Goal: Communication & Community: Share content

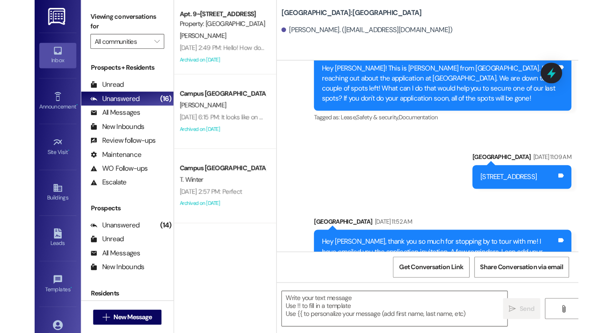
scroll to position [391, 0]
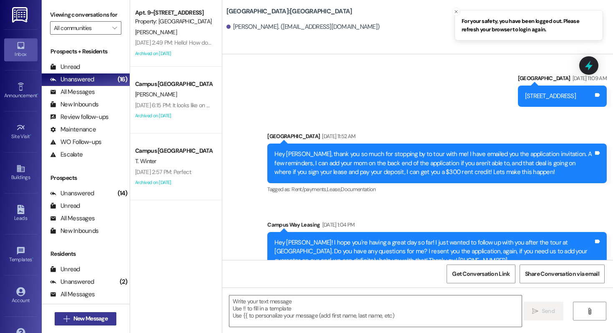
click at [66, 298] on icon "" at bounding box center [66, 318] width 6 height 7
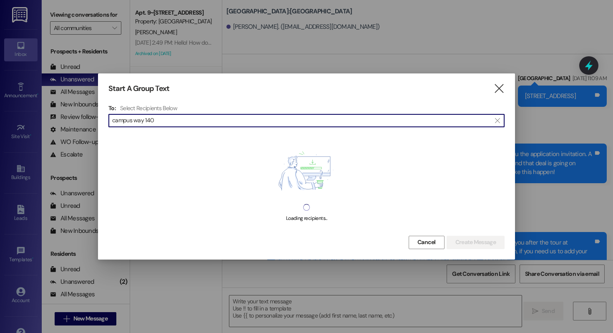
type input "campus way 140"
drag, startPoint x: 176, startPoint y: 126, endPoint x: 62, endPoint y: 115, distance: 114.4
click at [62, 115] on div "Start A Group Text  To: Select Recipients Below  campus way 140  Loading rec…" at bounding box center [306, 166] width 613 height 333
type input "loryn"
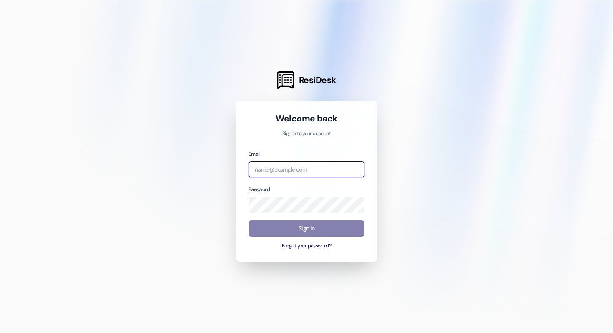
click at [278, 167] on input "email" at bounding box center [306, 169] width 116 height 16
type input "[EMAIL_ADDRESS][DOMAIN_NAME]"
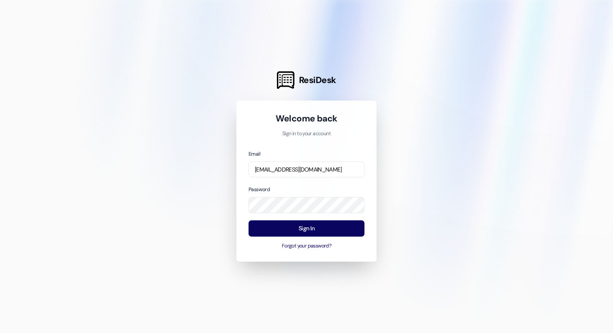
click at [319, 241] on div "Sign In Forgot your password?" at bounding box center [306, 234] width 116 height 29
click at [319, 240] on div "Sign In Forgot your password?" at bounding box center [306, 234] width 116 height 29
click at [319, 233] on button "Sign In" at bounding box center [306, 228] width 116 height 16
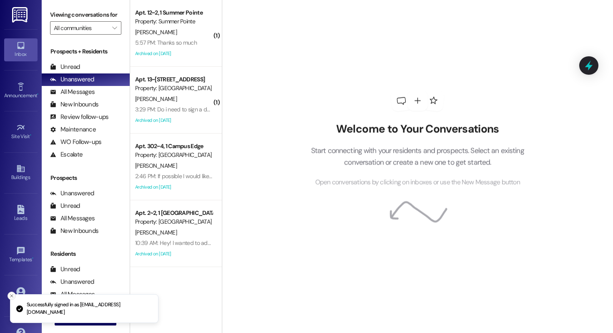
click at [13, 294] on icon "Close toast" at bounding box center [11, 295] width 5 height 5
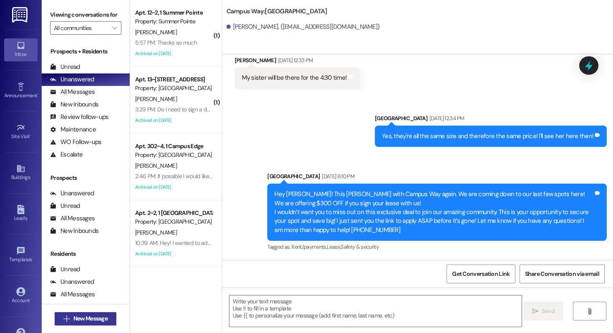
scroll to position [9420, 0]
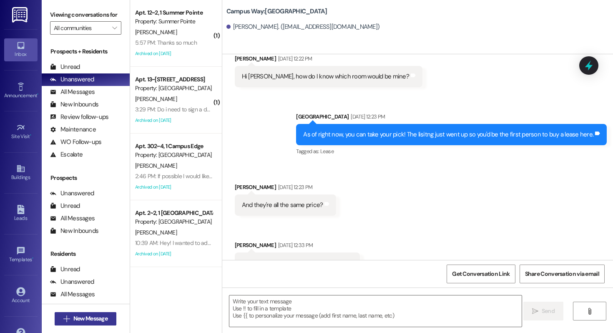
click at [63, 318] on icon "" at bounding box center [66, 318] width 6 height 7
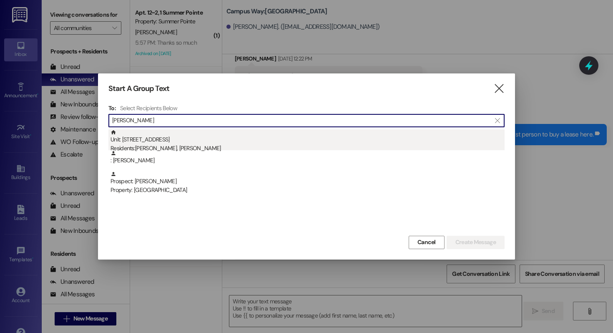
type input "loryn doo"
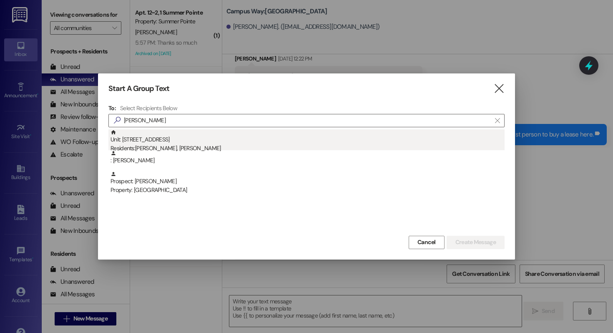
click at [196, 143] on div "Unit: 140 - 1 Campus Way Residents: Charles Hill, Loryn Doolittle" at bounding box center [307, 141] width 394 height 24
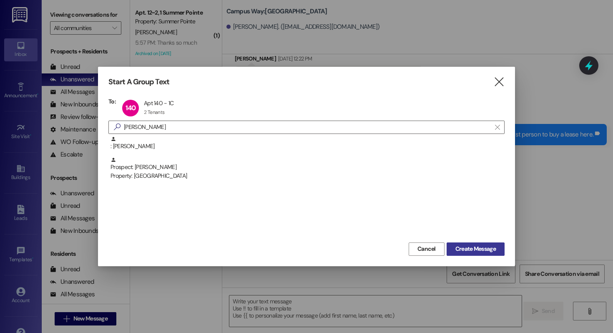
click at [462, 252] on span "Create Message" at bounding box center [475, 248] width 40 height 9
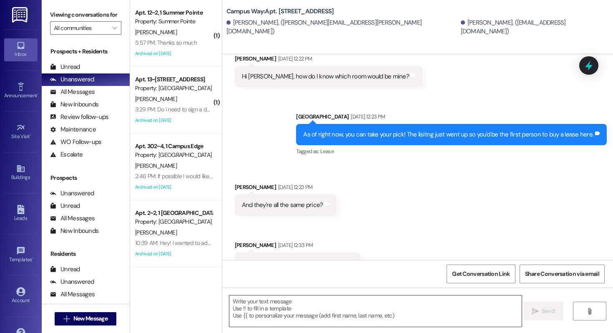
scroll to position [3274, 0]
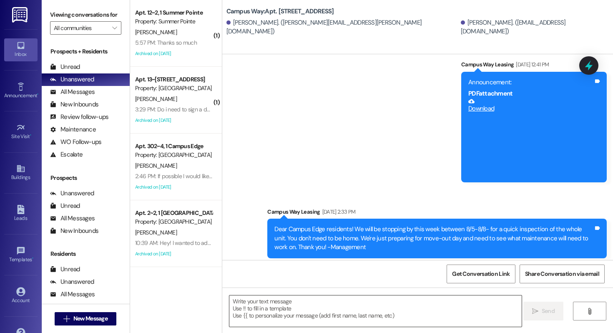
click at [335, 313] on textarea at bounding box center [375, 310] width 292 height 31
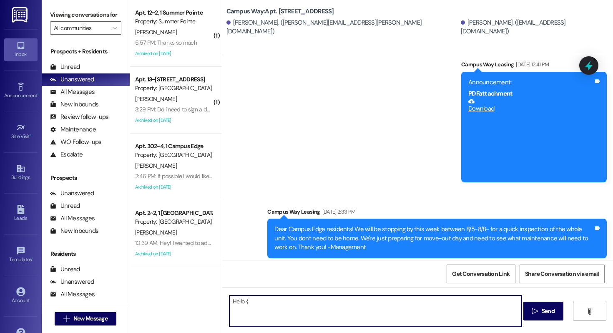
type textarea "Hello {{"
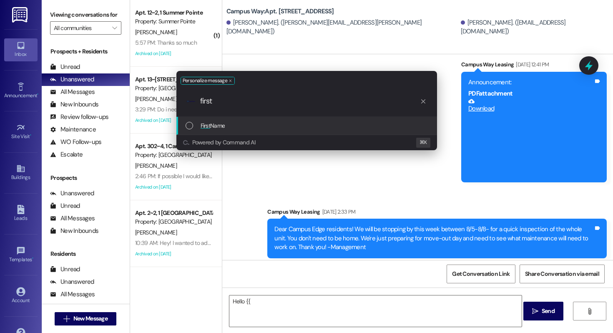
type input "first"
click at [240, 126] on div "First Name" at bounding box center [308, 125] width 244 height 9
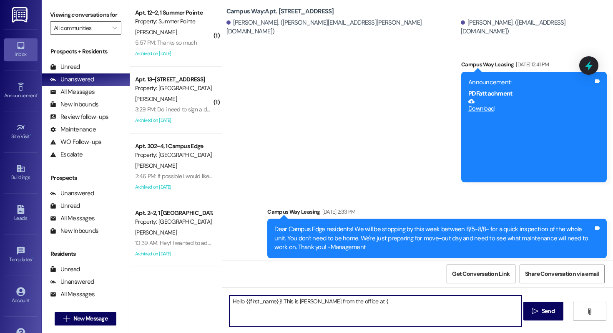
type textarea "Hello {{first_name}}! This is Drew from the office at {{"
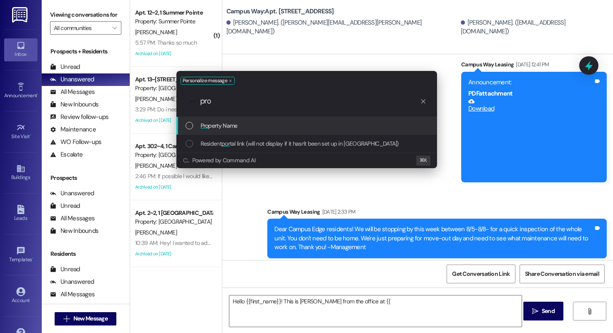
type input "pro"
click at [202, 127] on span "Pro" at bounding box center [205, 126] width 8 height 8
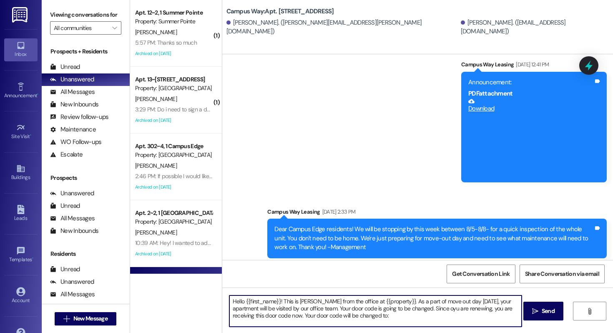
scroll to position [0, 0]
drag, startPoint x: 368, startPoint y: 314, endPoint x: 188, endPoint y: 271, distance: 184.7
click at [188, 271] on div "( 1 ) Apt. 12~2, 1 Summer Pointe Property: Summer Pointe C. Ricker 5:57 PM: Tha…" at bounding box center [371, 166] width 483 height 333
click at [355, 317] on textarea "Hello {{first_name}}! This is Drew from the office at {{property}}. As a part o…" at bounding box center [375, 310] width 292 height 31
type textarea "Hello {{first_name}}! This is Drew from the office at {{property}}. As a part o…"
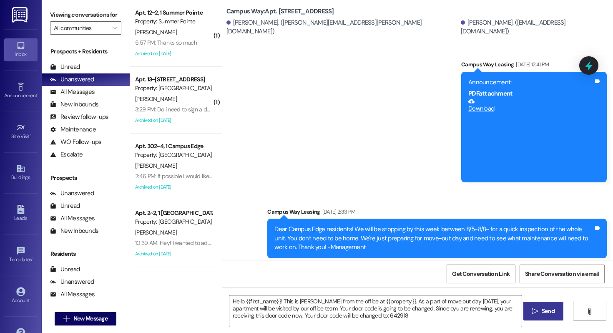
click at [538, 316] on button " Send" at bounding box center [543, 310] width 40 height 19
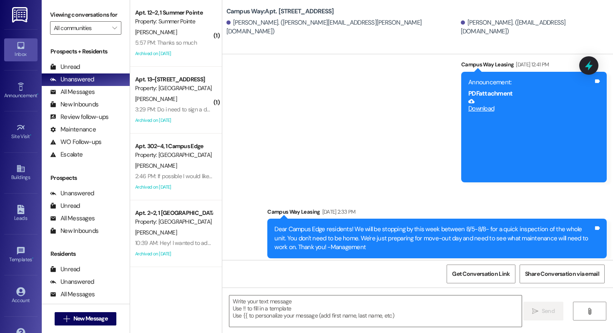
scroll to position [3349, 0]
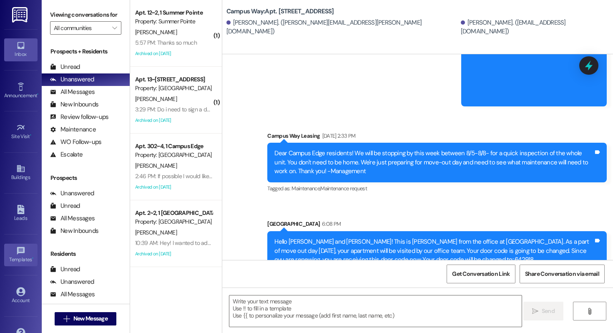
click at [19, 252] on icon at bounding box center [21, 250] width 8 height 8
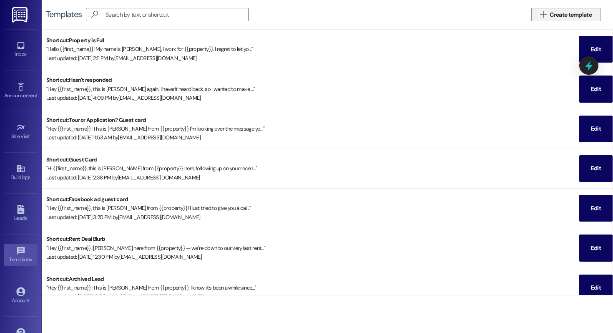
click at [585, 13] on span "Create template" at bounding box center [570, 14] width 42 height 9
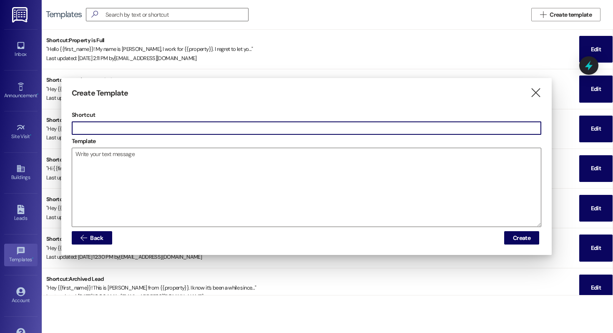
click at [176, 128] on input "text" at bounding box center [306, 128] width 469 height 13
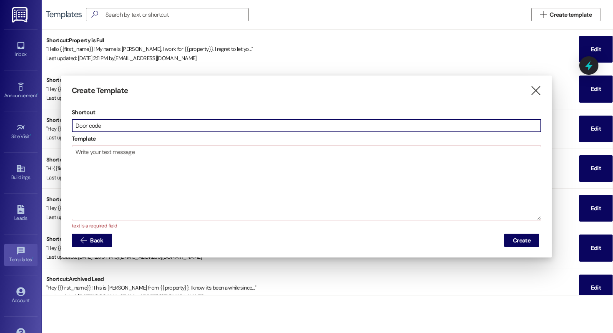
type input "Door code"
click at [163, 171] on textarea at bounding box center [306, 183] width 469 height 74
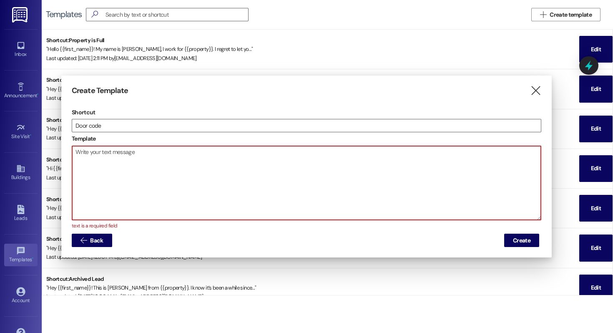
paste textarea "Hello {{first_name}}! This is Drew from the office at {{property}}. As a part o…"
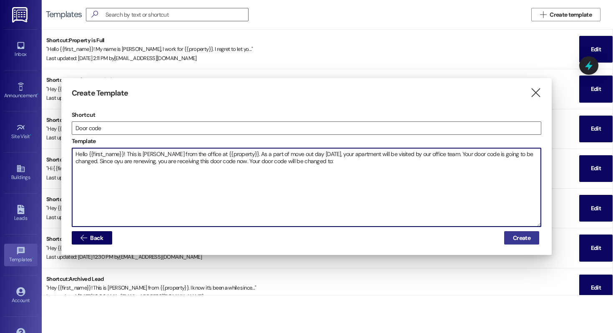
type textarea "Hello {{first_name}}! This is Drew from the office at {{property}}. As a part o…"
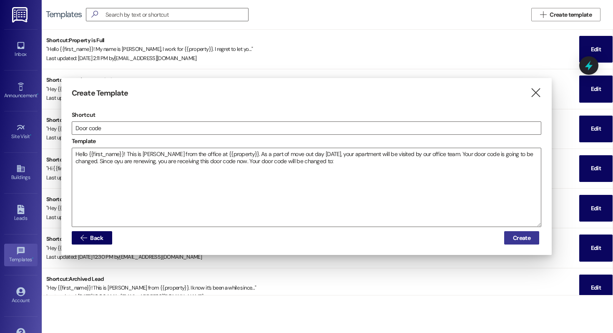
click at [515, 238] on span "Create" at bounding box center [522, 237] width 18 height 9
click at [529, 237] on span "Create" at bounding box center [522, 237] width 18 height 9
click at [520, 239] on span "Create" at bounding box center [522, 237] width 18 height 9
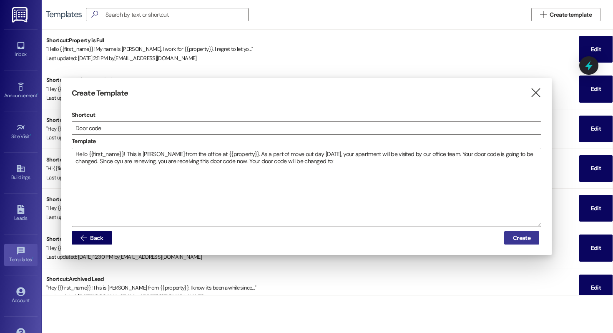
click at [520, 239] on span "Create" at bounding box center [522, 237] width 18 height 9
click at [536, 97] on icon "" at bounding box center [535, 92] width 11 height 9
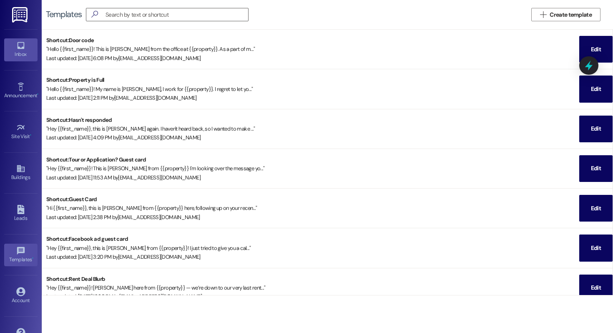
click at [13, 53] on div "Inbox" at bounding box center [21, 54] width 42 height 8
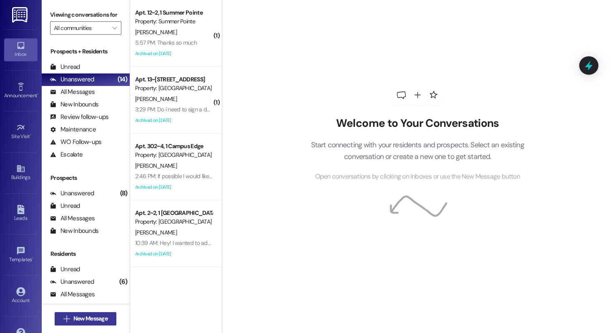
click at [104, 321] on span "New Message" at bounding box center [90, 318] width 34 height 9
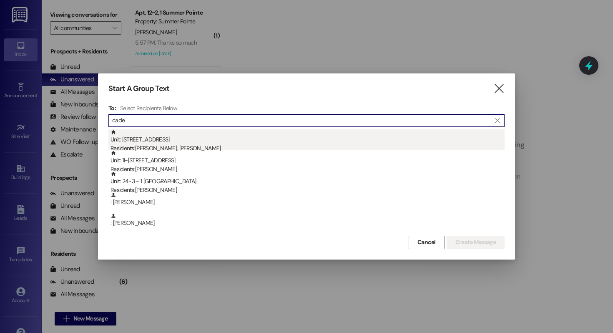
type input "cade"
click at [198, 135] on div "Unit: 142 - 1 Campus Way Residents: Cade Sobas, Gwendolyn Avery" at bounding box center [307, 141] width 394 height 24
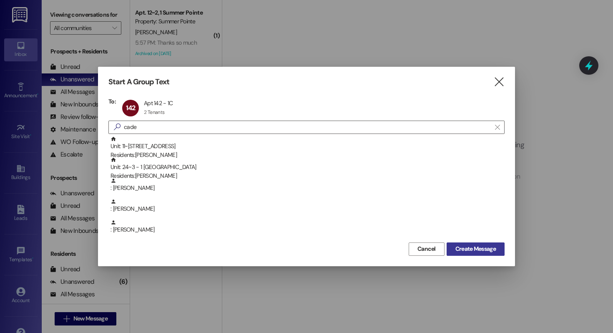
click at [465, 247] on span "Create Message" at bounding box center [475, 248] width 40 height 9
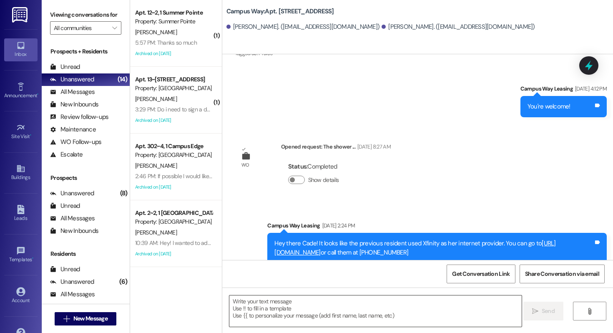
scroll to position [1644, 0]
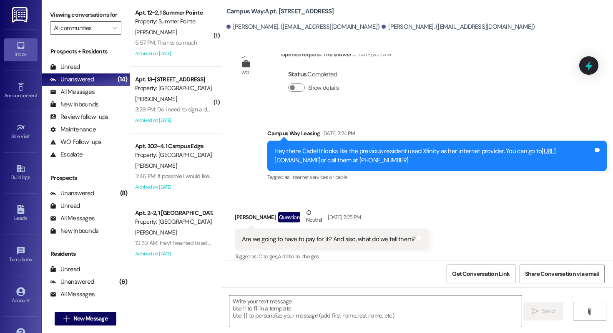
click at [306, 304] on textarea at bounding box center [375, 310] width 292 height 31
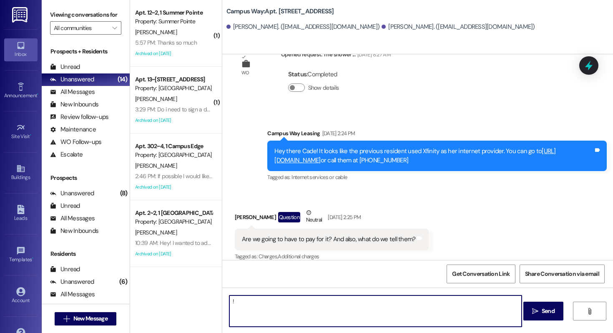
type textarea "!!"
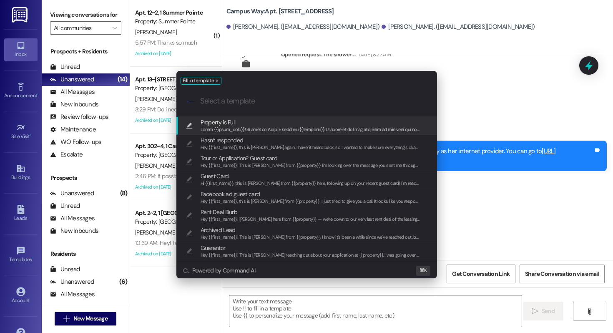
click at [252, 90] on div ".cls-1{fill:#0a055f;}.cls-2{fill:#0cc4c4;} resideskLogoBlueOrange" at bounding box center [306, 101] width 261 height 30
click at [248, 103] on input "Select a template" at bounding box center [313, 101] width 226 height 9
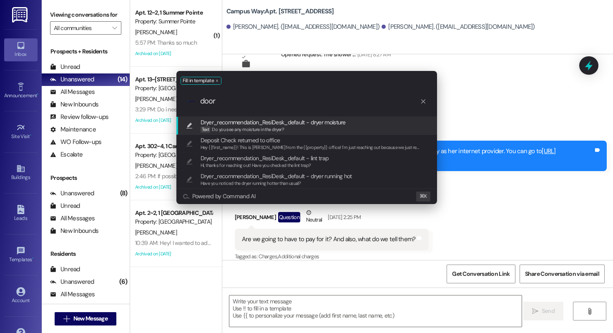
type input "door"
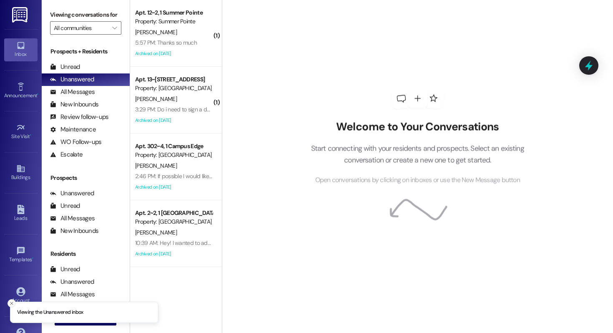
click at [11, 305] on icon "Close toast" at bounding box center [11, 303] width 5 height 5
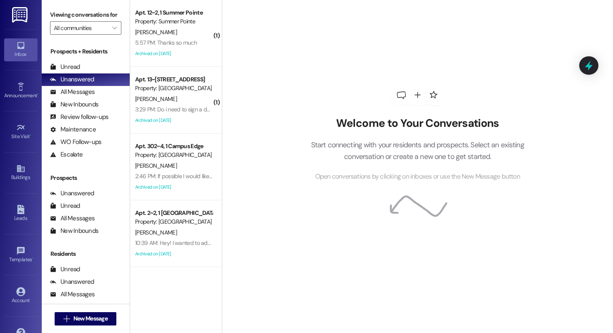
click at [76, 330] on div " New Message" at bounding box center [86, 318] width 88 height 29
click at [76, 319] on span "New Message" at bounding box center [90, 318] width 34 height 9
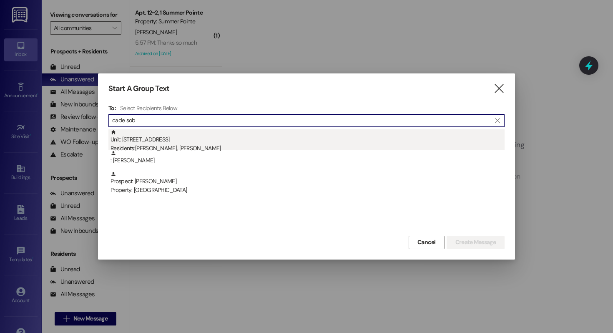
type input "cade sob"
click at [226, 140] on div "Unit: 142 - 1 Campus Way Residents: Cade Sobas, Gwendolyn Avery" at bounding box center [307, 141] width 394 height 24
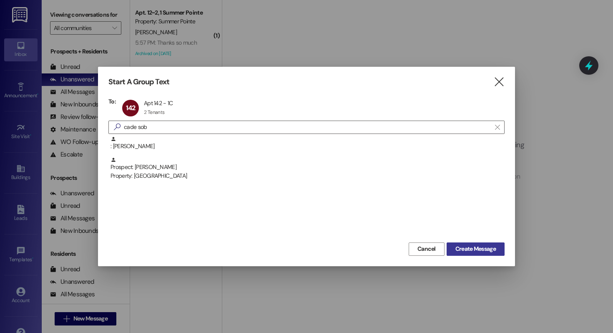
click at [456, 248] on span "Create Message" at bounding box center [475, 248] width 40 height 9
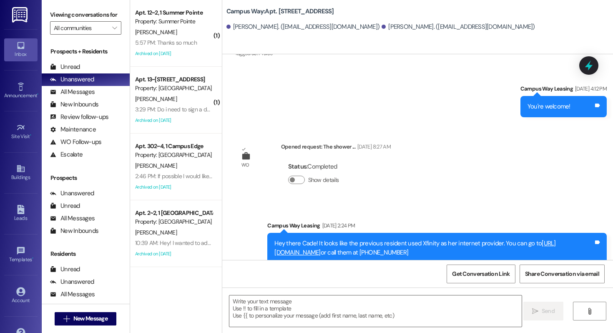
scroll to position [1644, 0]
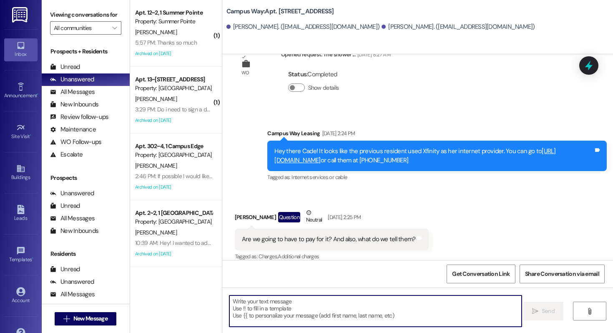
click at [315, 305] on textarea at bounding box center [375, 310] width 292 height 31
type textarea "!!"
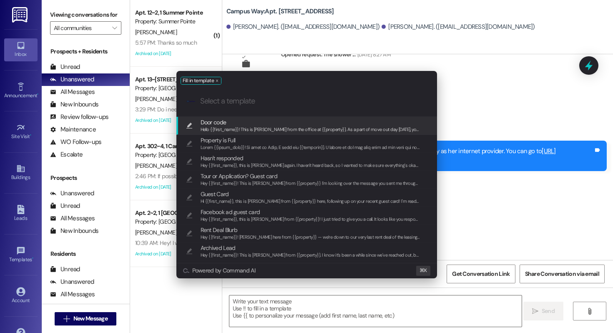
click at [238, 129] on span "Hello {{first_name}}! This is Drew from the office at {{property}}. As a part o…" at bounding box center [482, 129] width 563 height 6
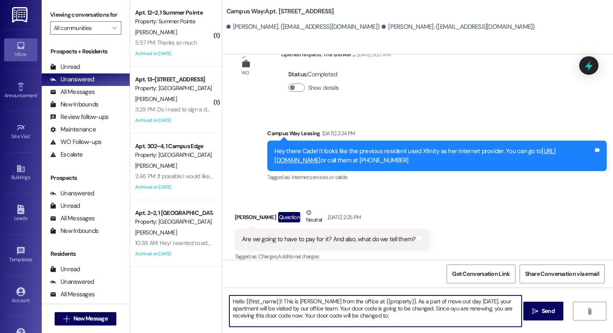
click at [368, 321] on textarea "Hello {{first_name}}! This is Drew from the office at {{property}}. As a part o…" at bounding box center [375, 310] width 292 height 31
click at [368, 316] on textarea "Hello {{first_name}}! This is Drew from the office at {{property}}. As a part o…" at bounding box center [375, 310] width 292 height 31
paste textarea "215809"
type textarea "Hello {{first_name}}! This is Drew from the office at {{property}}. As a part o…"
click at [531, 305] on button " Send" at bounding box center [543, 310] width 40 height 19
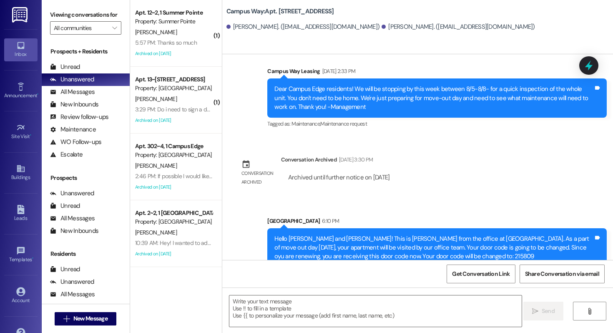
scroll to position [1870, 0]
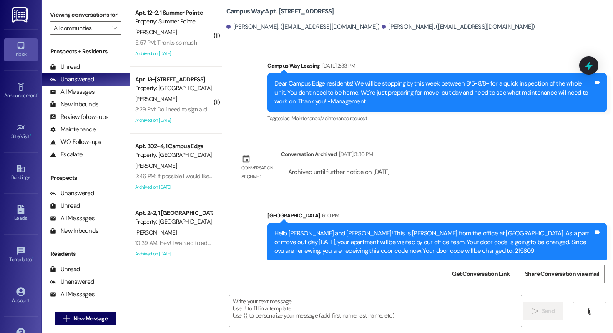
click at [282, 306] on textarea at bounding box center [375, 310] width 292 height 31
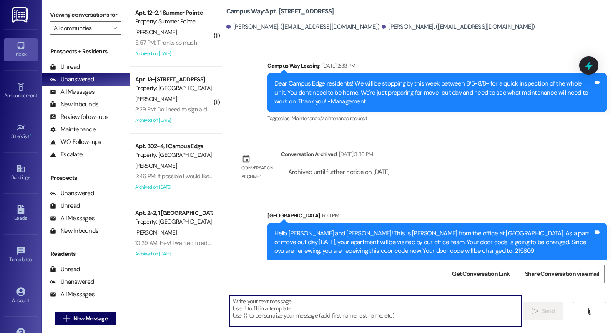
type textarea "E"
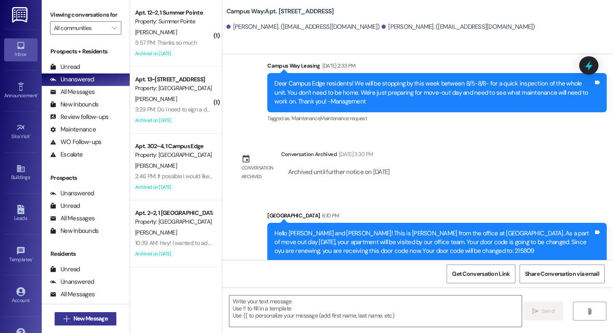
click at [92, 321] on span "New Message" at bounding box center [90, 318] width 34 height 9
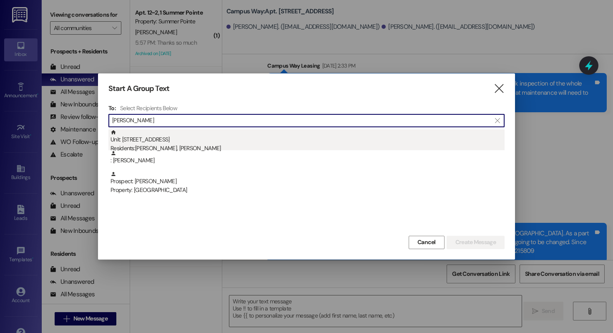
type input "Eric lepo"
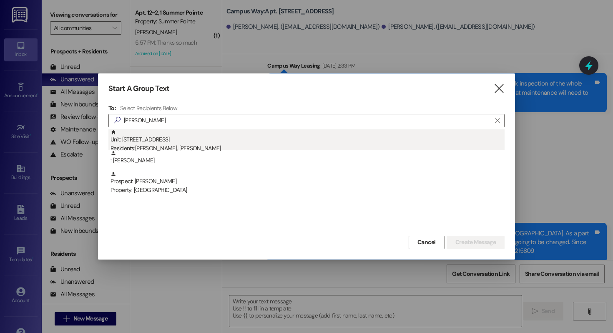
click at [213, 138] on div "Unit: 144 - 1 Campus Way Residents: Amelia Nelson, Eric Lepore" at bounding box center [307, 141] width 394 height 24
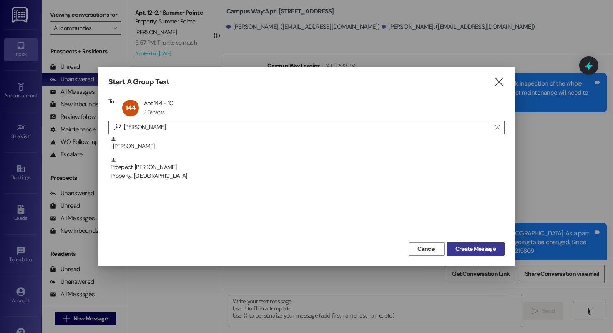
click at [455, 250] on span "Create Message" at bounding box center [475, 248] width 40 height 9
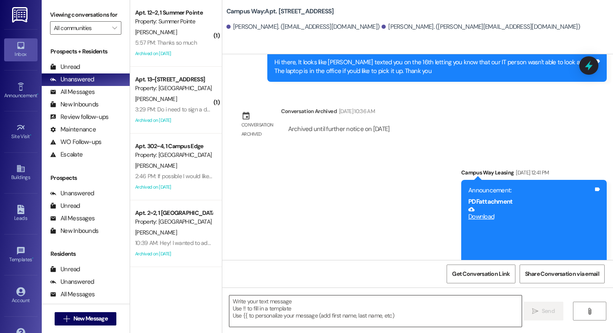
scroll to position [5610, 0]
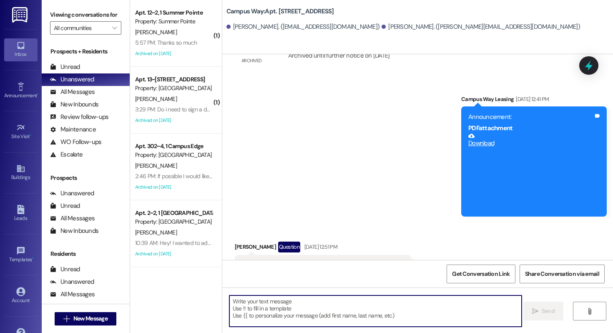
click at [307, 310] on textarea at bounding box center [375, 310] width 292 height 31
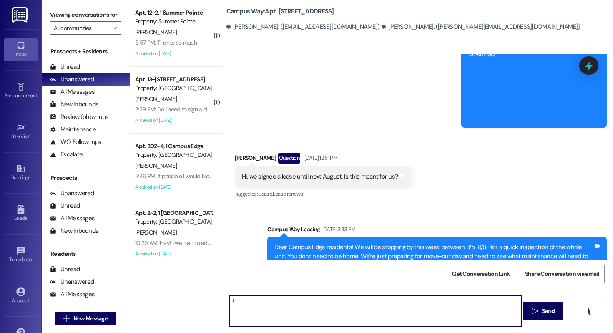
type textarea "!!"
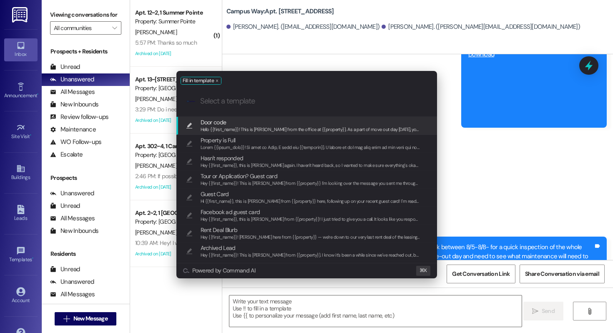
click at [263, 127] on span "Hello {{first_name}}! This is Drew from the office at {{property}}. As a part o…" at bounding box center [482, 129] width 563 height 6
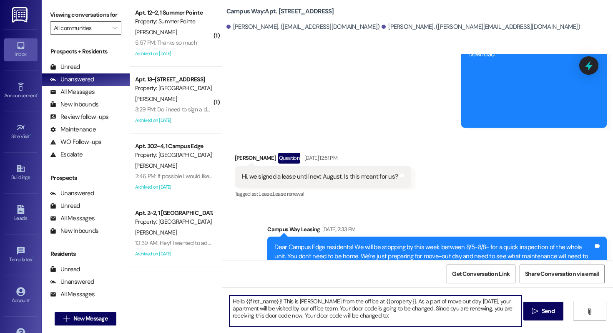
click at [366, 320] on textarea "Hello {{first_name}}! This is Drew from the office at {{property}}. As a part o…" at bounding box center [375, 310] width 292 height 31
paste textarea "904623"
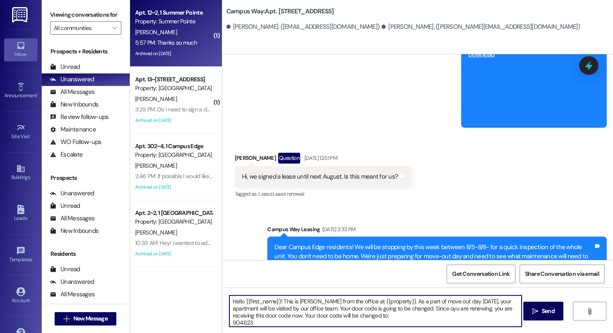
type textarea "Hello {{first_name}}! This is Drew from the office at {{property}}. As a part o…"
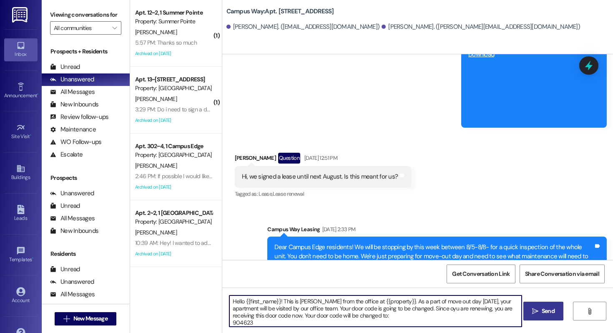
click at [536, 316] on button " Send" at bounding box center [543, 310] width 40 height 19
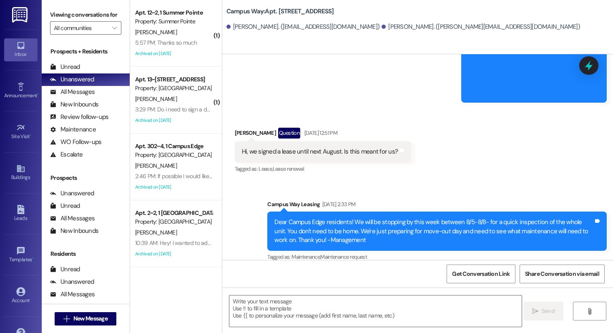
scroll to position [5784, 0]
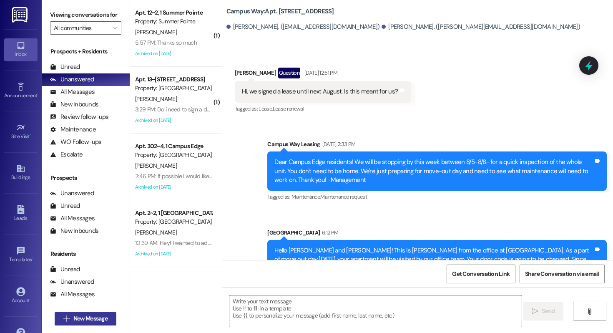
click at [78, 317] on span "New Message" at bounding box center [90, 318] width 34 height 9
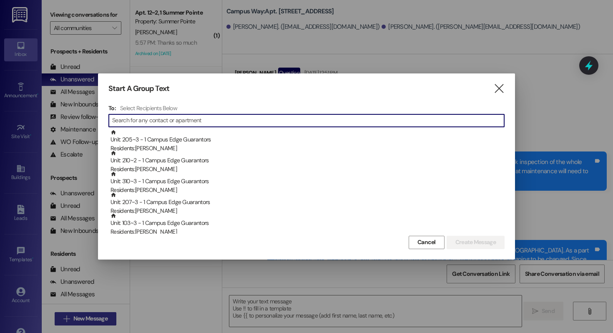
type input "v"
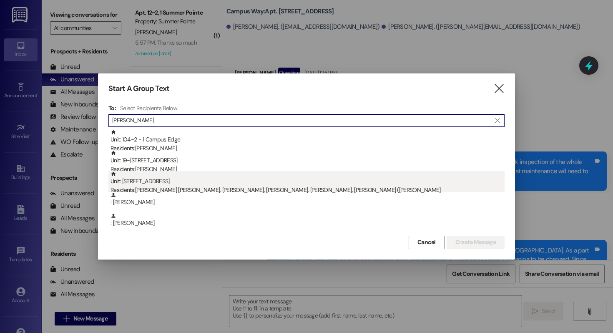
click at [284, 182] on div "Unit: 162 - 1 Campus Way Residents: Jace Montilla Claudio, Luis Rodriguez, Carl…" at bounding box center [307, 183] width 394 height 24
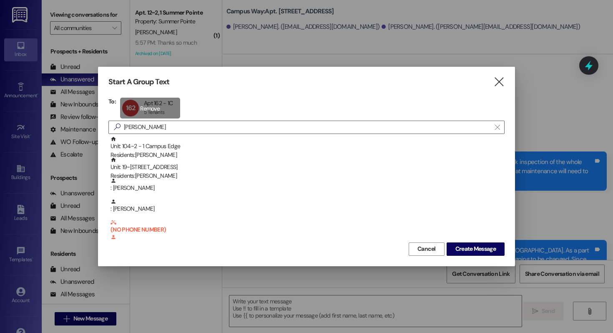
click at [138, 101] on div "162 Apt 162 - 1C Apt 162 - 1C 5 Tenants 5 Tenants click to remove" at bounding box center [150, 108] width 60 height 21
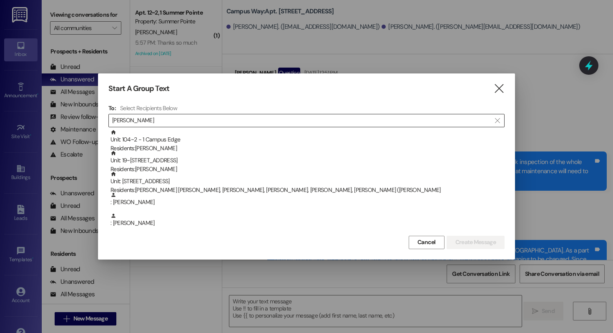
click at [138, 120] on input "[PERSON_NAME]" at bounding box center [301, 121] width 379 height 12
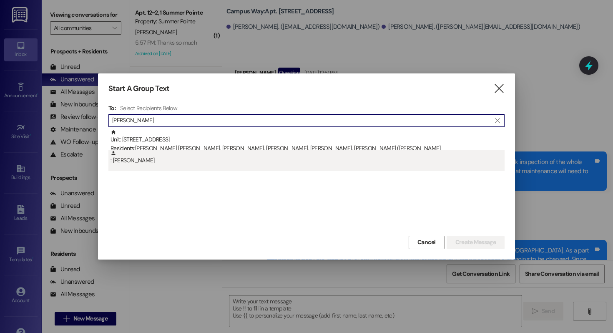
type input "carlos alons"
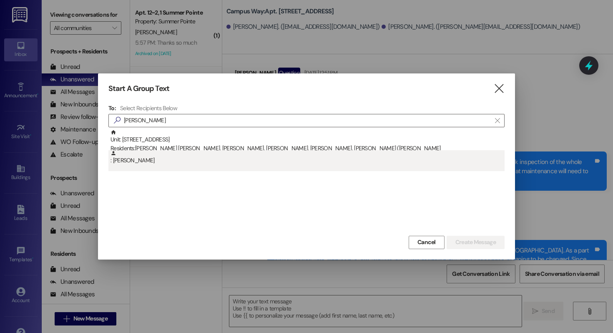
click at [188, 160] on div ": [PERSON_NAME]" at bounding box center [307, 157] width 394 height 15
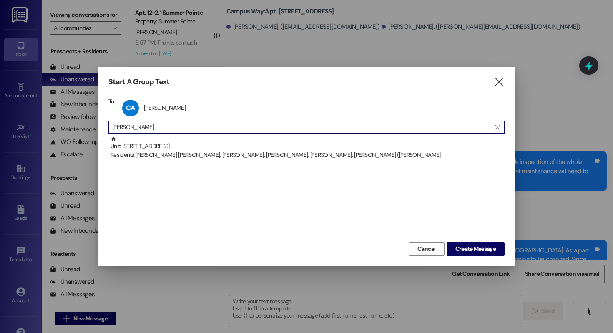
drag, startPoint x: 153, startPoint y: 127, endPoint x: 86, endPoint y: 127, distance: 66.7
click at [86, 127] on div "Start A Group Text  To: CA Carlos Alons-Herndez Carlos Alons-Herndez click to …" at bounding box center [306, 166] width 613 height 333
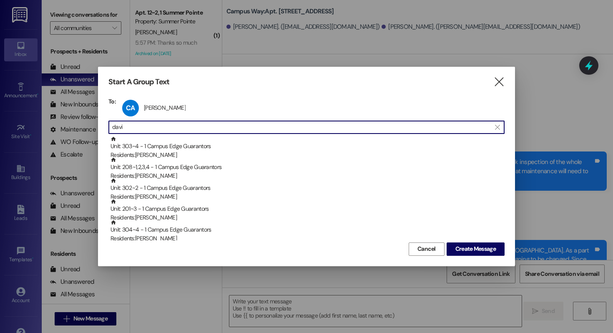
type input "david"
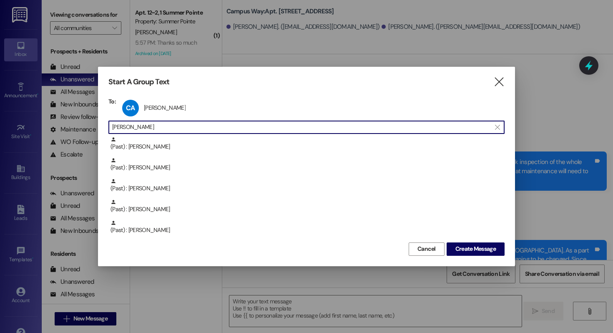
scroll to position [1313, 0]
drag, startPoint x: 188, startPoint y: 123, endPoint x: 171, endPoint y: 127, distance: 17.9
click at [171, 127] on input "david" at bounding box center [301, 127] width 379 height 12
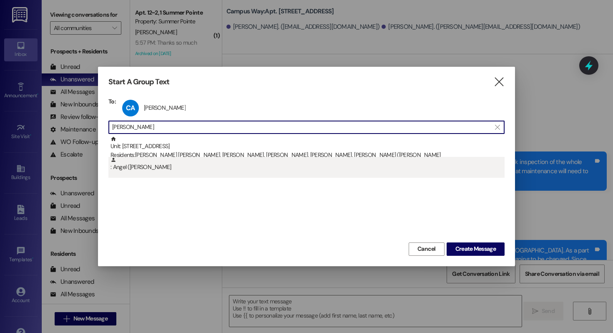
type input "david toro"
click at [225, 168] on div ": Angel (David) Toro" at bounding box center [307, 164] width 394 height 15
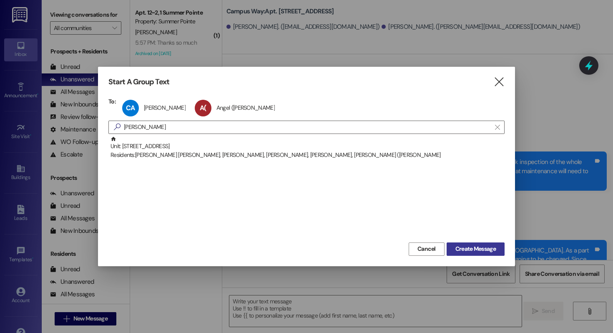
click at [475, 251] on span "Create Message" at bounding box center [475, 248] width 40 height 9
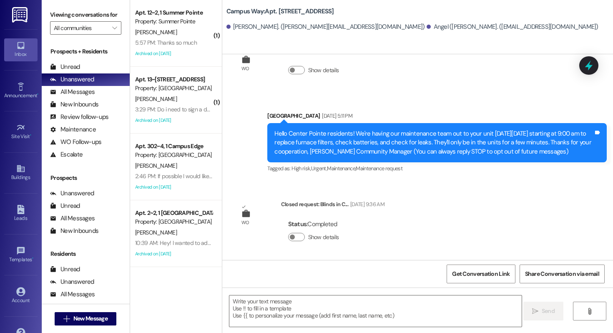
scroll to position [113, 0]
click at [299, 311] on textarea at bounding box center [375, 310] width 292 height 31
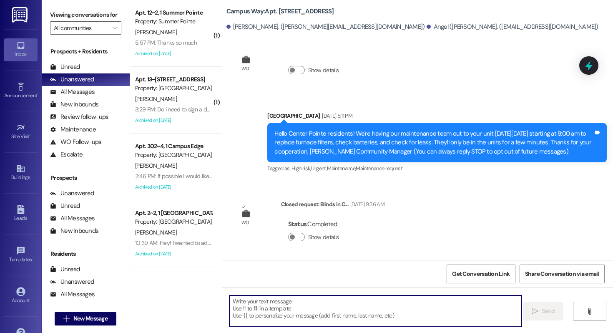
paste textarea "386504"
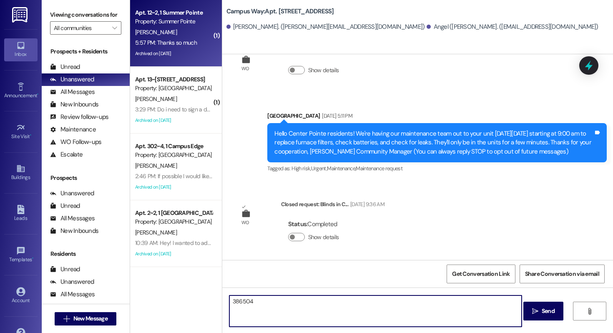
type textarea "386504"
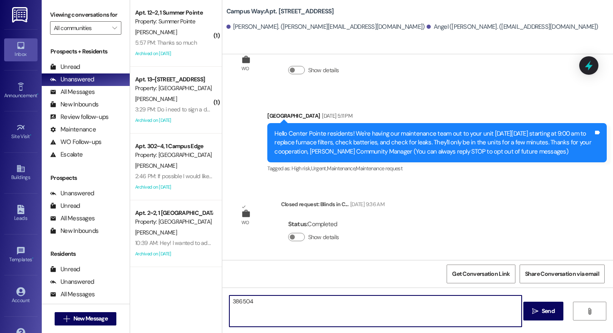
drag, startPoint x: 264, startPoint y: 303, endPoint x: 209, endPoint y: 303, distance: 54.6
click at [222, 303] on div "Campus Way: Apt. 162, 1 Campus Way Carlos Alons-Herndez. (carlos.hernandeza123@…" at bounding box center [417, 166] width 391 height 333
type textarea "!!"
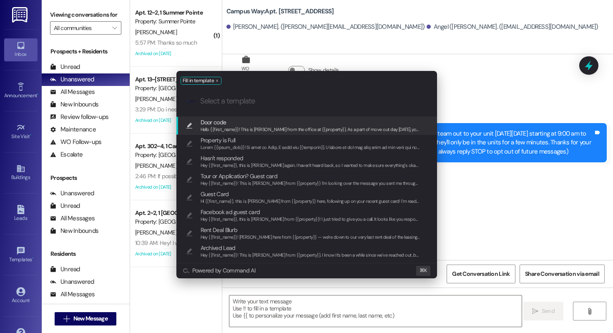
click at [263, 119] on span "Door code" at bounding box center [311, 122] width 220 height 9
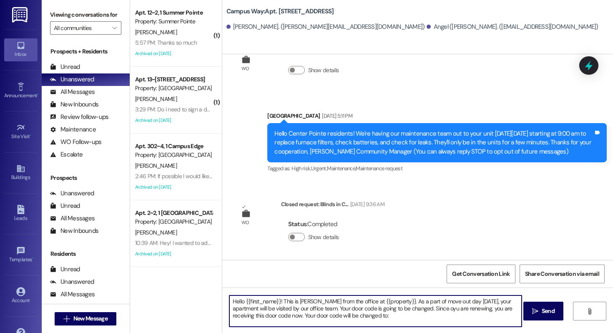
click at [347, 313] on textarea "Hello {{first_name}}! This is Drew from the office at {{property}}. As a part o…" at bounding box center [375, 310] width 292 height 31
click at [427, 307] on textarea "Hello {{first_name}}! This is Drew from the office at {{property}}. As a part o…" at bounding box center [375, 310] width 292 height 31
click at [374, 318] on textarea "Hello {{first_name}}! This is Drew from the office at {{property}}. As a part o…" at bounding box center [375, 310] width 292 height 31
paste textarea "386504"
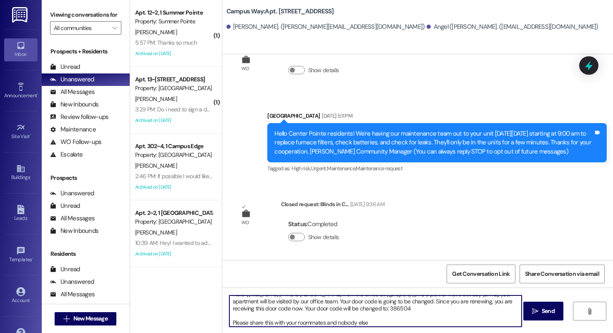
type textarea "Hello {{first_name}}! This is Drew from the office at {{property}}. As a part o…"
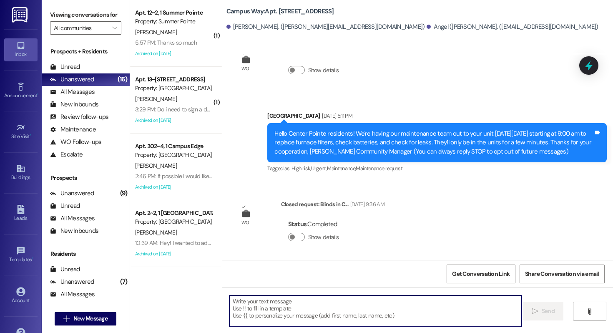
scroll to position [206, 0]
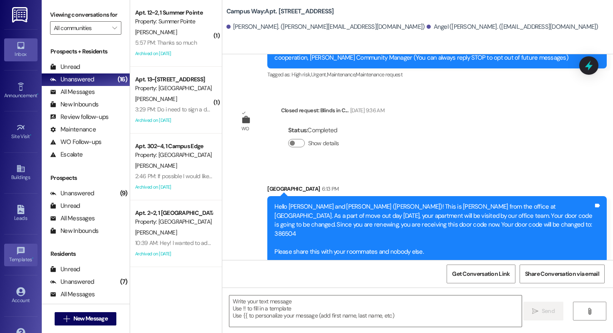
click at [25, 253] on link "Templates •" at bounding box center [20, 254] width 33 height 23
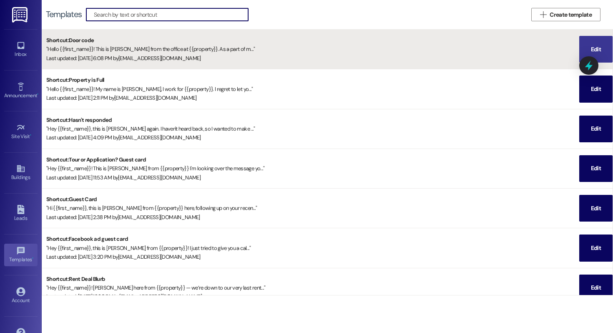
click at [589, 42] on span "Edit" at bounding box center [595, 49] width 13 height 26
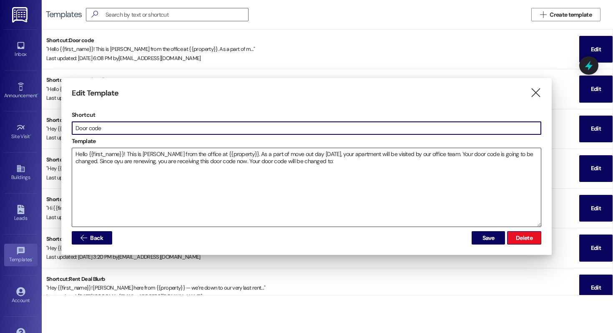
click at [98, 161] on textarea "Hello {{first_name}}! This is Drew from the office at {{property}}. As a part o…" at bounding box center [306, 187] width 469 height 78
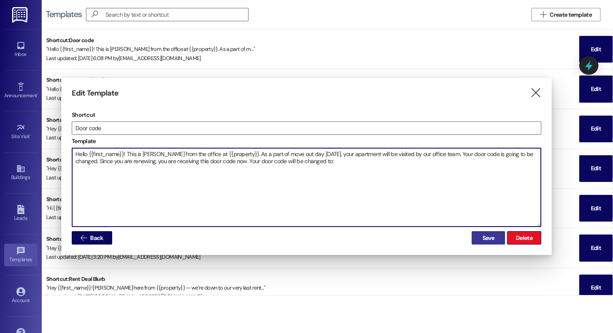
type textarea "Hello {{first_name}}! This is Drew from the office at {{property}}. As a part o…"
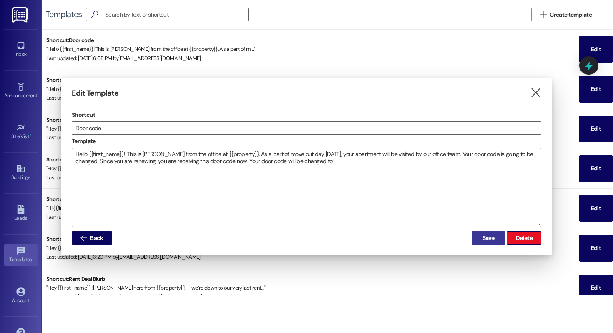
click at [491, 240] on span "Save" at bounding box center [488, 237] width 12 height 9
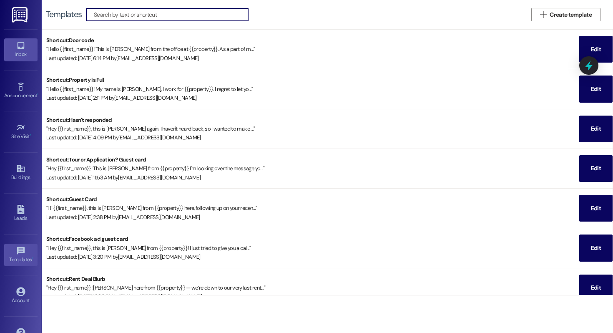
click at [25, 45] on link "Inbox" at bounding box center [20, 49] width 33 height 23
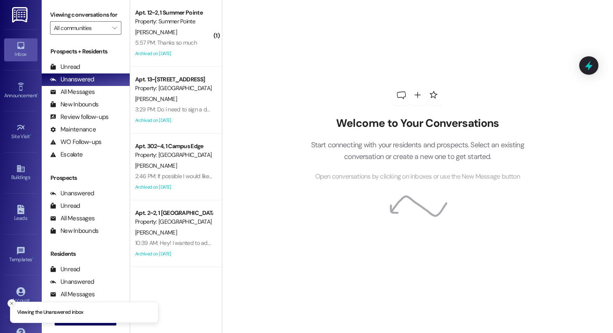
click at [13, 301] on icon "Close toast" at bounding box center [11, 303] width 5 height 5
click at [64, 314] on button " New Message" at bounding box center [86, 318] width 62 height 13
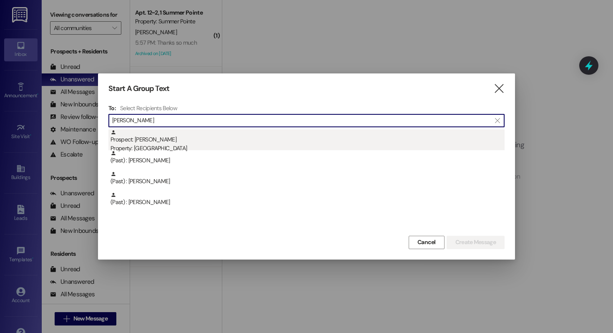
type input "[PERSON_NAME]"
click at [189, 144] on div "Property: [GEOGRAPHIC_DATA]" at bounding box center [307, 148] width 394 height 9
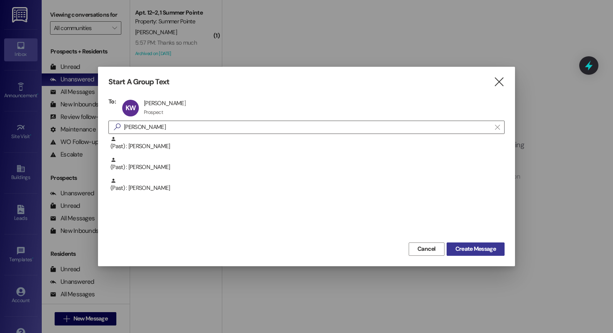
click at [457, 251] on span "Create Message" at bounding box center [475, 248] width 40 height 9
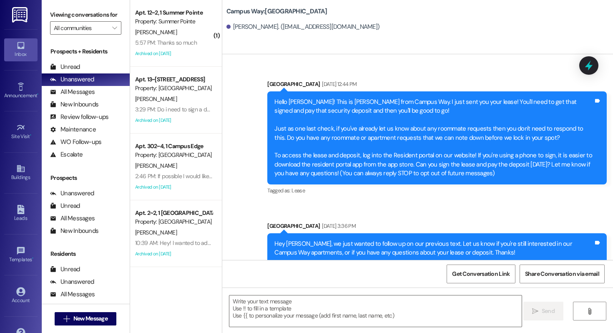
scroll to position [94, 0]
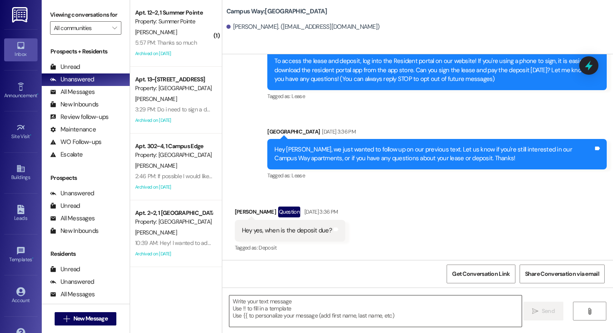
click at [258, 304] on textarea at bounding box center [375, 310] width 292 height 31
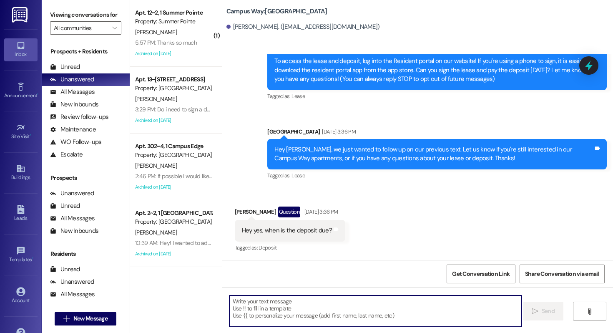
paste textarea "317452"
type textarea "317452"
click at [284, 307] on textarea at bounding box center [375, 310] width 292 height 31
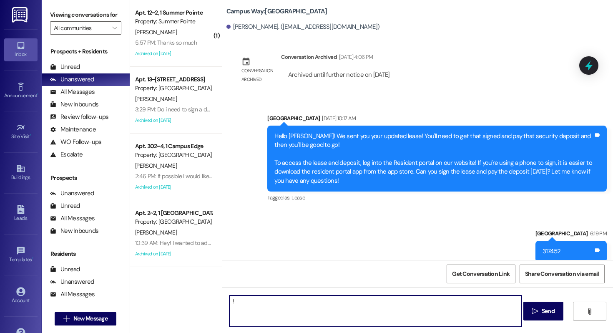
type textarea "!!"
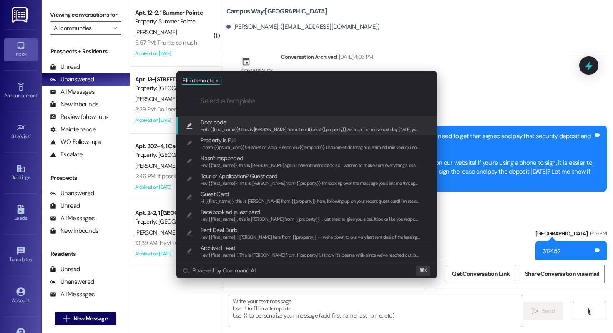
click at [256, 123] on span "Door code" at bounding box center [311, 122] width 220 height 9
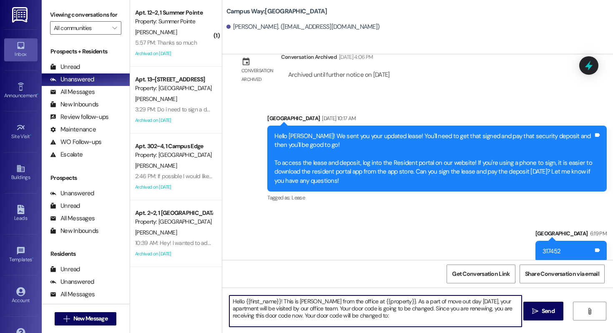
click at [356, 317] on textarea "Hello {{first_name}}! This is [PERSON_NAME] from the office at {{property}}. As…" at bounding box center [375, 310] width 292 height 31
type textarea "Hello {{first_name}}! This is [PERSON_NAME] from the office at {{property}}. As…"
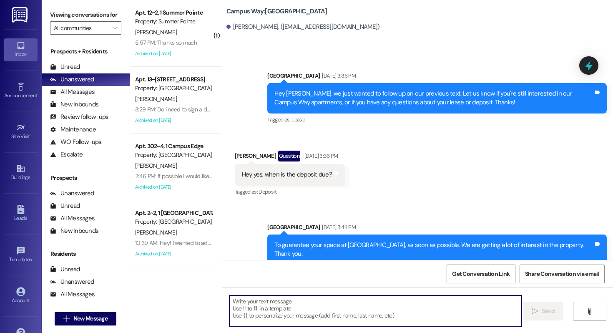
scroll to position [463, 0]
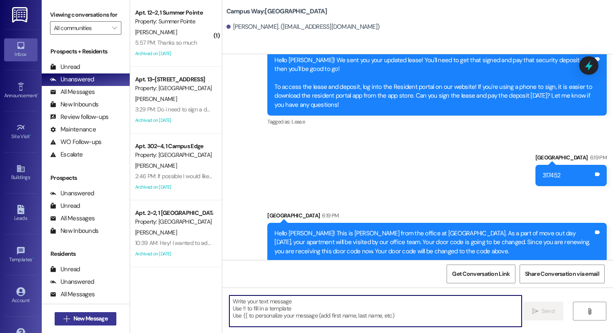
click at [79, 316] on span "New Message" at bounding box center [90, 318] width 34 height 9
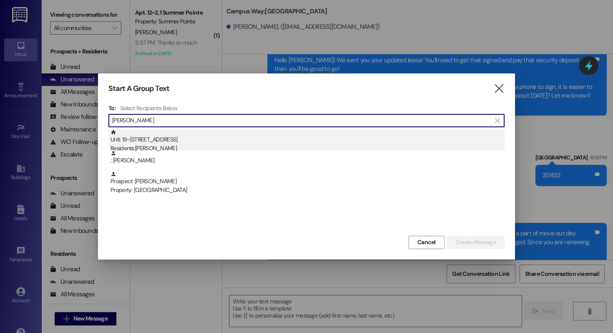
type input "[PERSON_NAME]"
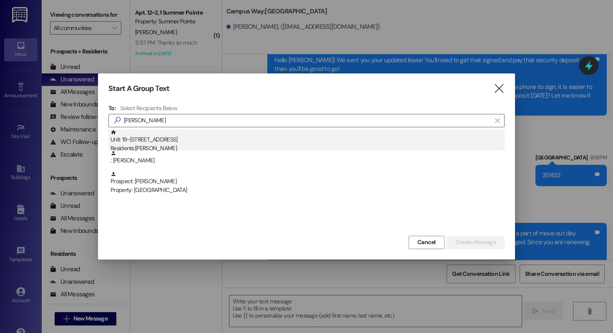
click at [176, 145] on div "Residents: [PERSON_NAME]" at bounding box center [307, 148] width 394 height 9
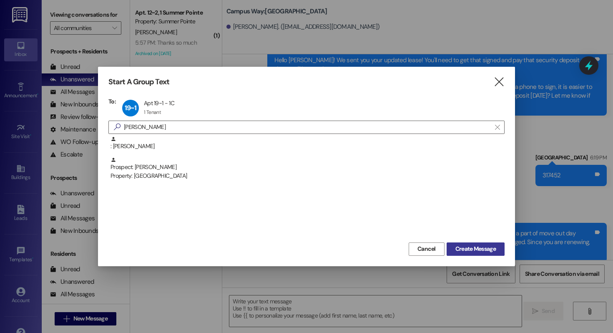
click at [459, 246] on span "Create Message" at bounding box center [475, 248] width 40 height 9
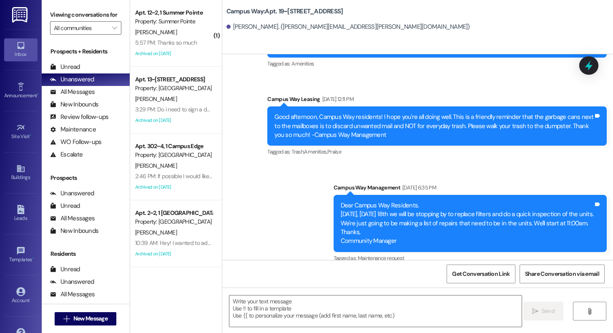
scroll to position [1797, 0]
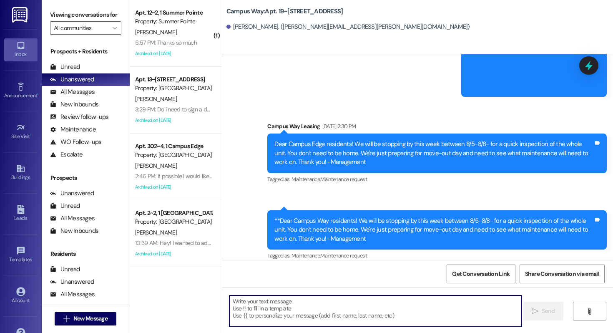
click at [282, 313] on textarea at bounding box center [375, 310] width 292 height 31
type textarea "!!"
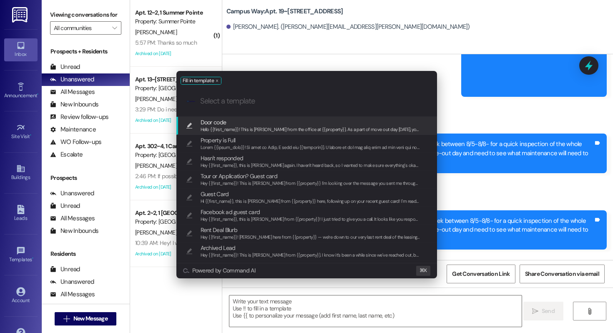
click at [262, 126] on span "Hello {{first_name}}! This is [PERSON_NAME] from the office at {{property}}. As…" at bounding box center [482, 129] width 563 height 6
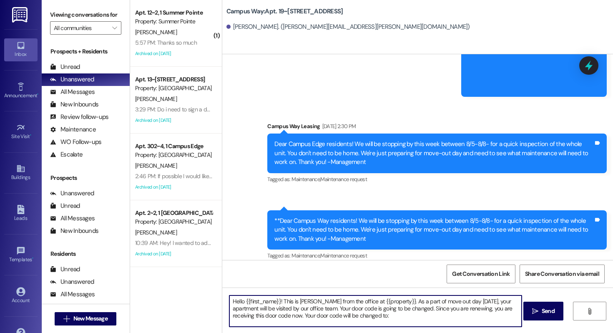
click at [359, 319] on textarea "Hello {{first_name}}! This is [PERSON_NAME] from the office at {{property}}. As…" at bounding box center [375, 310] width 292 height 31
click at [362, 319] on textarea "Hello {{first_name}}! This is Drew from the office at {{property}}. As a part o…" at bounding box center [375, 310] width 292 height 31
click at [363, 317] on textarea "Hello {{first_name}}! This is Drew from the office at {{property}}. As a part o…" at bounding box center [375, 310] width 292 height 31
paste textarea "730286"
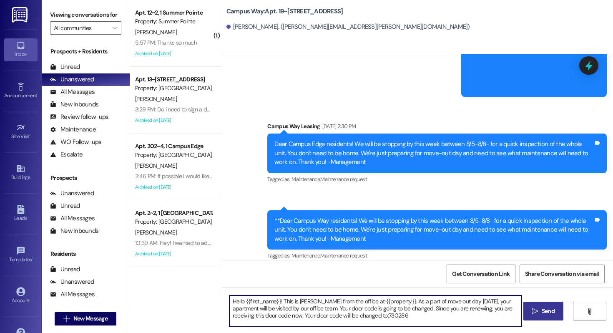
type textarea "Hello {{first_name}}! This is Drew from the office at {{property}}. As a part o…"
click at [536, 310] on icon "" at bounding box center [535, 311] width 6 height 7
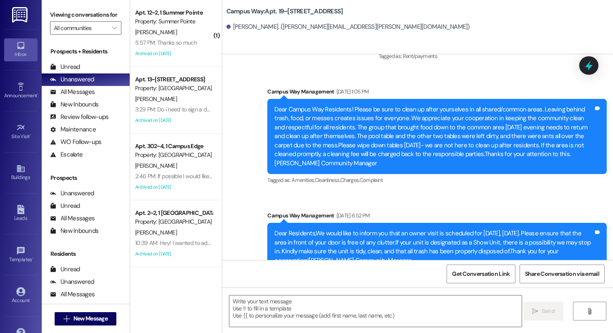
scroll to position [407, 0]
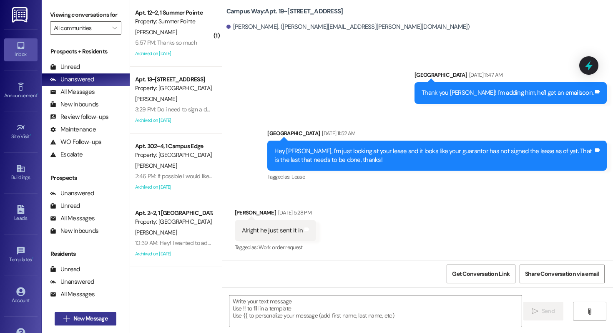
click at [73, 318] on span "New Message" at bounding box center [90, 318] width 34 height 9
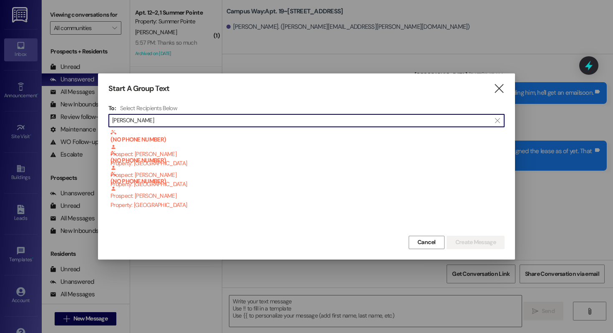
type input "steven curtis"
click at [499, 82] on div "Start A Group Text  To: Select Recipients Below  steven curtis  (NO PHONE NU…" at bounding box center [306, 166] width 417 height 186
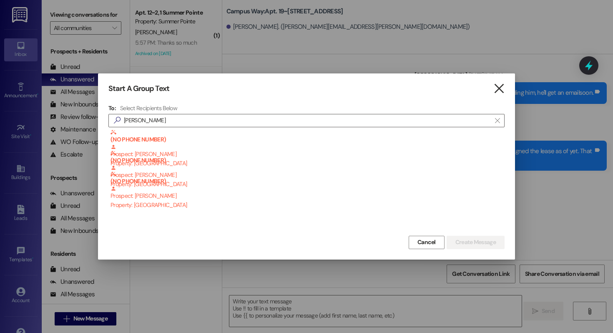
click at [499, 89] on icon "" at bounding box center [498, 88] width 11 height 9
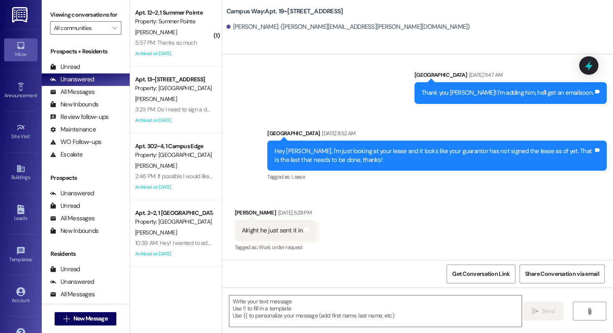
click at [76, 328] on div " New Message" at bounding box center [86, 318] width 62 height 21
click at [76, 322] on span "New Message" at bounding box center [90, 318] width 34 height 9
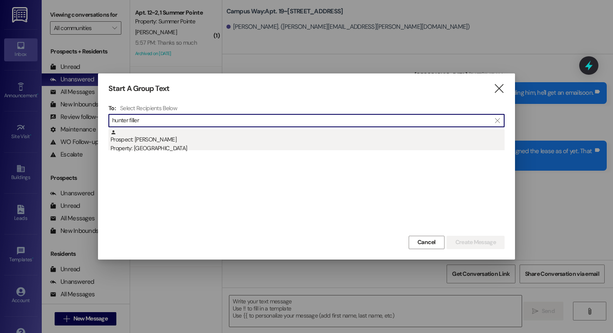
click at [191, 141] on div "Prospect: [PERSON_NAME] Property: Campus Way" at bounding box center [307, 141] width 394 height 24
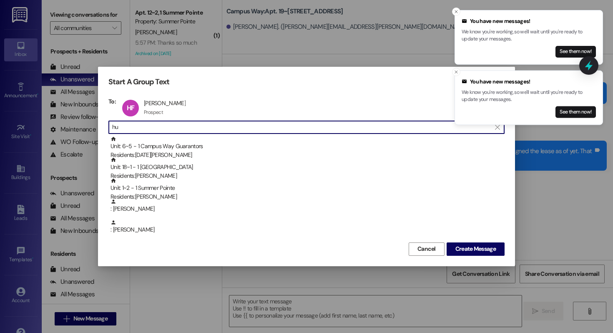
type input "h"
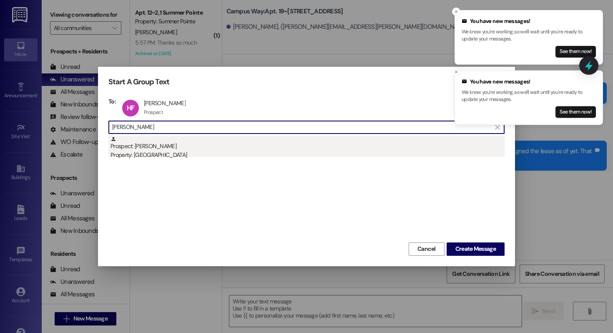
type input "logan carpe"
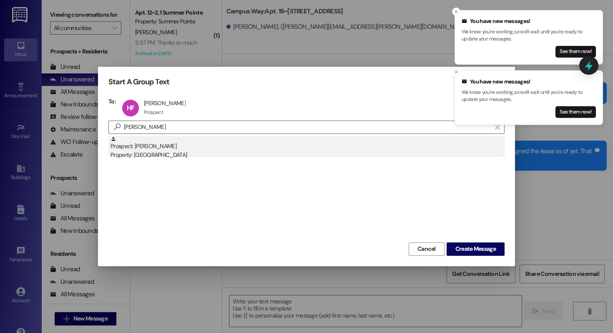
click at [221, 143] on div "Prospect: [PERSON_NAME] Property: [GEOGRAPHIC_DATA]" at bounding box center [307, 148] width 394 height 24
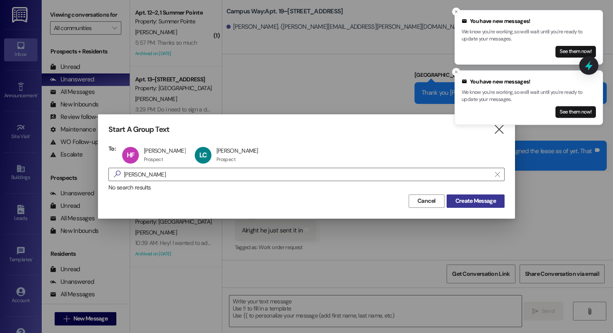
click at [449, 203] on button "Create Message" at bounding box center [476, 200] width 58 height 13
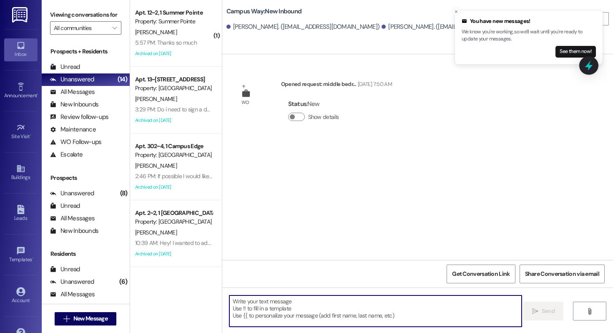
click at [287, 306] on textarea at bounding box center [375, 310] width 292 height 31
paste textarea "730286"
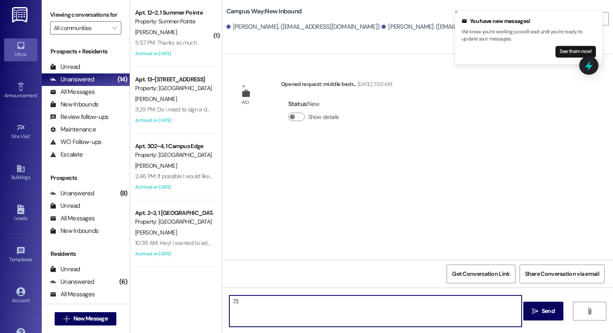
type textarea "7"
type textarea "!!"
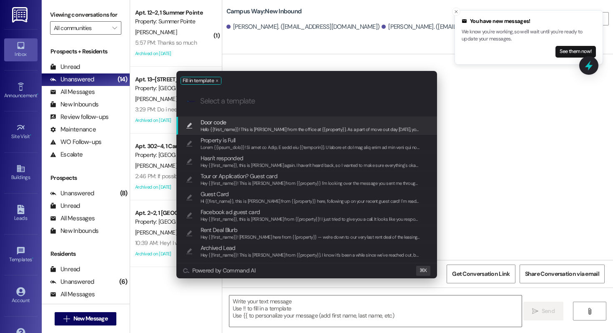
click at [291, 130] on span "Hello {{first_name}}! This is Drew from the office at {{property}}. As a part o…" at bounding box center [482, 129] width 563 height 6
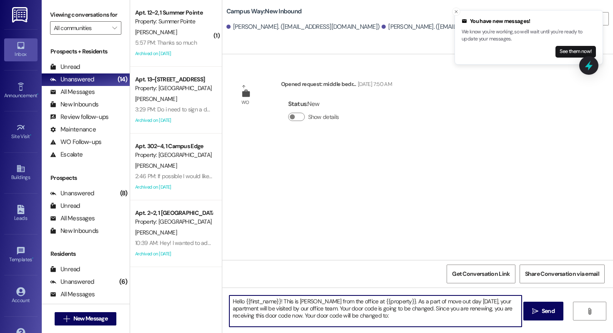
click at [372, 316] on textarea "Hello {{first_name}}! This is Drew from the office at {{property}}. As a part o…" at bounding box center [375, 310] width 292 height 31
paste textarea "730286"
click at [351, 313] on textarea "Hello {{first_name}}! This is Drew from the office at {{property}}. As a part o…" at bounding box center [375, 310] width 292 height 31
click at [380, 316] on textarea "Hello {{first_name}}! This is Drew from the office at {{property}}. As a part o…" at bounding box center [375, 310] width 292 height 31
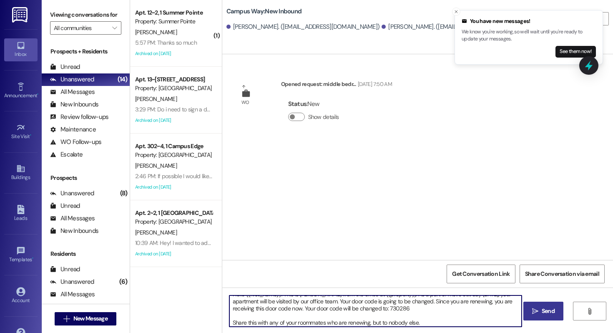
type textarea "Hello {{first_name}}! This is Drew from the office at {{property}}. As a part o…"
click at [553, 308] on span "Send" at bounding box center [548, 310] width 13 height 9
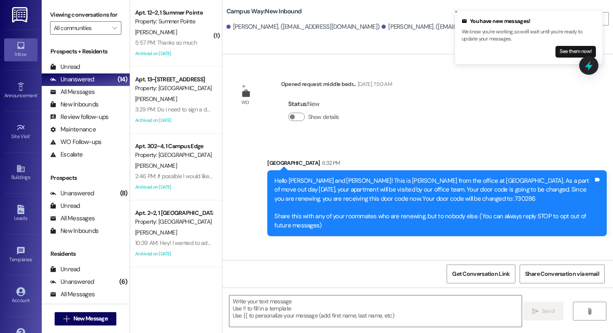
scroll to position [0, 0]
click at [25, 217] on div "Leads" at bounding box center [21, 218] width 42 height 8
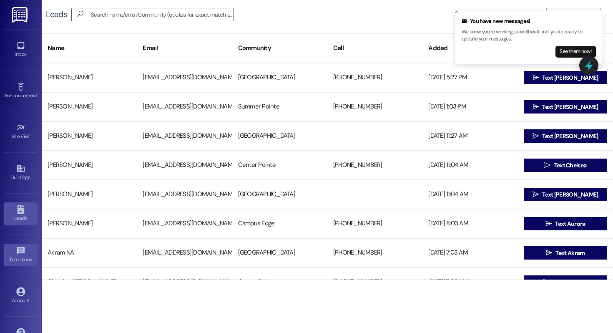
click at [17, 251] on icon at bounding box center [20, 250] width 9 height 9
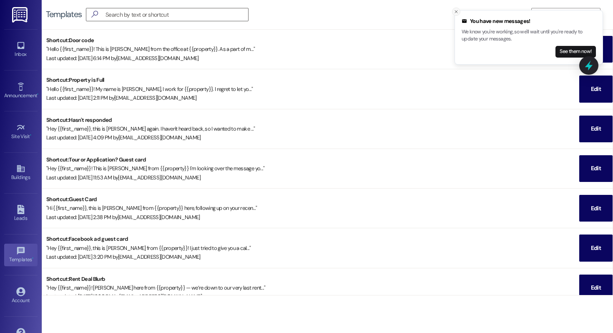
click at [454, 9] on icon "Close toast" at bounding box center [456, 11] width 5 height 5
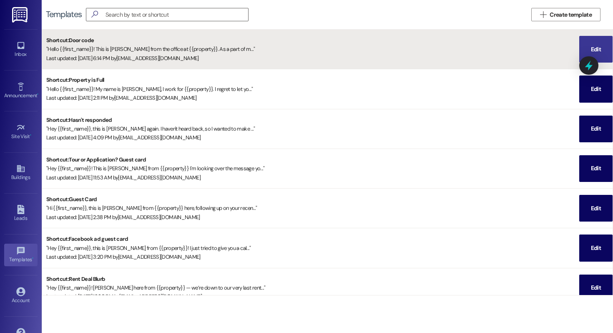
click at [597, 41] on span "Edit" at bounding box center [595, 49] width 13 height 26
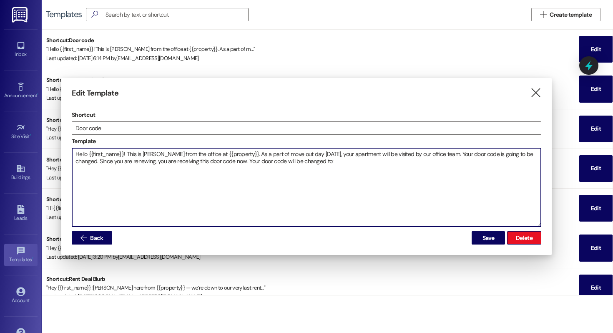
click at [322, 163] on textarea "Hello {{first_name}}! This is Drew from the office at {{property}}. As a part o…" at bounding box center [306, 187] width 469 height 78
type textarea "Hello {{first_name}}! This is [PERSON_NAME] from the office at {{property}}. As…"
click at [491, 237] on span "Save" at bounding box center [488, 237] width 12 height 9
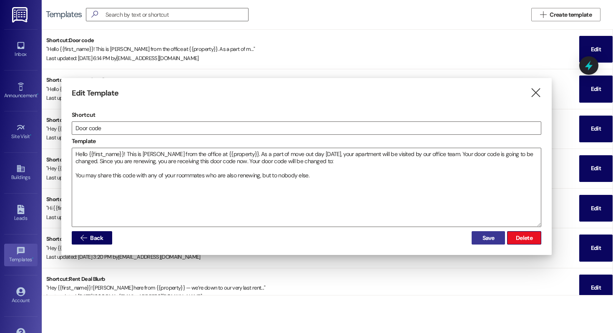
click at [491, 237] on span "Save" at bounding box center [488, 237] width 12 height 9
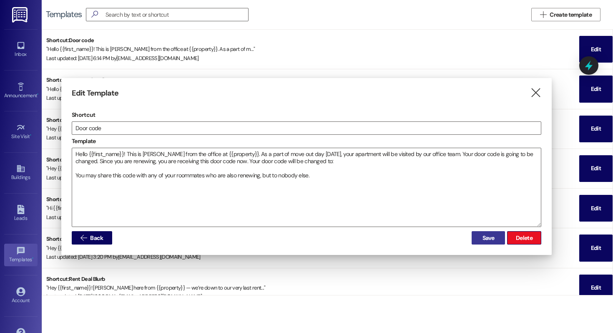
click at [491, 237] on span "Save" at bounding box center [488, 237] width 12 height 9
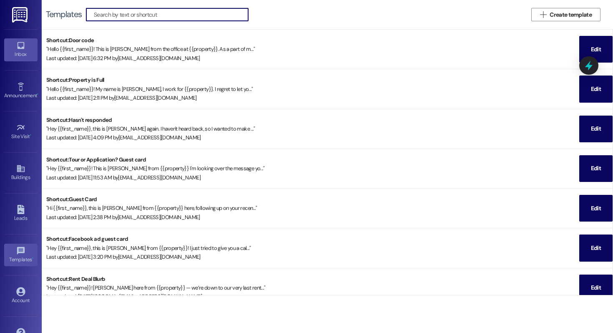
click at [17, 47] on icon at bounding box center [20, 45] width 7 height 7
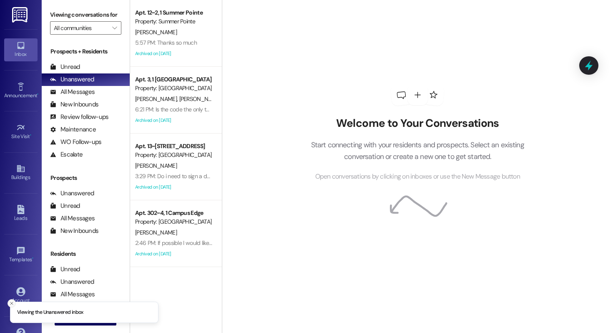
click at [9, 302] on icon "Close toast" at bounding box center [11, 303] width 5 height 5
click at [65, 314] on span " New Message" at bounding box center [86, 318] width 48 height 9
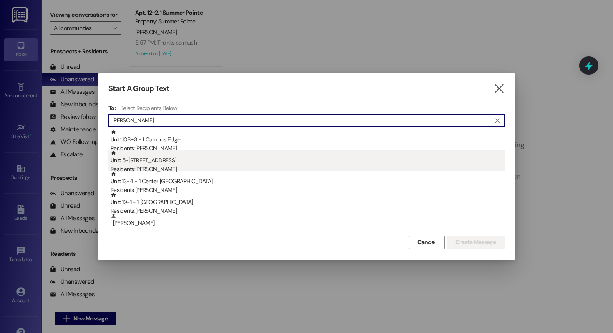
type input "[PERSON_NAME]"
click at [173, 167] on div "Residents: [PERSON_NAME]" at bounding box center [307, 169] width 394 height 9
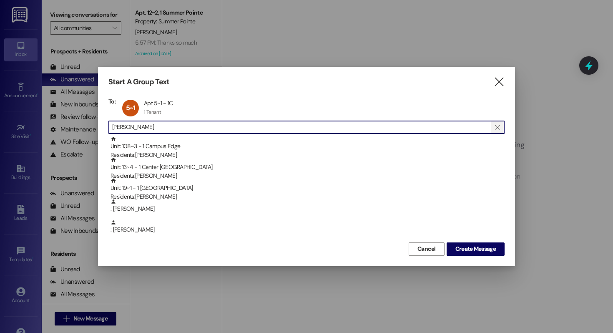
click at [496, 126] on icon "" at bounding box center [497, 127] width 5 height 7
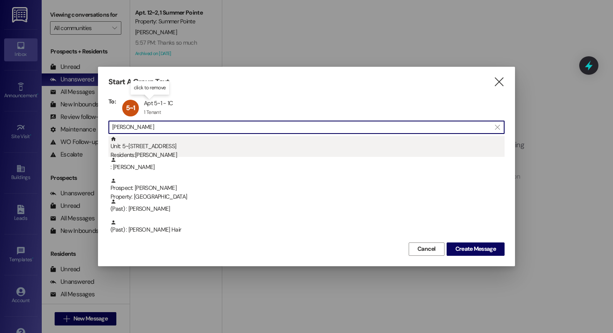
type input "[PERSON_NAME]"
click at [152, 151] on div "Residents: [PERSON_NAME]" at bounding box center [307, 155] width 394 height 9
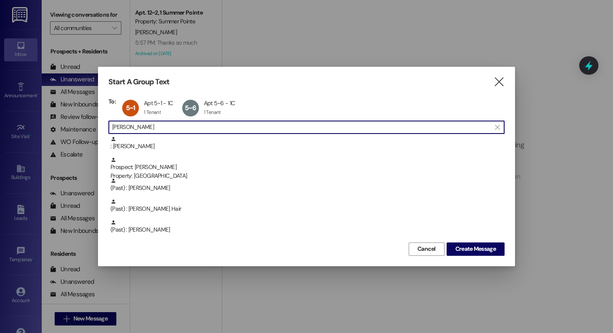
drag, startPoint x: 149, startPoint y: 128, endPoint x: 42, endPoint y: 115, distance: 108.3
click at [42, 115] on div "Start A Group Text  To: 5~1 Apt 5~1 - 1C Apt 5~1 - 1C 1 Tenant 1 Tenant click …" at bounding box center [306, 166] width 613 height 333
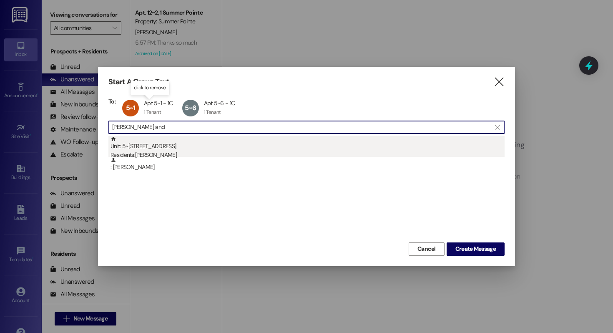
type input "[PERSON_NAME] and"
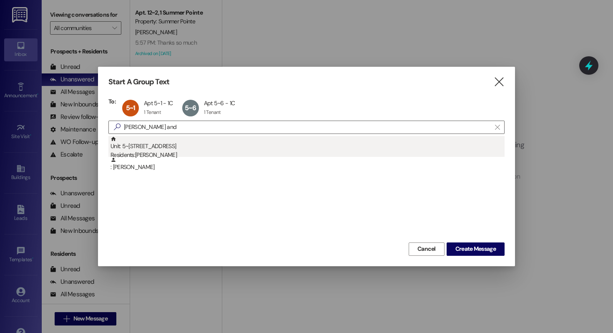
click at [161, 150] on div "Unit: 5~4 - 1 Campus Way Residents: [PERSON_NAME]" at bounding box center [307, 148] width 394 height 24
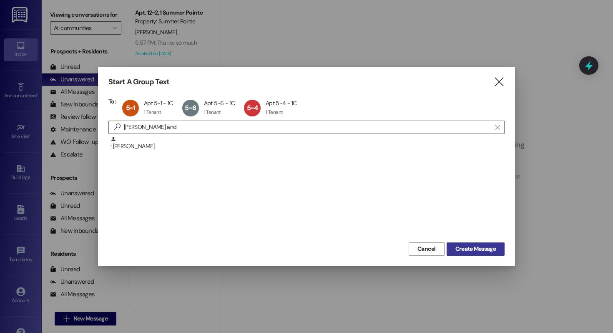
click at [477, 247] on span "Create Message" at bounding box center [475, 248] width 40 height 9
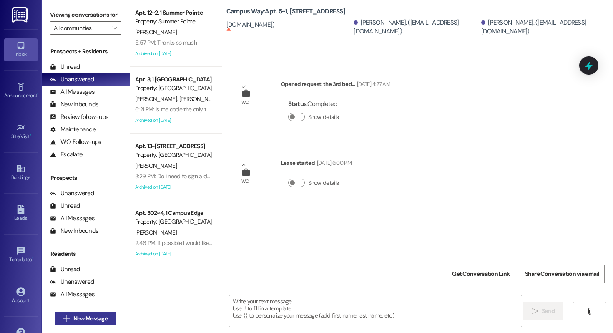
click at [73, 319] on span "New Message" at bounding box center [90, 318] width 34 height 9
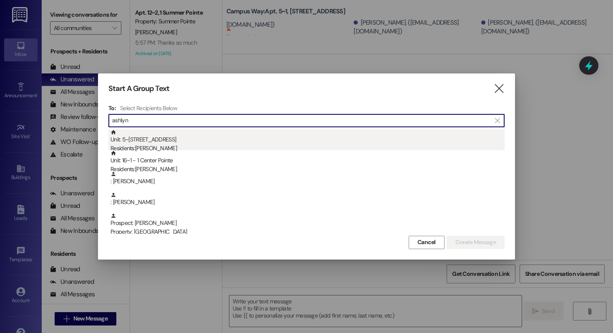
click at [175, 146] on div "Residents: [PERSON_NAME]" at bounding box center [307, 148] width 394 height 9
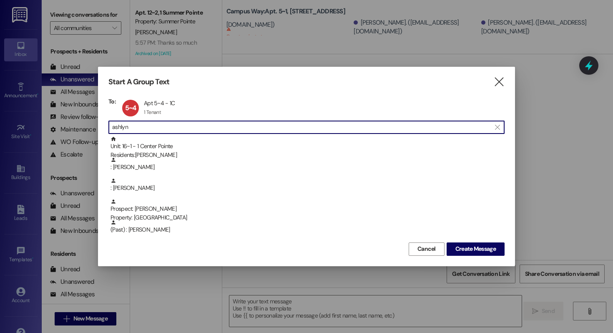
drag, startPoint x: 165, startPoint y: 130, endPoint x: 60, endPoint y: 130, distance: 104.6
click at [60, 130] on div "Start A Group Text  To: 5~4 Apt 5~4 - 1C Apt 5~4 - 1C 1 Tenant 1 Tenant click …" at bounding box center [306, 166] width 613 height 333
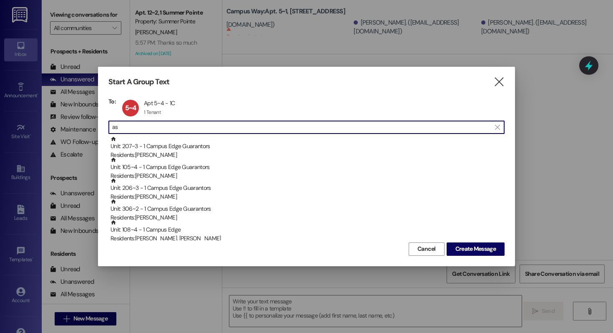
type input "a"
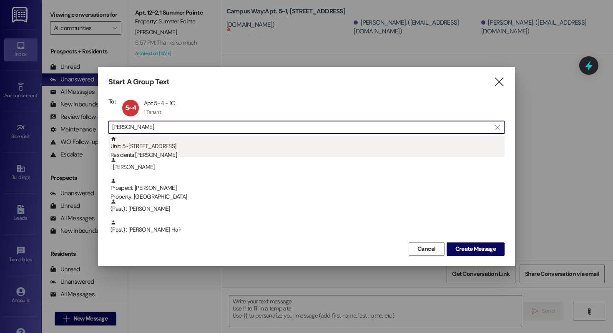
type input "[PERSON_NAME]"
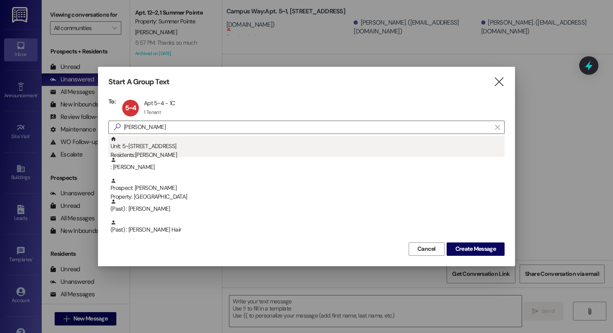
click at [203, 142] on div "Unit: 5~6 - 1 Campus Way Residents: [PERSON_NAME]" at bounding box center [307, 148] width 394 height 24
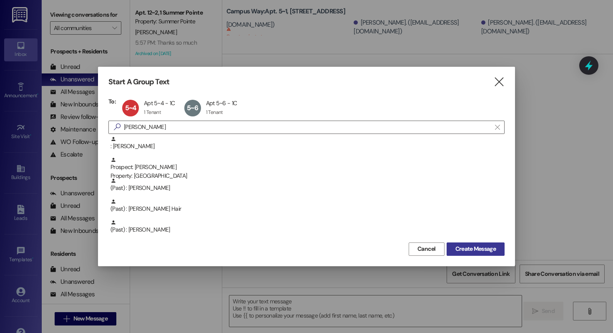
click at [460, 248] on span "Create Message" at bounding box center [475, 248] width 40 height 9
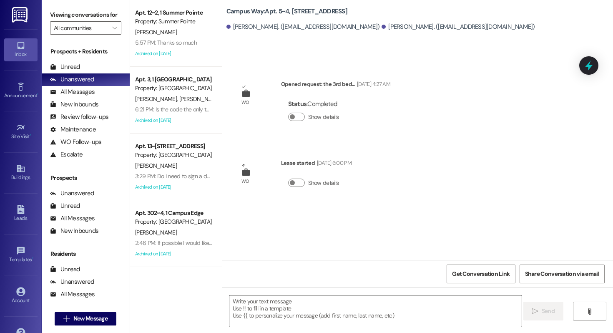
click at [299, 314] on textarea at bounding box center [375, 310] width 292 height 31
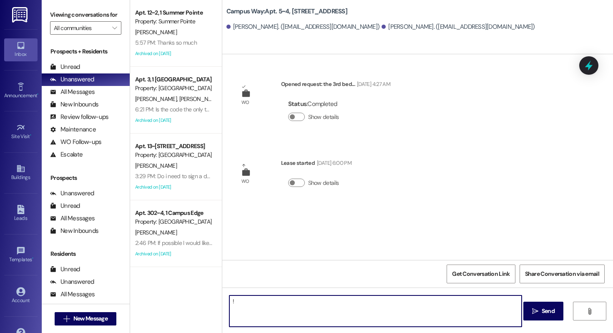
type textarea "!!"
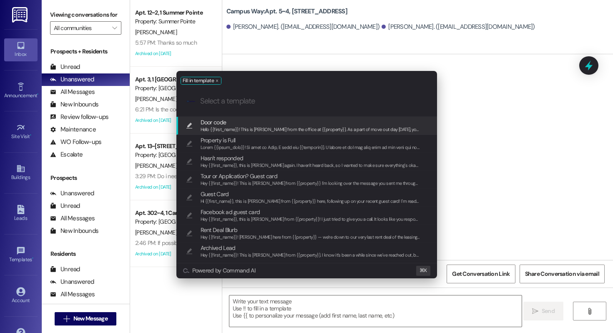
click at [300, 129] on span "Hello {{first_name}}! This is [PERSON_NAME] from the office at {{property}}. As…" at bounding box center [574, 129] width 747 height 6
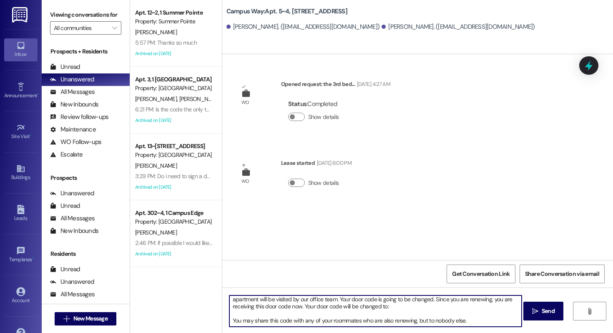
scroll to position [9, 0]
click at [364, 305] on textarea "Hello {{first_name}}! This is [PERSON_NAME] from the office at {{property}}. As…" at bounding box center [375, 310] width 292 height 31
paste textarea "815634"
type textarea "Hello {{first_name}}! This is [PERSON_NAME] from the office at {{property}}. As…"
click at [554, 313] on span "Send" at bounding box center [548, 310] width 16 height 9
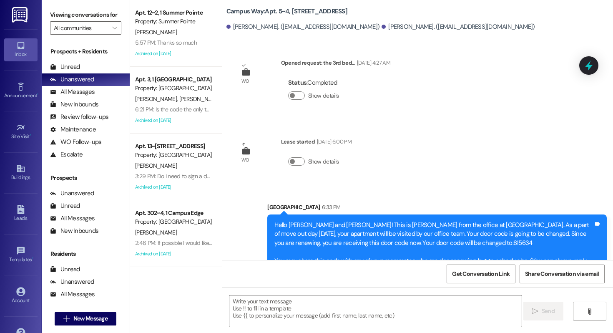
scroll to position [15, 0]
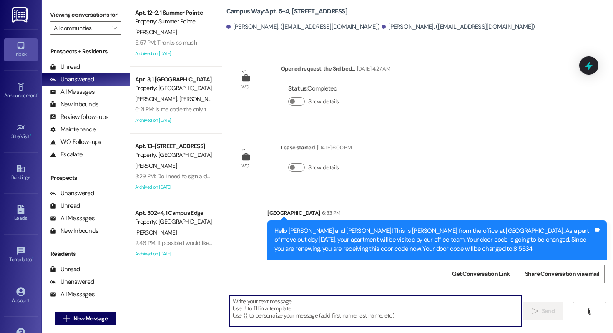
click at [288, 299] on textarea at bounding box center [375, 310] width 292 height 31
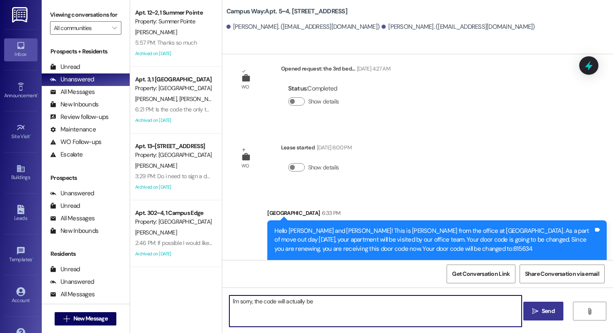
paste textarea "670432"
type textarea "I'm sorry, the code will actually be 670432"
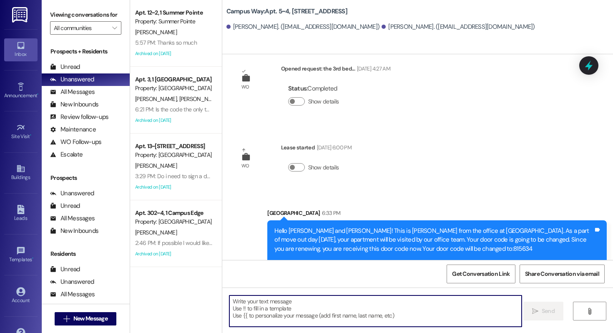
scroll to position [107, 0]
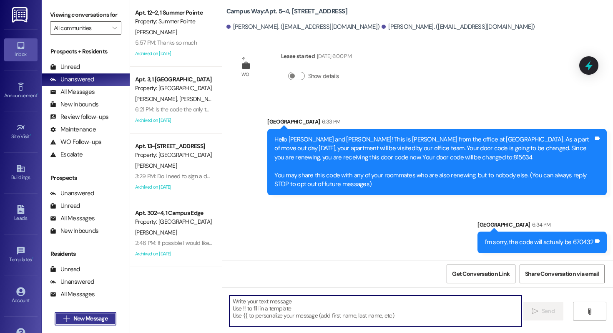
click at [78, 319] on span "New Message" at bounding box center [90, 318] width 34 height 9
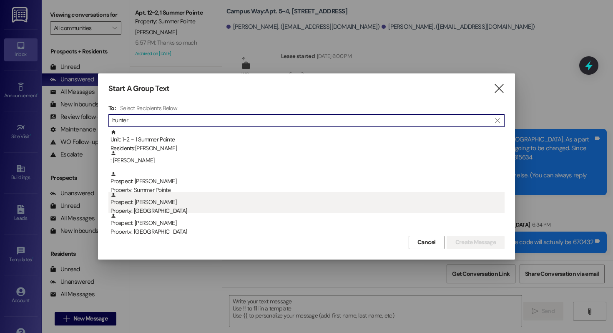
type input "hunter"
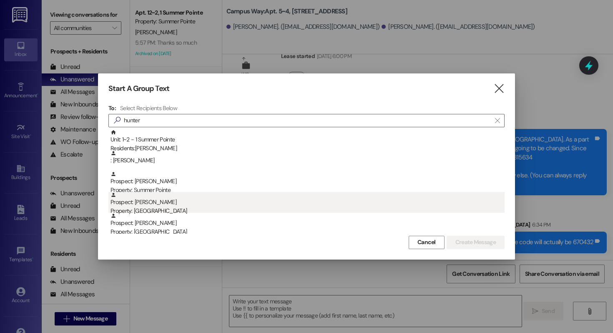
click at [153, 206] on div "Prospect: [PERSON_NAME] Property: Campus Way" at bounding box center [307, 204] width 394 height 24
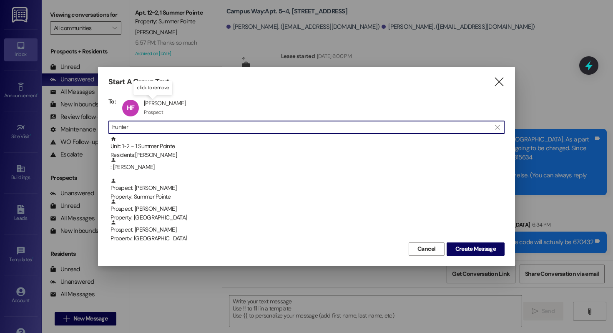
drag, startPoint x: 159, startPoint y: 125, endPoint x: 59, endPoint y: 125, distance: 100.1
click at [59, 125] on div "Start A Group Text  To: [PERSON_NAME] [PERSON_NAME] Prospect Prospect click to…" at bounding box center [306, 166] width 613 height 333
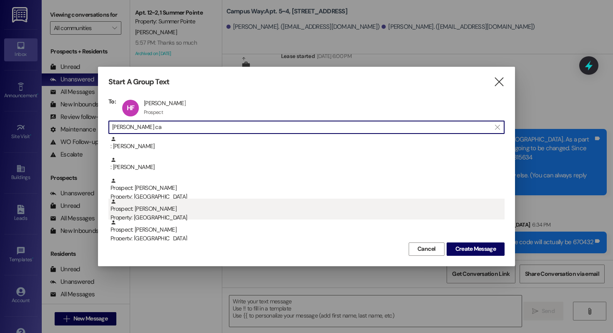
type input "[PERSON_NAME] ca"
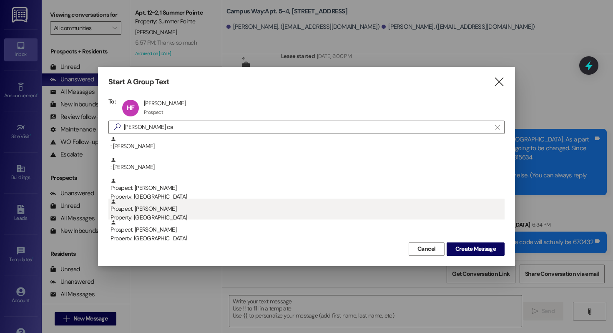
click at [182, 210] on div "Prospect: [PERSON_NAME] Property: [GEOGRAPHIC_DATA]" at bounding box center [307, 210] width 394 height 24
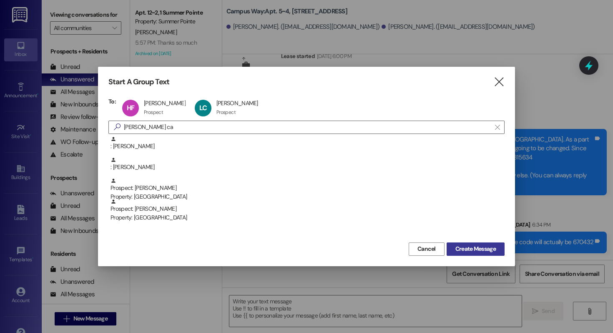
click at [462, 252] on span "Create Message" at bounding box center [475, 248] width 40 height 9
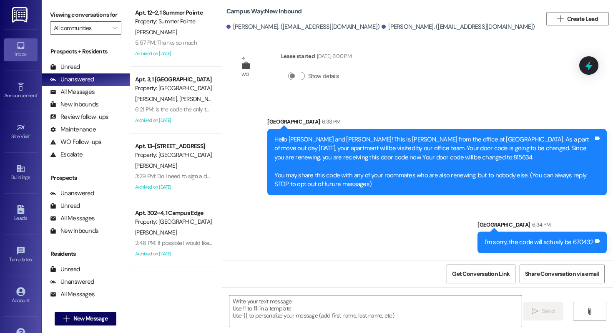
scroll to position [0, 0]
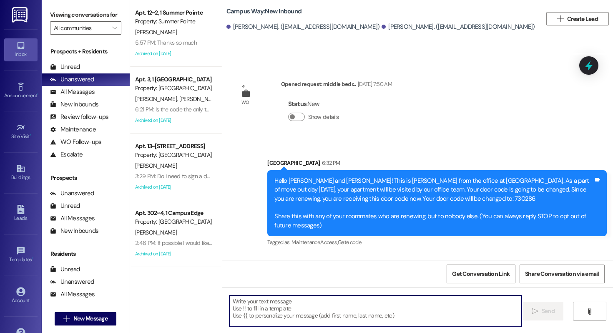
click at [264, 301] on textarea at bounding box center [375, 310] width 292 height 31
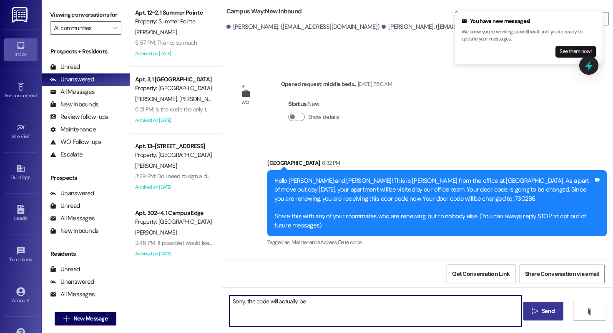
paste textarea "815634"
type textarea "Sorry, the code will actually be 815634"
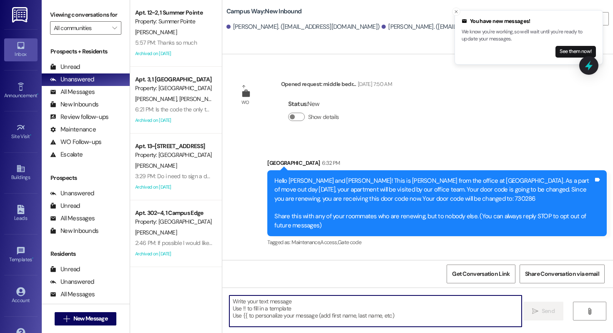
scroll to position [53, 0]
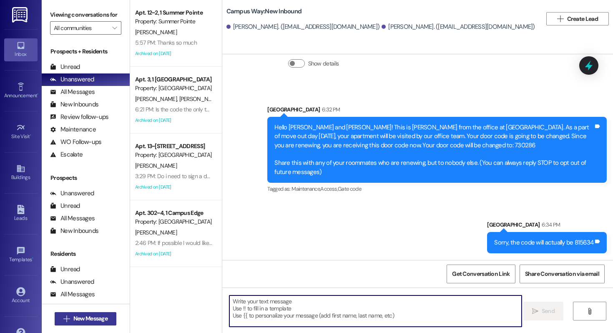
click at [74, 317] on span "New Message" at bounding box center [90, 318] width 34 height 9
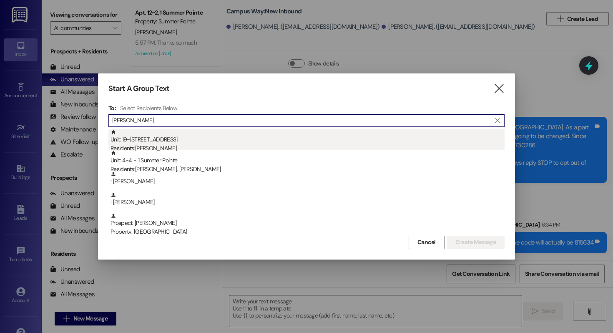
type input "[PERSON_NAME]"
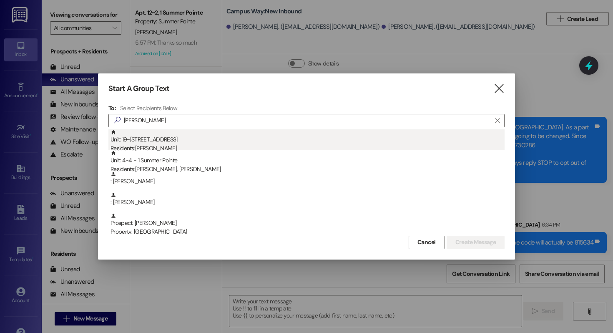
click at [194, 142] on div "Unit: 19~1 - 1 Campus Way Residents: [PERSON_NAME]" at bounding box center [307, 141] width 394 height 24
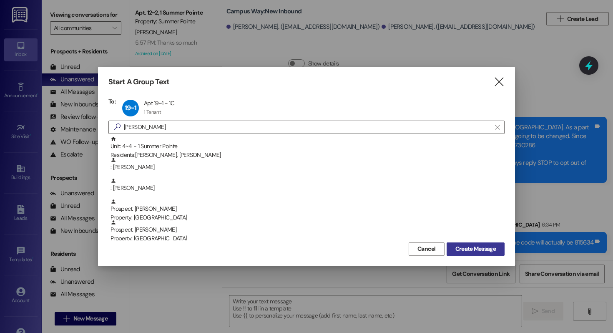
click at [473, 246] on span "Create Message" at bounding box center [475, 248] width 40 height 9
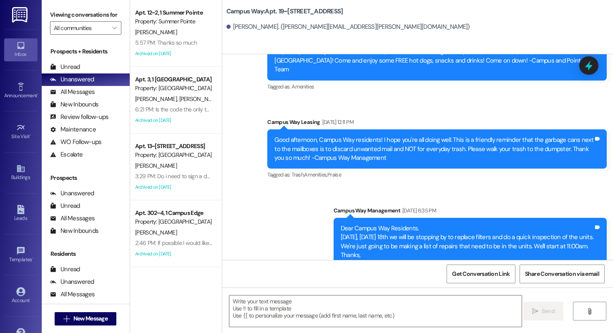
scroll to position [1885, 0]
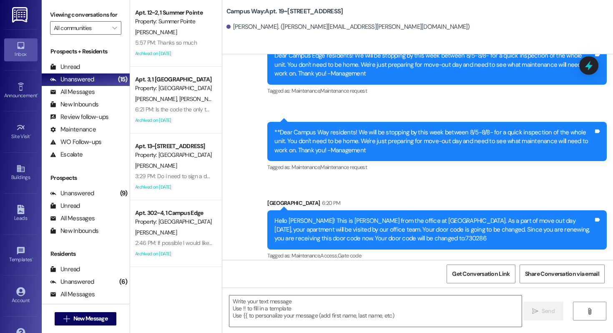
click at [66, 315] on icon "" at bounding box center [66, 318] width 6 height 7
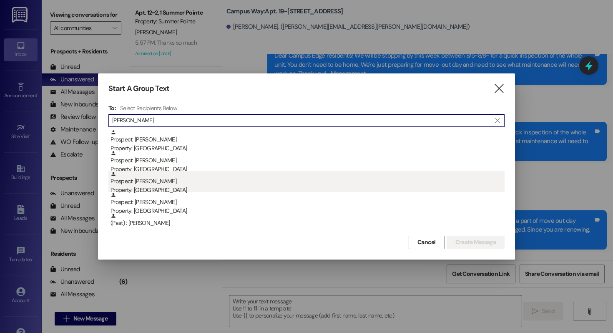
type input "anna he"
click at [163, 185] on div "Prospect: Anna Hendricks Property: Campus Way" at bounding box center [307, 183] width 394 height 24
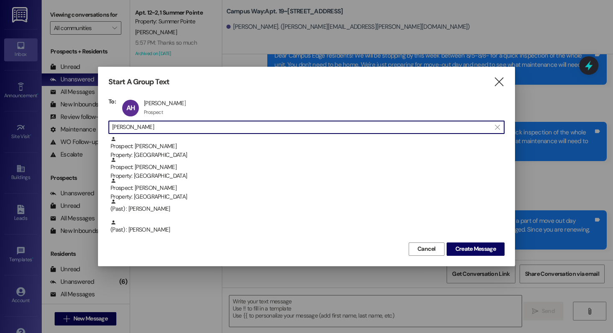
drag, startPoint x: 136, startPoint y: 127, endPoint x: 79, endPoint y: 128, distance: 57.1
click at [79, 128] on div "Start A Group Text  To: AH Anna Hendricks Anna Hendricks Prospect Prospect cli…" at bounding box center [306, 166] width 613 height 333
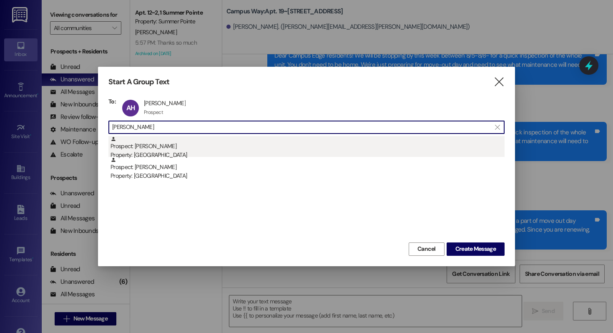
type input "ruby sann"
click at [147, 148] on div "Prospect: Ruby Sannar Property: Campus Edge" at bounding box center [307, 148] width 394 height 24
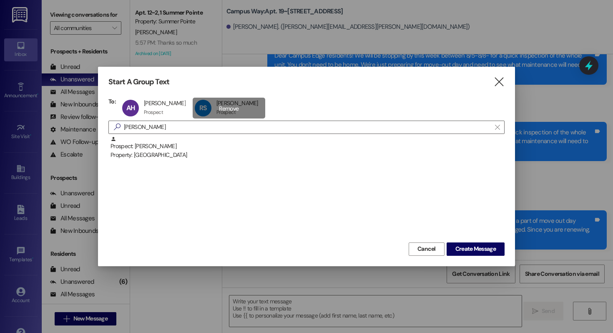
click at [220, 110] on div "RS Ruby Sannar Ruby Sannar Prospect Prospect click to remove" at bounding box center [229, 108] width 73 height 21
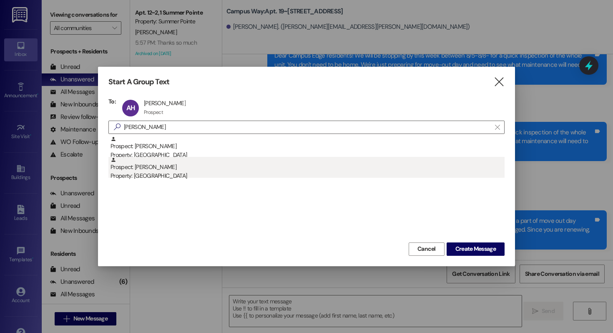
click at [173, 174] on div "Property: [GEOGRAPHIC_DATA]" at bounding box center [307, 175] width 394 height 9
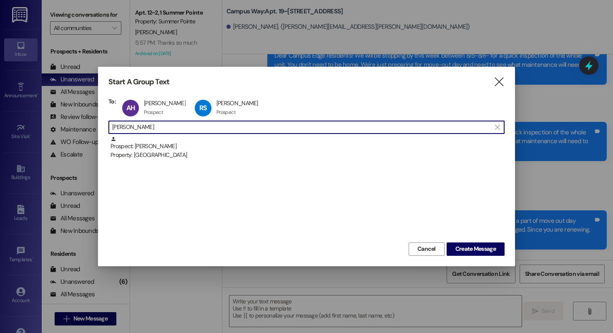
drag, startPoint x: 163, startPoint y: 127, endPoint x: 85, endPoint y: 127, distance: 78.0
click at [85, 127] on div "Start A Group Text  To: AH Anna Hendricks Anna Hendricks Prospect Prospect cli…" at bounding box center [306, 166] width 613 height 333
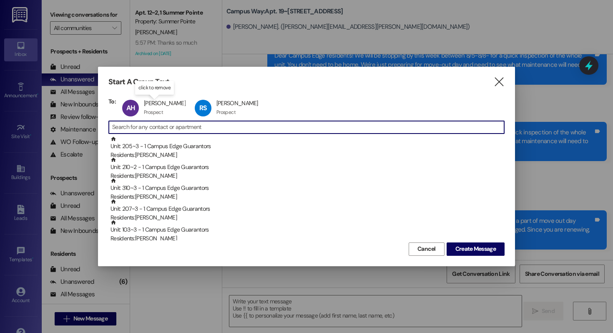
click at [168, 124] on input at bounding box center [308, 127] width 392 height 12
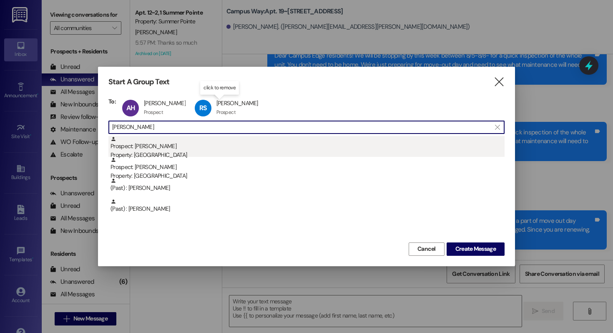
type input "kirsten"
click at [210, 151] on div "Property: [GEOGRAPHIC_DATA]" at bounding box center [307, 155] width 394 height 9
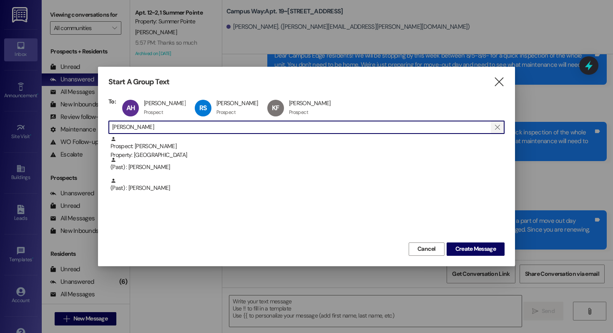
click at [494, 130] on span "" at bounding box center [497, 127] width 8 height 13
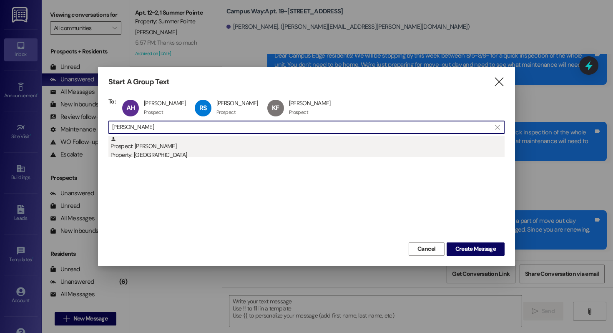
click at [183, 146] on div "Prospect: Cayden Reider Property: Campus Way" at bounding box center [307, 148] width 394 height 24
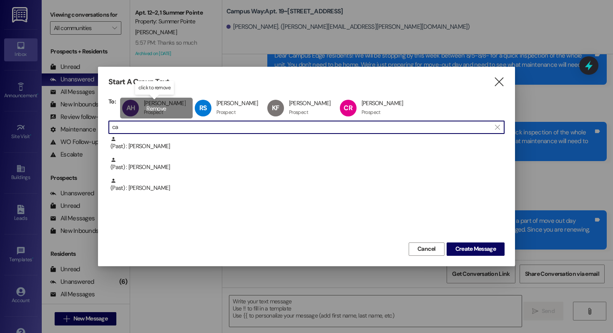
type input "c"
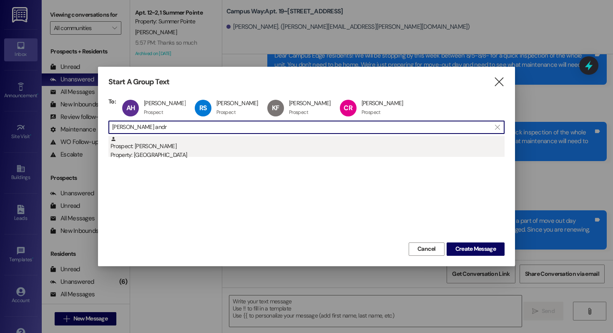
type input "abigail andr"
click at [203, 148] on div "Prospect: Abigail Andrews Property: Campus Way" at bounding box center [307, 148] width 394 height 24
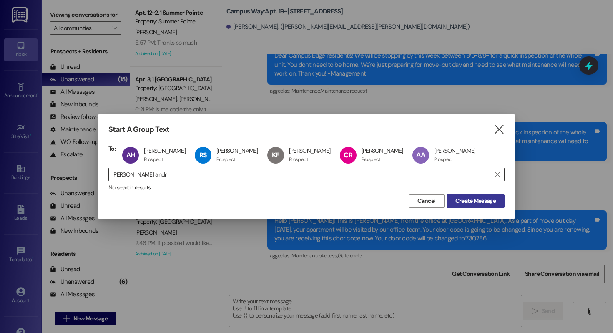
click at [472, 200] on span "Create Message" at bounding box center [475, 200] width 40 height 9
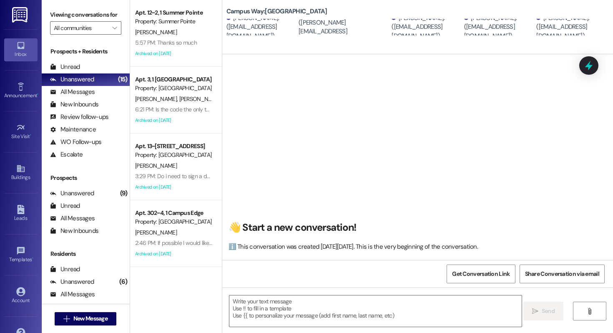
scroll to position [0, 0]
click at [282, 308] on textarea at bounding box center [375, 310] width 292 height 31
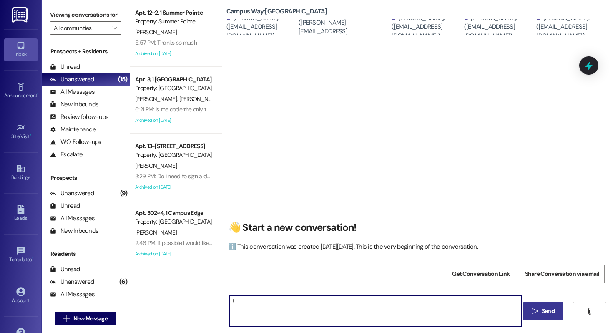
type textarea "!!"
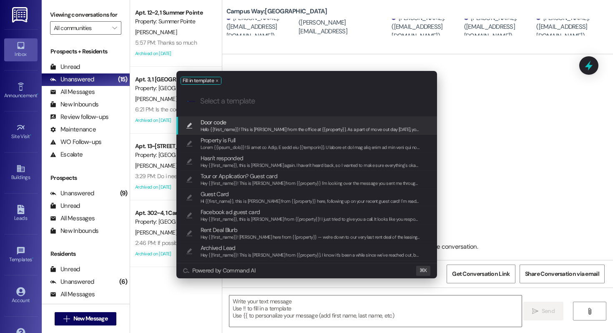
click at [276, 122] on span "Door code" at bounding box center [311, 122] width 220 height 9
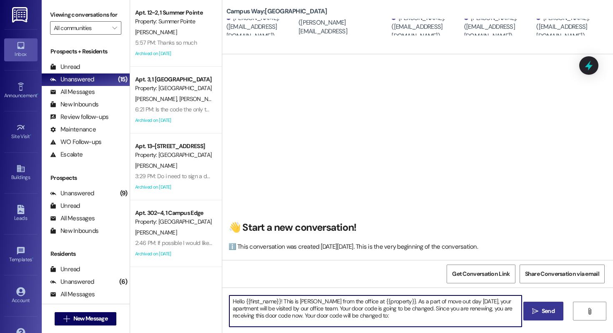
click at [368, 323] on textarea "Hello {{first_name}}! This is [PERSON_NAME] from the office at {{property}}. As…" at bounding box center [375, 310] width 292 height 31
click at [369, 314] on textarea "Hello {{first_name}}! This is [PERSON_NAME] from the office at {{property}}. As…" at bounding box center [375, 310] width 292 height 31
paste textarea "639285"
type textarea "Hello {{first_name}}! This is Drew from the office at {{property}}. As a part o…"
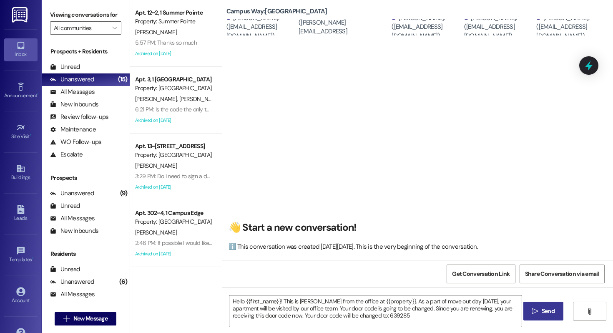
click at [527, 309] on button " Send" at bounding box center [543, 310] width 40 height 19
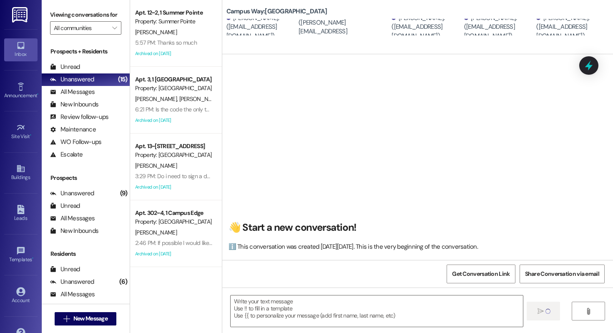
scroll to position [0, 0]
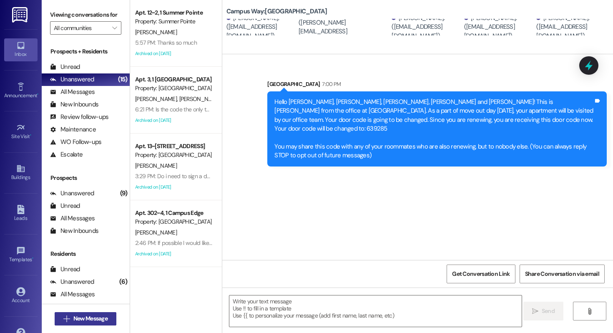
click at [79, 319] on span "New Message" at bounding box center [90, 318] width 34 height 9
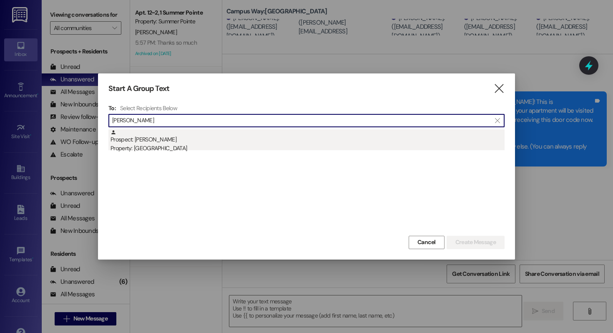
type input "konrad"
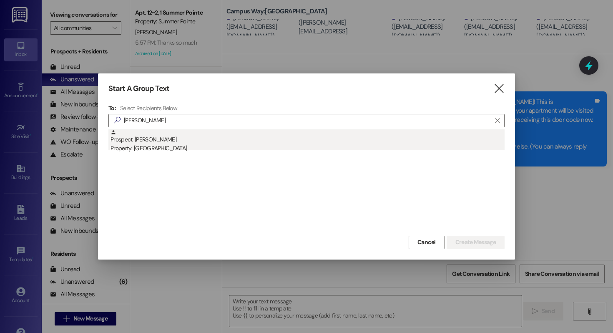
click at [158, 147] on div "Property: [GEOGRAPHIC_DATA]" at bounding box center [307, 148] width 394 height 9
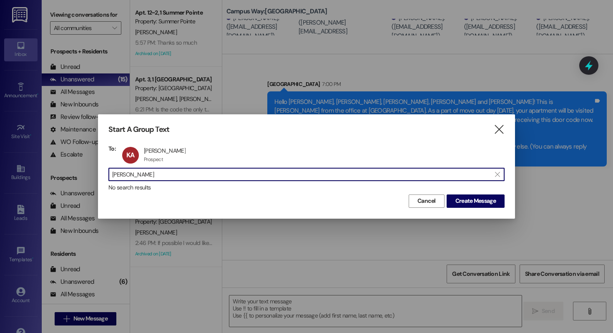
drag, startPoint x: 162, startPoint y: 175, endPoint x: 55, endPoint y: 174, distance: 107.6
click at [55, 174] on div "Start A Group Text  To: KA Konrad Anderson Konrad Anderson Prospect Prospect c…" at bounding box center [306, 166] width 613 height 333
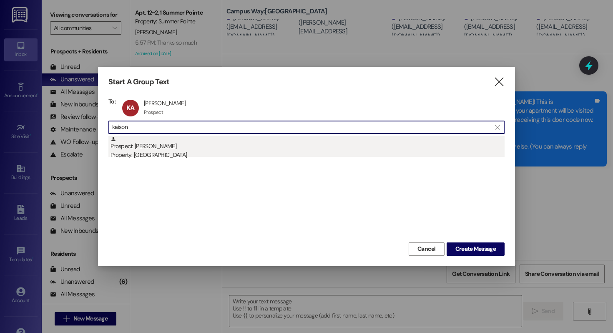
type input "kaison"
click at [185, 155] on div "Property: [GEOGRAPHIC_DATA]" at bounding box center [307, 155] width 394 height 9
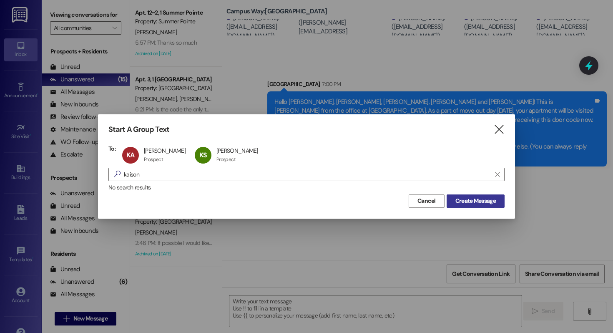
click at [473, 203] on span "Create Message" at bounding box center [475, 200] width 40 height 9
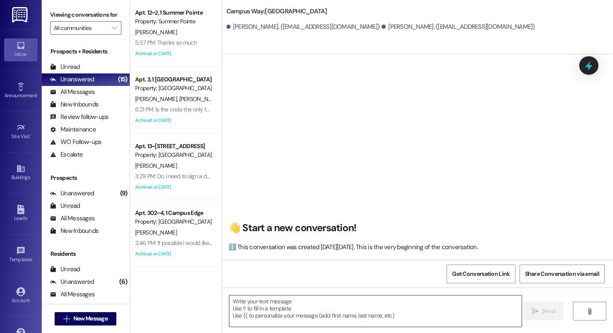
click at [294, 296] on textarea at bounding box center [375, 310] width 292 height 31
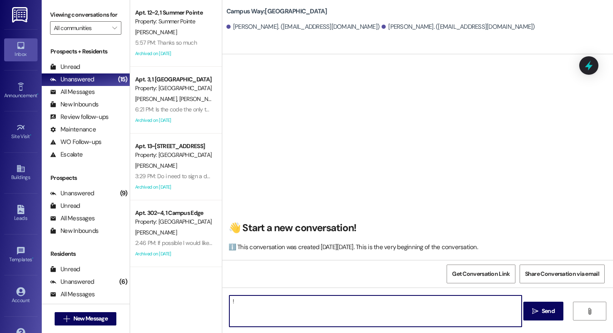
type textarea "!!"
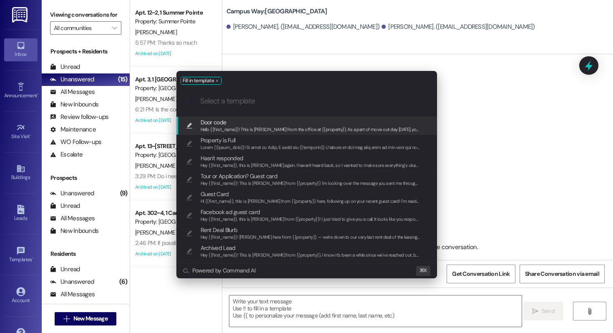
click at [248, 127] on span "Hello {{first_name}}! This is [PERSON_NAME] from the office at {{property}}. As…" at bounding box center [574, 129] width 747 height 6
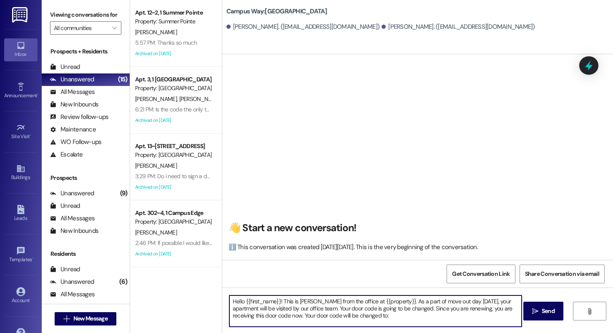
click at [365, 318] on textarea "Hello {{first_name}}! This is [PERSON_NAME] from the office at {{property}}. As…" at bounding box center [375, 310] width 292 height 31
paste textarea "726481"
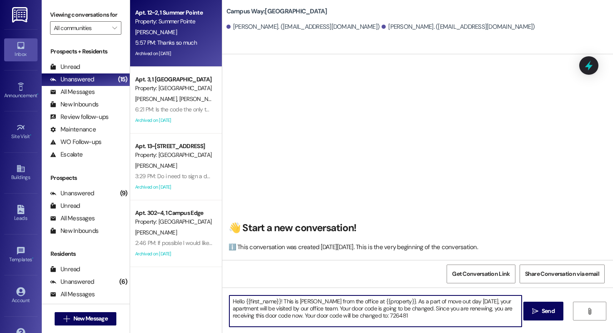
type textarea "Hello {{first_name}}! This is Drew from the office at {{property}}. As a part o…"
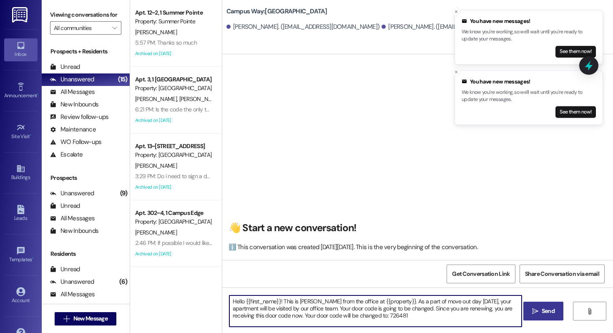
click at [532, 304] on button " Send" at bounding box center [543, 310] width 40 height 19
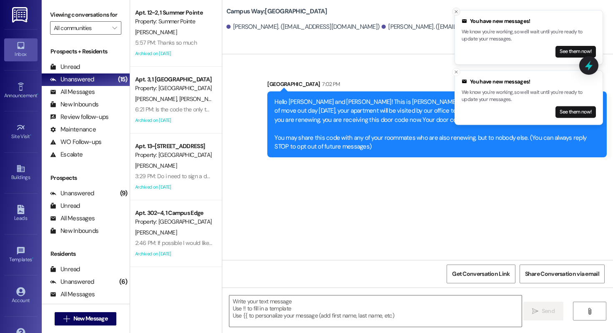
click at [456, 10] on icon "Close toast" at bounding box center [456, 11] width 5 height 5
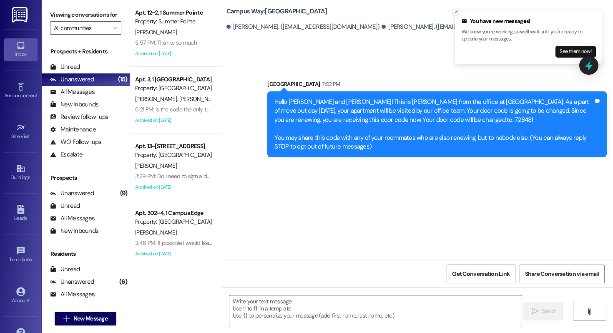
click at [459, 10] on button "Close toast" at bounding box center [456, 12] width 8 height 8
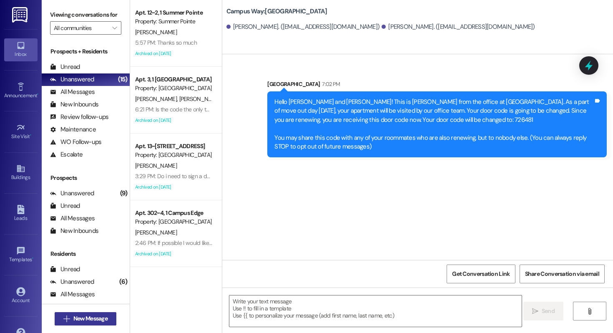
click at [78, 319] on span "New Message" at bounding box center [90, 318] width 34 height 9
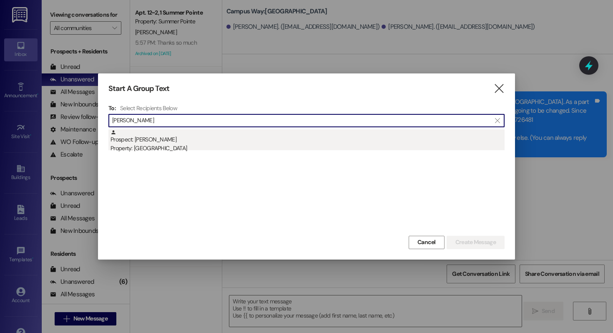
type input "lauren cann"
click at [165, 147] on div "Property: [GEOGRAPHIC_DATA]" at bounding box center [307, 148] width 394 height 9
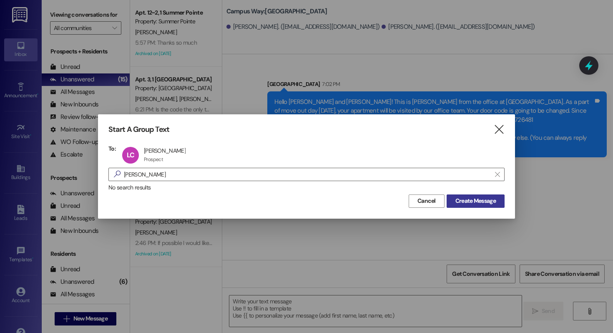
click at [463, 195] on button "Create Message" at bounding box center [476, 200] width 58 height 13
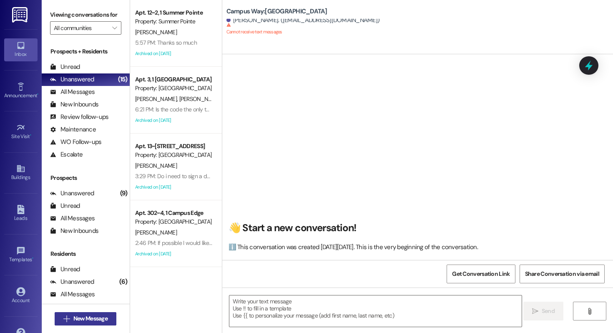
click at [102, 314] on span "New Message" at bounding box center [90, 318] width 34 height 9
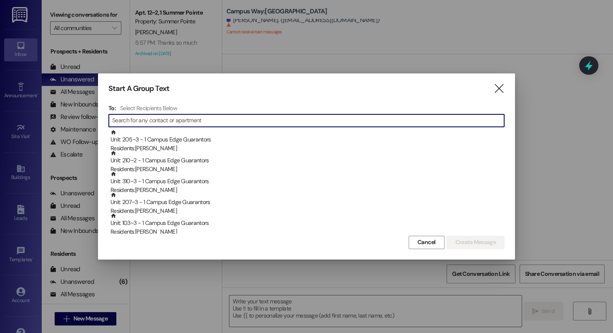
click at [156, 118] on input at bounding box center [308, 121] width 392 height 12
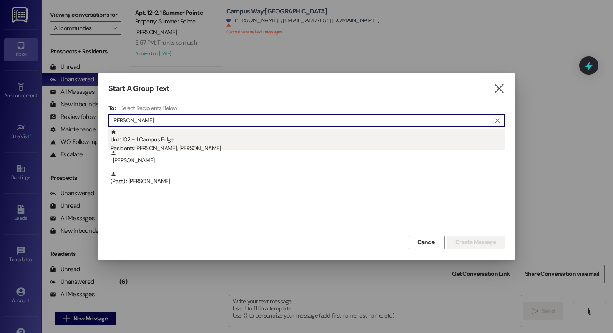
type input "miguel"
click at [212, 142] on div "Unit: 102 - 1 Campus Edge Residents: Miguel Pinales, Yossy Bonilla" at bounding box center [307, 141] width 394 height 24
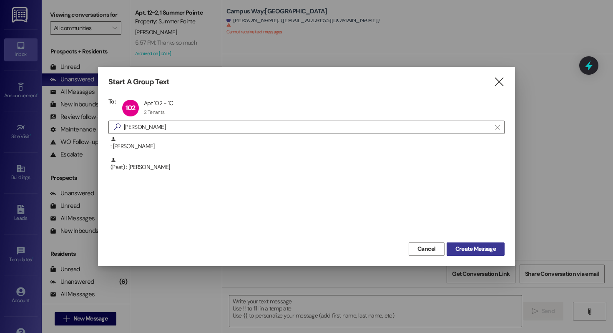
click at [457, 248] on span "Create Message" at bounding box center [475, 248] width 40 height 9
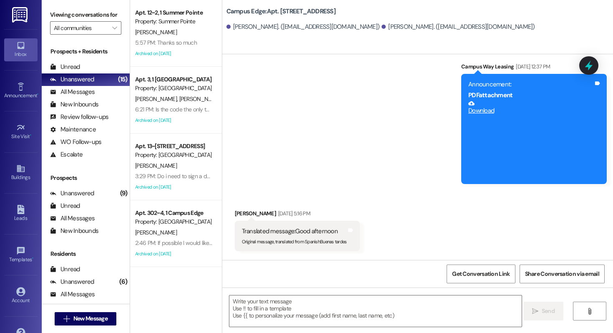
scroll to position [18019, 0]
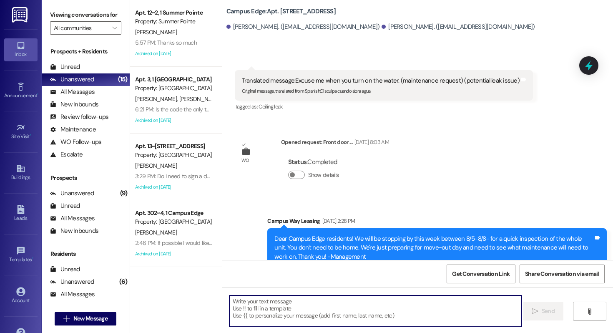
click at [293, 311] on textarea at bounding box center [375, 310] width 292 height 31
type textarea "!!"
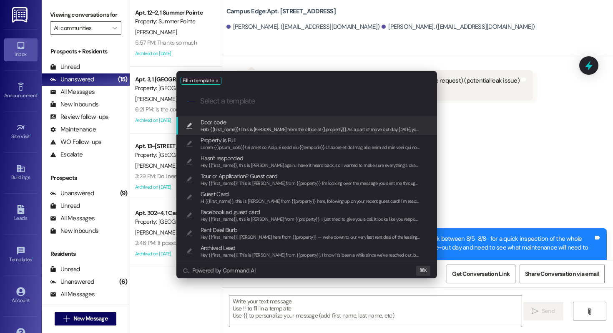
click at [260, 123] on span "Door code" at bounding box center [311, 122] width 220 height 9
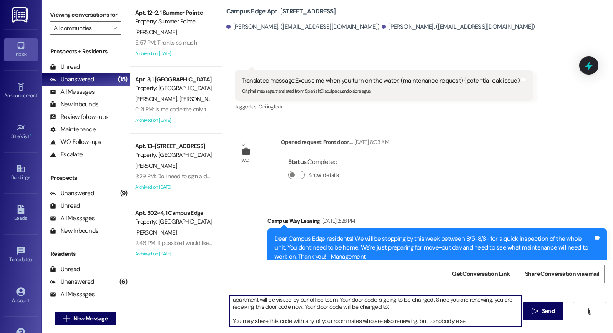
scroll to position [10, 0]
click at [361, 307] on textarea "Hello {{first_name}}! This is [PERSON_NAME] from the office at {{property}}. As…" at bounding box center [375, 310] width 292 height 31
type textarea "Hello {{first_name}}! This is [PERSON_NAME] from the office at {{property}}. As…"
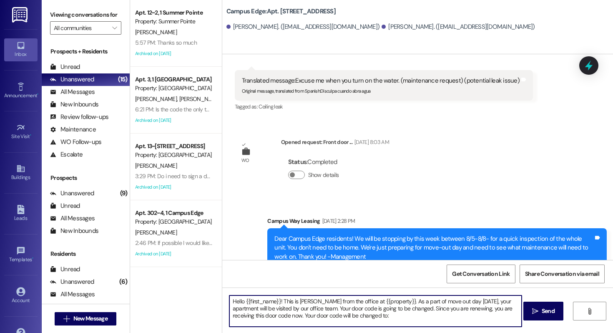
click at [378, 312] on textarea "Hello {{first_name}}! This is [PERSON_NAME] from the office at {{property}}. As…" at bounding box center [375, 310] width 292 height 31
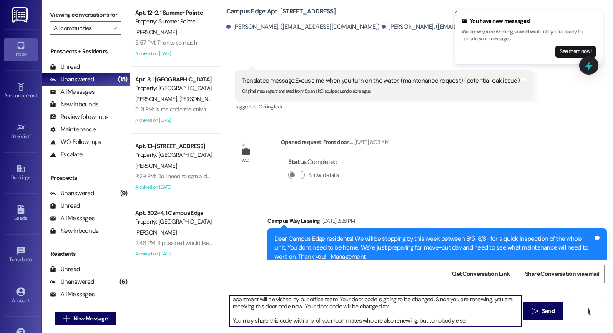
drag, startPoint x: 228, startPoint y: 301, endPoint x: 493, endPoint y: 332, distance: 267.0
click at [493, 332] on div "Hello {{first_name}}! This is Drew from the office at {{property}}. As a part o…" at bounding box center [417, 318] width 391 height 63
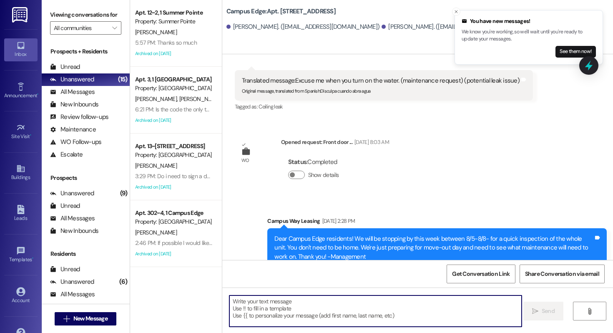
scroll to position [0, 0]
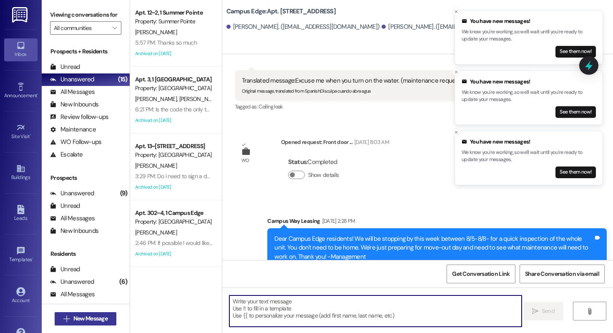
click at [92, 318] on span "New Message" at bounding box center [90, 318] width 34 height 9
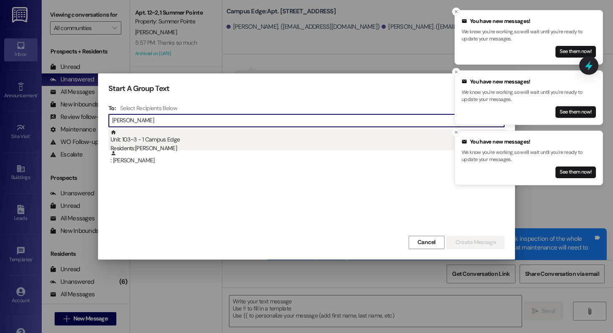
type input "james spence"
click at [204, 132] on div "Unit: 103~3 - 1 Campus Edge Residents: James Spencer" at bounding box center [307, 141] width 394 height 24
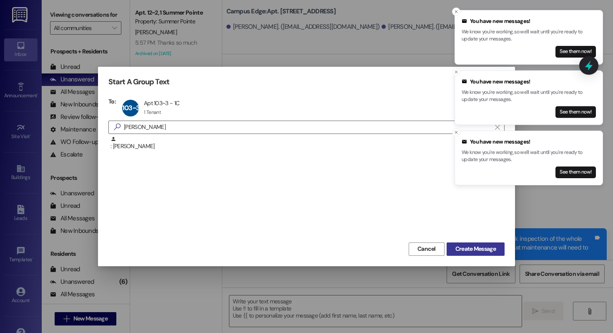
click at [484, 254] on button "Create Message" at bounding box center [476, 248] width 58 height 13
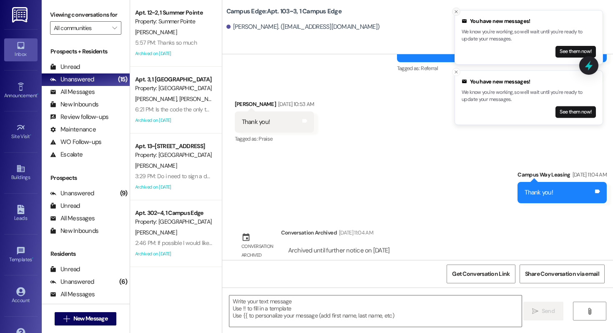
scroll to position [6932, 0]
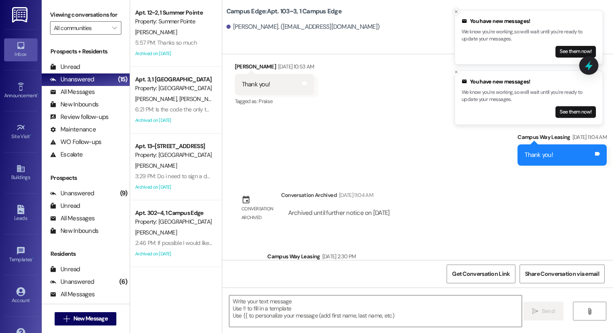
click at [455, 10] on icon "Close toast" at bounding box center [456, 11] width 5 height 5
click at [456, 8] on button "Close toast" at bounding box center [456, 12] width 8 height 8
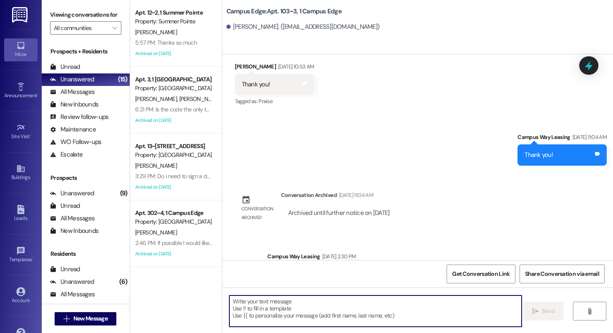
click at [306, 305] on textarea at bounding box center [375, 310] width 292 height 31
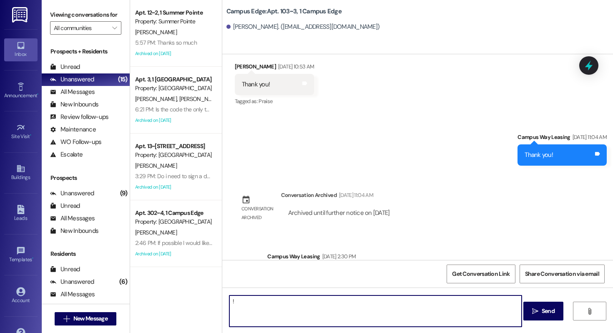
type textarea "!!"
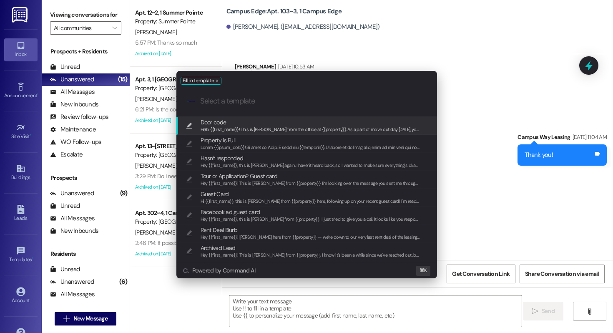
click at [209, 125] on span "Door code" at bounding box center [214, 122] width 26 height 9
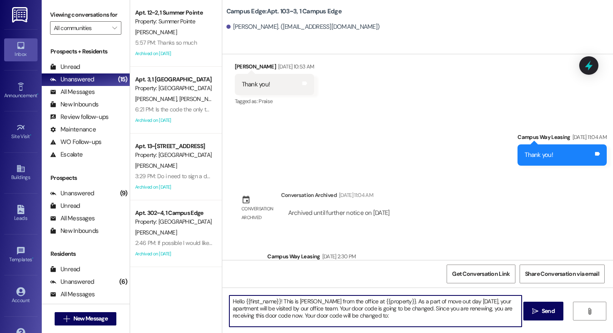
click at [369, 319] on textarea "Hello {{first_name}}! This is [PERSON_NAME] from the office at {{property}}. As…" at bounding box center [375, 310] width 292 height 31
paste textarea "104735"
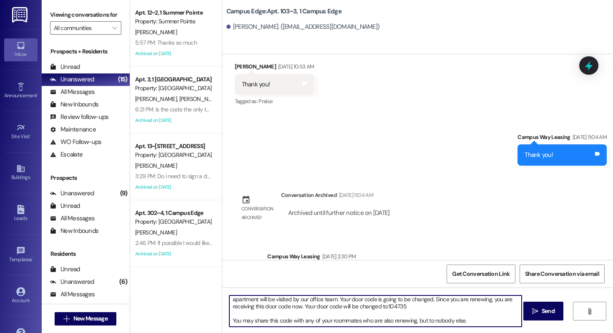
type textarea "Hello {{first_name}}! This is Drew from the office at {{property}}. As a part o…"
click at [530, 311] on span " Send" at bounding box center [543, 310] width 26 height 9
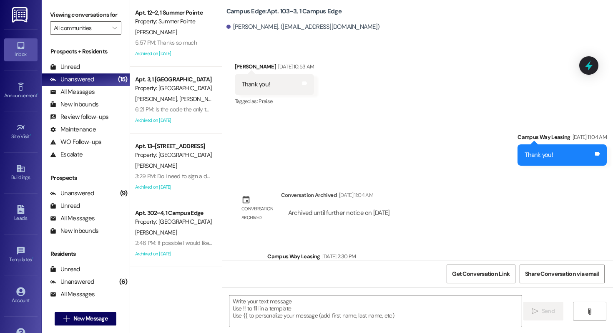
scroll to position [0, 0]
click at [78, 322] on span "New Message" at bounding box center [90, 318] width 34 height 9
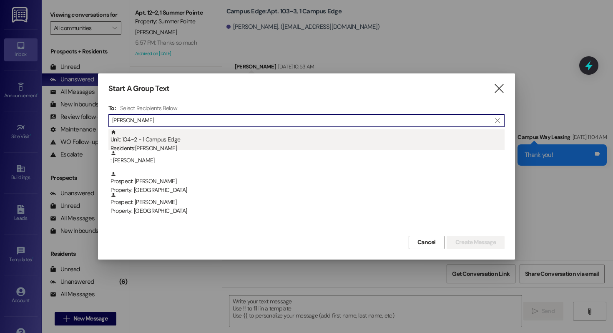
type input "carlos medina"
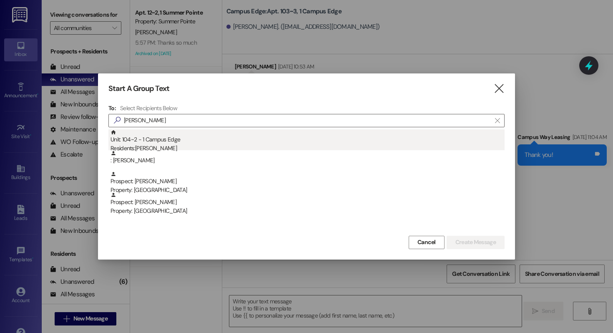
click at [229, 138] on div "Unit: 104~2 - 1 Campus Edge Residents: Carlos Medina" at bounding box center [307, 141] width 394 height 24
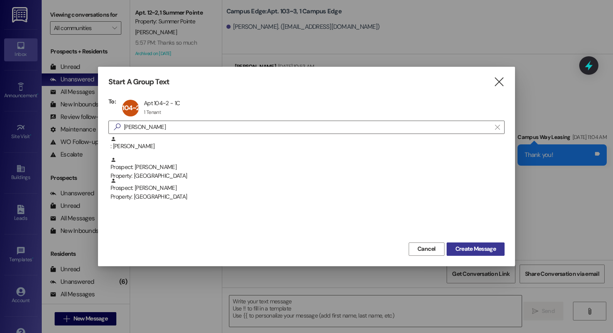
click at [470, 245] on span "Create Message" at bounding box center [475, 248] width 40 height 9
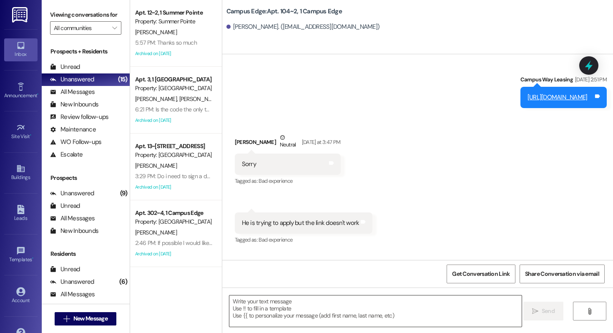
scroll to position [3979, 0]
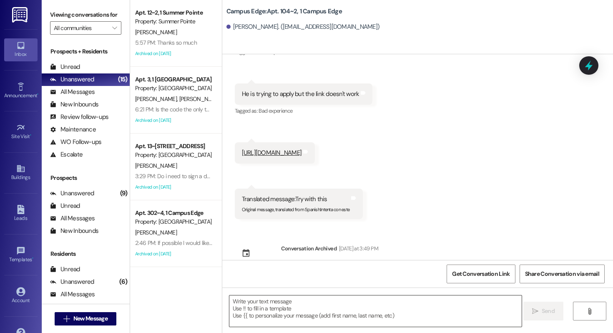
click at [341, 321] on textarea at bounding box center [375, 310] width 292 height 31
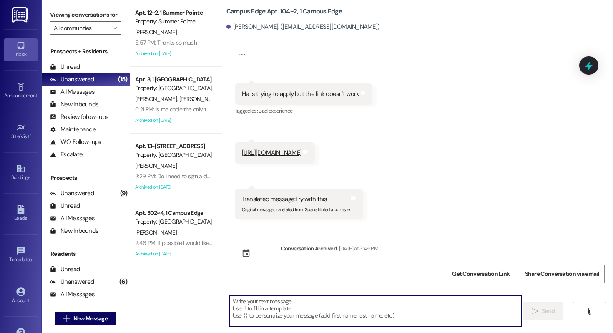
paste textarea "104893"
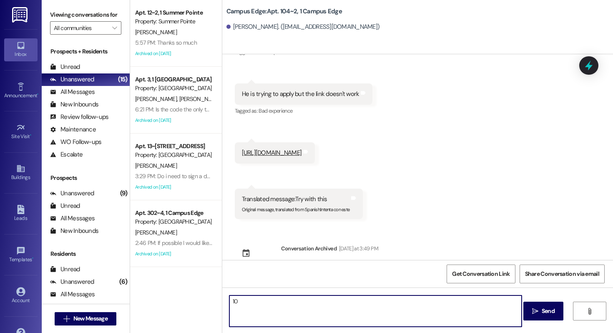
type textarea "1"
type textarea "!!"
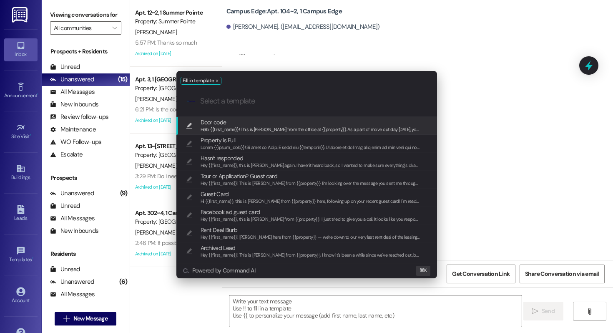
click at [236, 121] on span "Door code" at bounding box center [311, 122] width 220 height 9
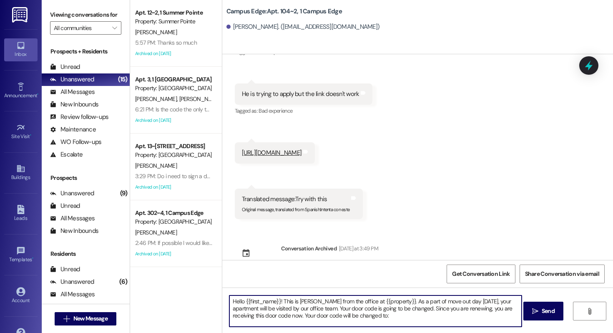
click at [381, 317] on textarea "Hello {{first_name}}! This is [PERSON_NAME] from the office at {{property}}. As…" at bounding box center [375, 310] width 292 height 31
paste textarea "104893"
type textarea "Hello {{first_name}}! This is Drew from the office at {{property}}. As a part o…"
click at [536, 308] on icon "" at bounding box center [535, 311] width 6 height 7
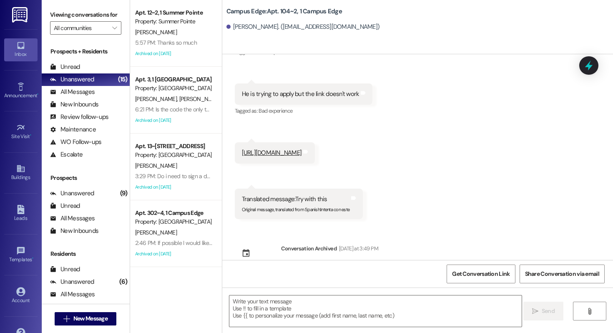
scroll to position [4073, 0]
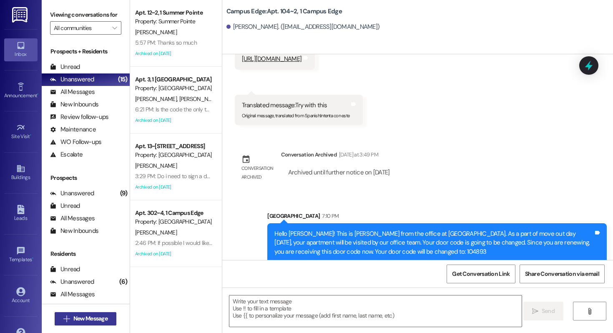
click at [105, 314] on span "New Message" at bounding box center [90, 318] width 34 height 9
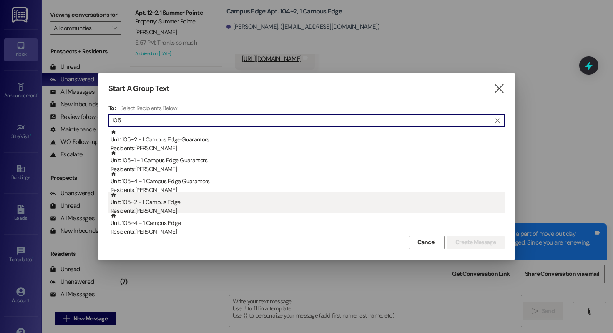
type input "105"
click at [220, 206] on div "Residents: Jayden Hepworth" at bounding box center [307, 210] width 394 height 9
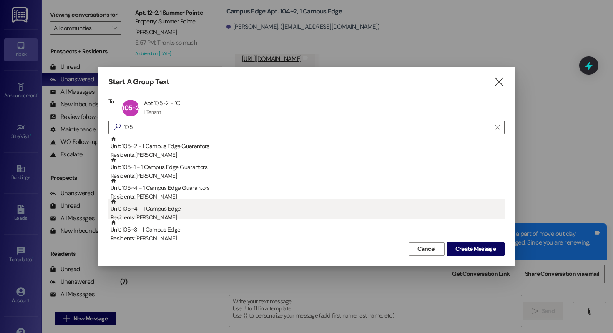
click at [224, 207] on div "Unit: 105~4 - 1 Campus Edge Residents: Nathan Brasher" at bounding box center [307, 210] width 394 height 24
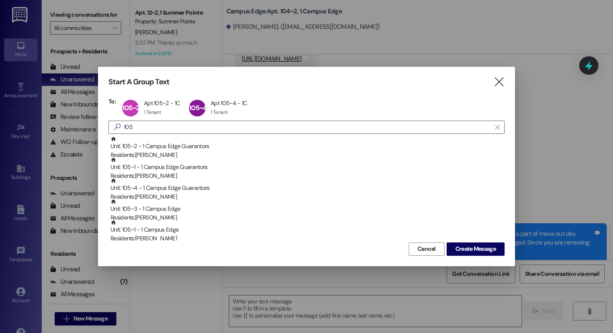
click at [224, 207] on div "Unit: 105~3 - 1 Campus Edge Residents: Joshua Beck" at bounding box center [307, 210] width 394 height 24
click at [224, 207] on div "Unit: 105~1 - 1 Campus Edge Residents: Tyler Blackham" at bounding box center [307, 210] width 394 height 24
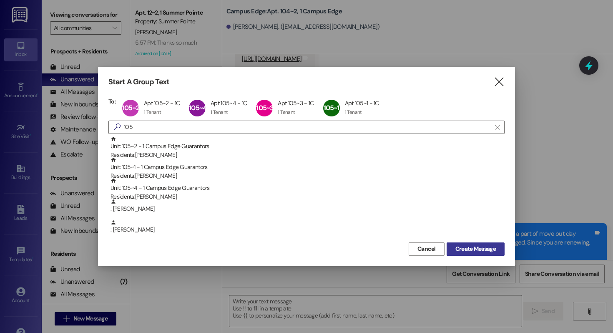
click at [499, 253] on button "Create Message" at bounding box center [476, 248] width 58 height 13
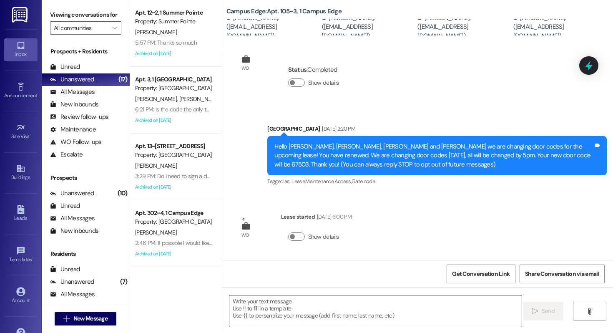
scroll to position [34, 0]
click at [323, 320] on textarea at bounding box center [375, 310] width 292 height 31
click at [328, 328] on div " Send " at bounding box center [417, 318] width 391 height 63
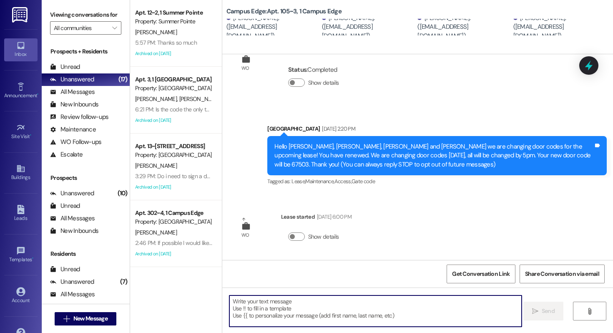
click at [332, 315] on textarea at bounding box center [375, 310] width 292 height 31
paste textarea "325470"
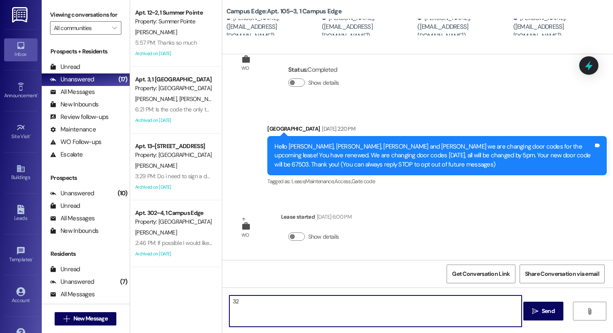
type textarea "3"
type textarea "!!"
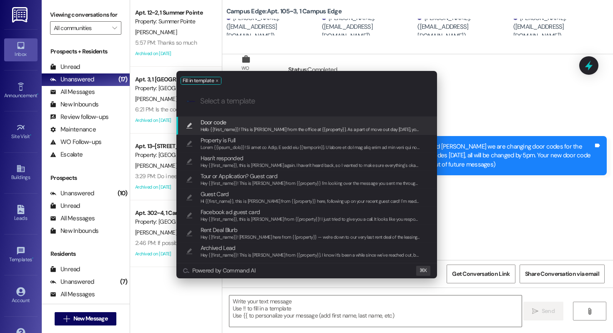
click at [260, 120] on span "Door code" at bounding box center [311, 122] width 220 height 9
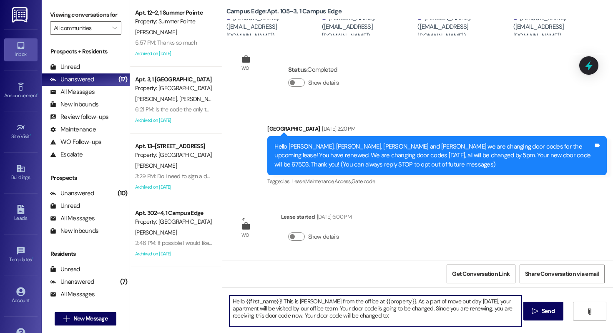
click at [365, 316] on textarea "Hello {{first_name}}! This is [PERSON_NAME] from the office at {{property}}. As…" at bounding box center [375, 310] width 292 height 31
paste textarea "325470"
type textarea "Hello {{first_name}}! This is Drew from the office at {{property}}. As a part o…"
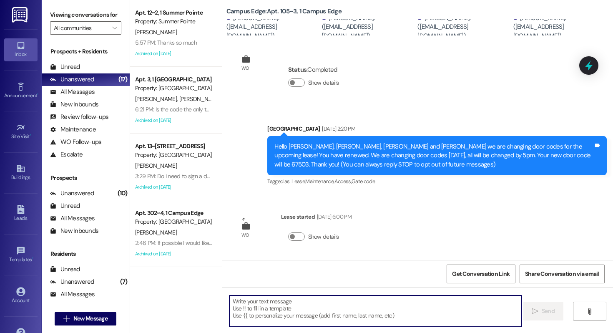
scroll to position [128, 0]
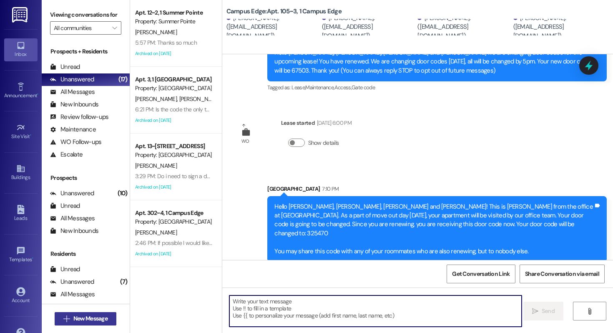
click at [88, 315] on span "New Message" at bounding box center [90, 318] width 34 height 9
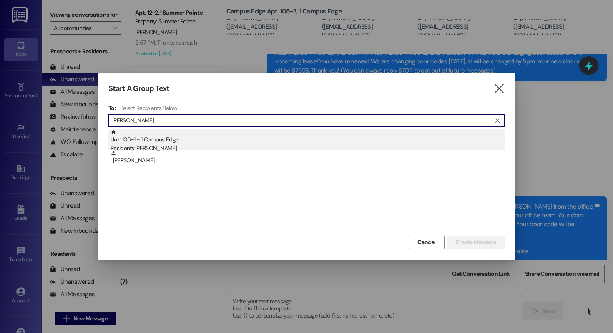
type input "samuel lund"
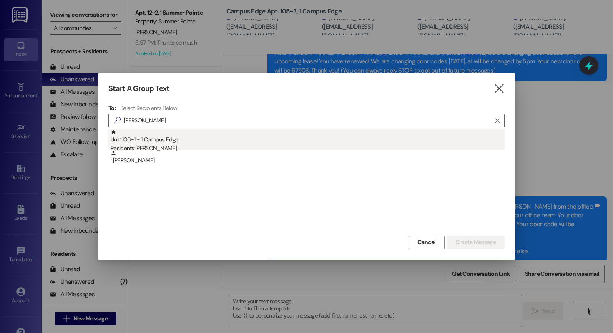
click at [179, 143] on div "Unit: 106~1 - 1 Campus Edge Residents: Samuel Lundberg" at bounding box center [307, 141] width 394 height 24
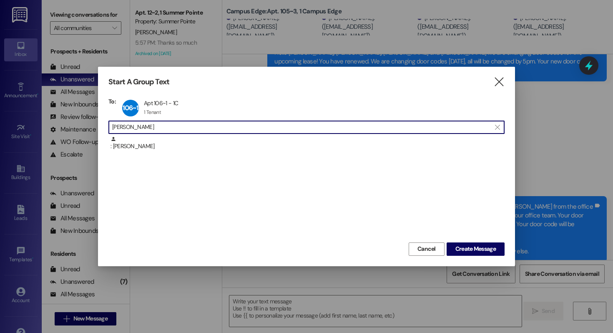
drag, startPoint x: 156, startPoint y: 127, endPoint x: 29, endPoint y: 127, distance: 126.3
click at [29, 127] on div "Start A Group Text  To: 106~1 Apt 106~1 - 1C Apt 106~1 - 1C 1 Tenant 1 Tenant …" at bounding box center [306, 166] width 613 height 333
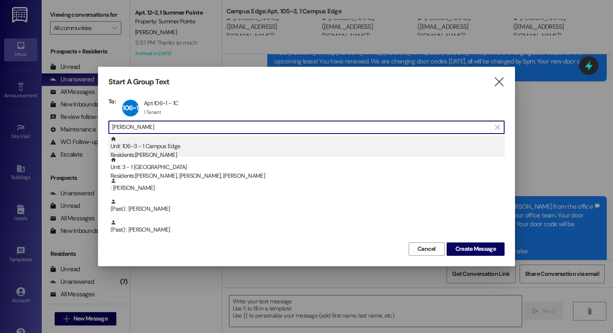
type input "sebastian"
click at [196, 153] on div "Residents: Sebastian Rios" at bounding box center [307, 155] width 394 height 9
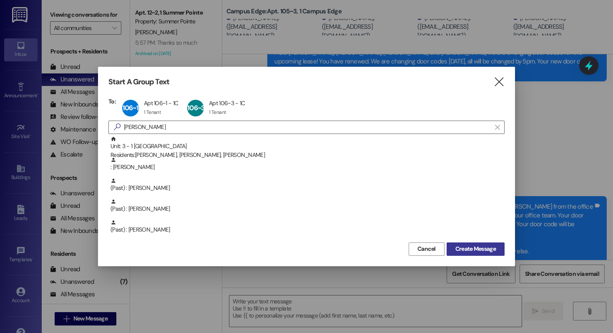
click at [461, 251] on span "Create Message" at bounding box center [475, 248] width 40 height 9
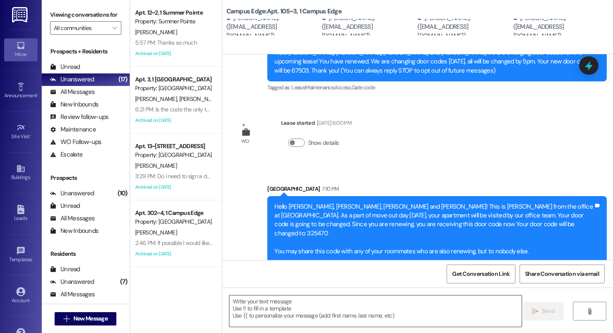
scroll to position [0, 0]
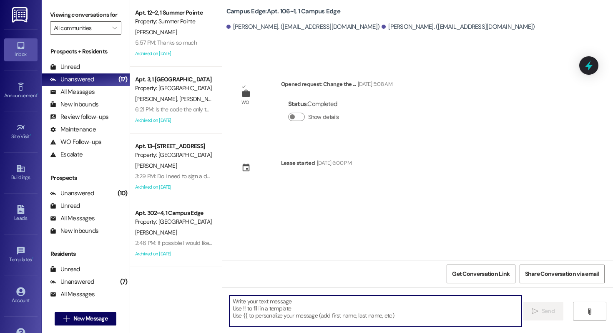
click at [337, 319] on textarea at bounding box center [375, 310] width 292 height 31
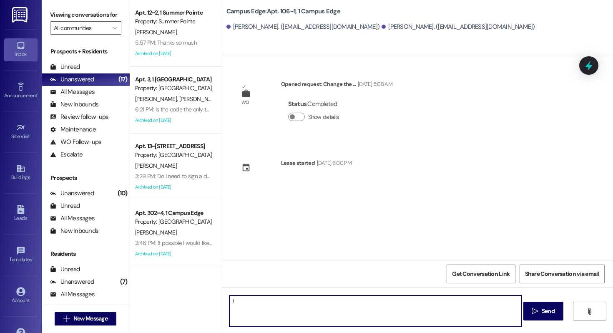
type textarea "!!"
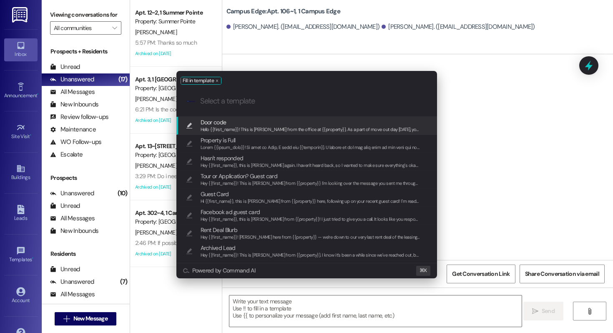
click at [280, 120] on span "Door code" at bounding box center [311, 122] width 220 height 9
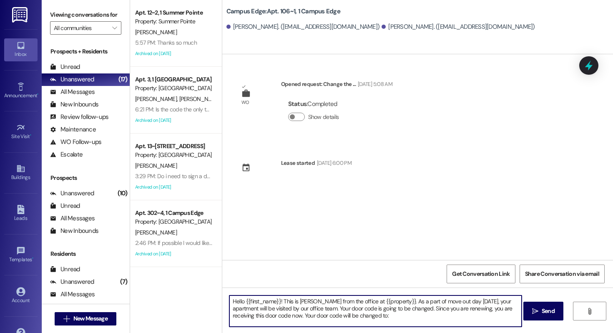
click at [378, 319] on textarea "Hello {{first_name}}! This is [PERSON_NAME] from the office at {{property}}. As…" at bounding box center [375, 310] width 292 height 31
paste textarea "857490"
type textarea "Hello {{first_name}}! This is Drew from the office at {{property}}. As a part o…"
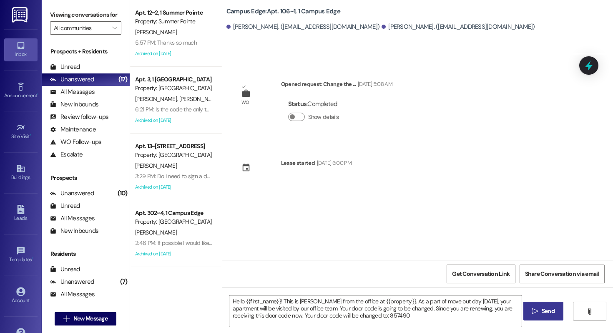
click at [537, 318] on button " Send" at bounding box center [543, 310] width 40 height 19
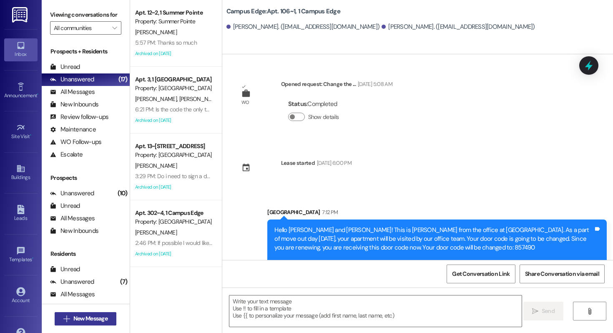
click at [78, 321] on span "New Message" at bounding box center [90, 318] width 34 height 9
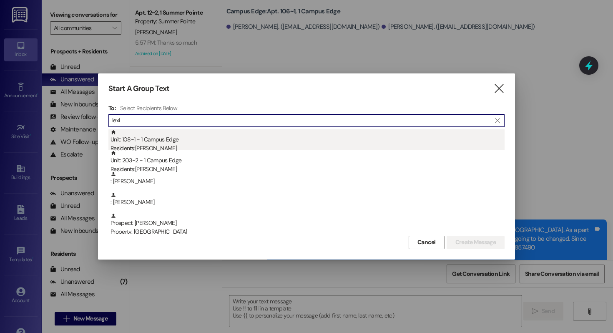
type input "lexi"
click at [176, 143] on div "Unit: 108~1 - 1 Campus Edge Residents: Lexi Reese" at bounding box center [307, 141] width 394 height 24
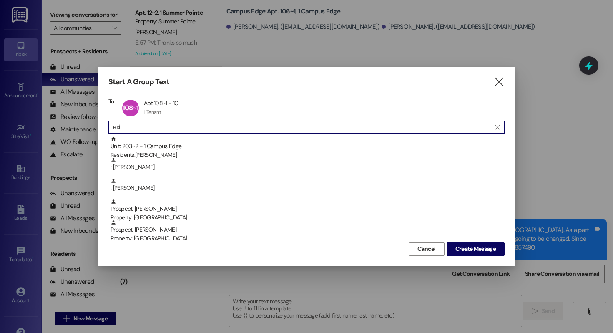
drag, startPoint x: 147, startPoint y: 125, endPoint x: 84, endPoint y: 125, distance: 62.5
click at [84, 125] on div "Start A Group Text  To: 108~1 Apt 108~1 - 1C Apt 108~1 - 1C 1 Tenant 1 Tenant …" at bounding box center [306, 166] width 613 height 333
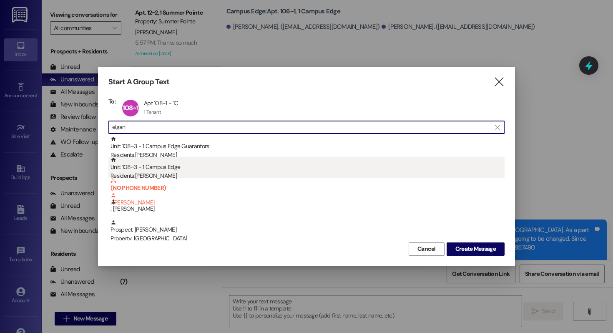
type input "elgan"
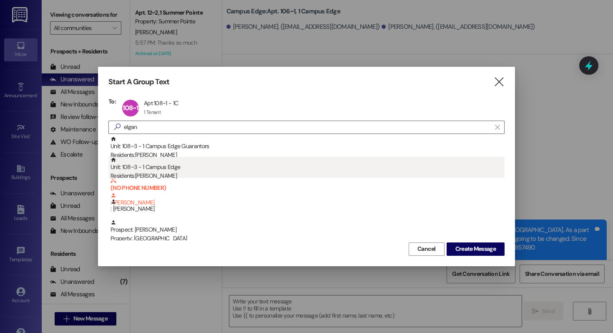
click at [172, 174] on div "Residents: Elizabeth Elgan" at bounding box center [307, 175] width 394 height 9
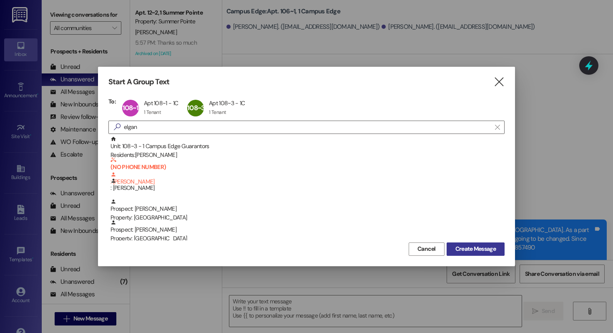
click at [472, 246] on span "Create Message" at bounding box center [475, 248] width 40 height 9
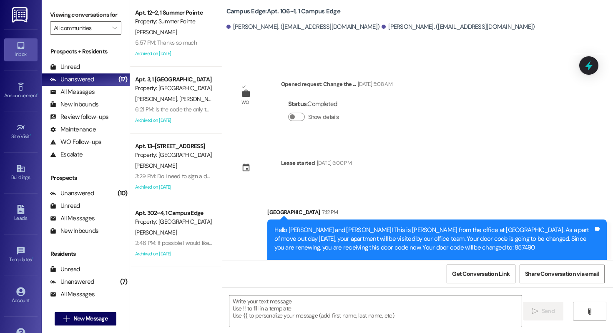
scroll to position [3337, 0]
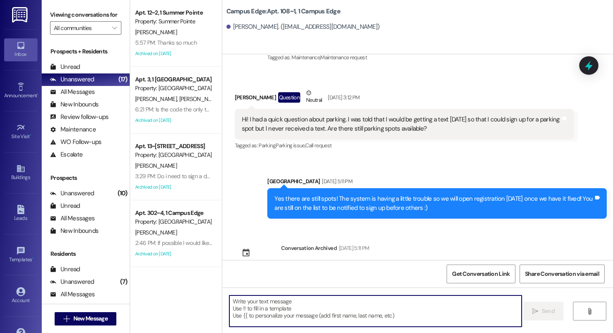
click at [328, 318] on textarea at bounding box center [375, 310] width 292 height 31
type textarea "!!"
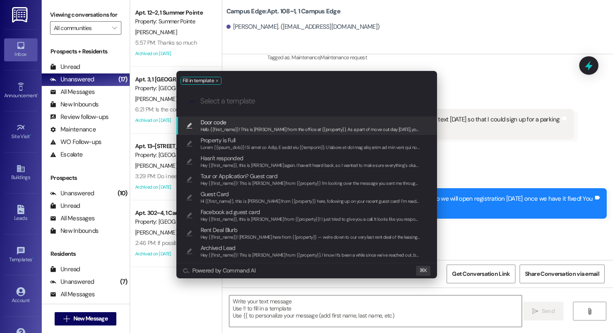
click at [258, 123] on span "Door code" at bounding box center [311, 122] width 220 height 9
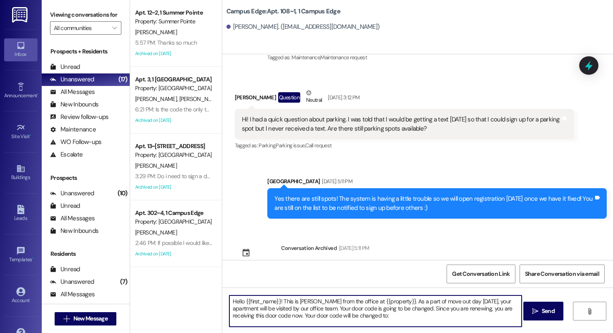
click at [385, 317] on textarea "Hello {{first_name}}! This is [PERSON_NAME] from the office at {{property}}. As…" at bounding box center [375, 310] width 292 height 31
paste textarea "670385"
type textarea "Hello {{first_name}}! This is Drew from the office at {{property}}. As a part o…"
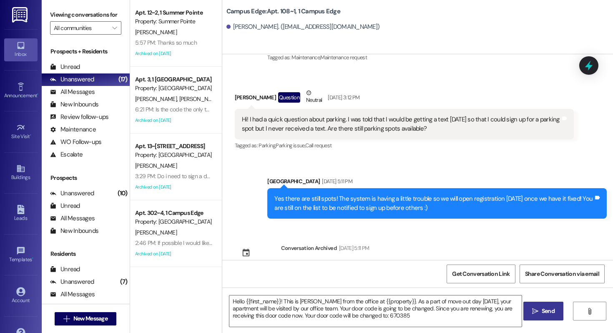
click at [539, 306] on button " Send" at bounding box center [543, 310] width 40 height 19
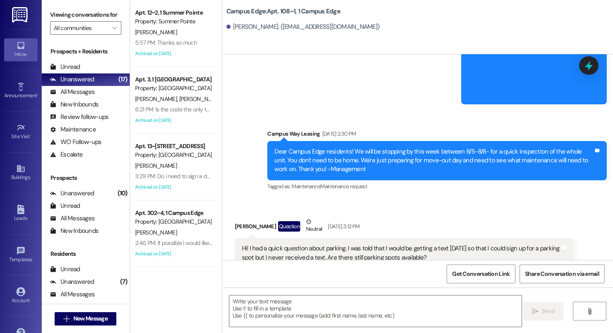
scroll to position [3430, 0]
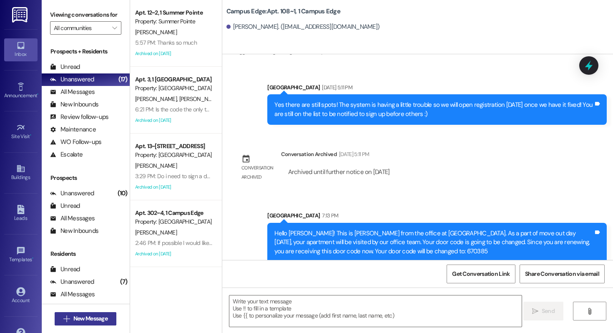
click at [67, 322] on span " New Message" at bounding box center [86, 318] width 48 height 9
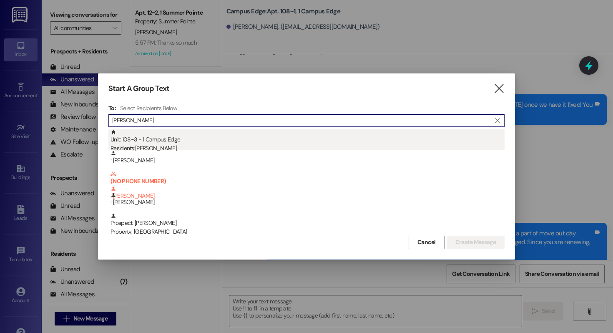
type input "elizabeth el"
click at [208, 140] on div "Unit: 108~3 - 1 Campus Edge Residents: [PERSON_NAME]" at bounding box center [307, 141] width 394 height 24
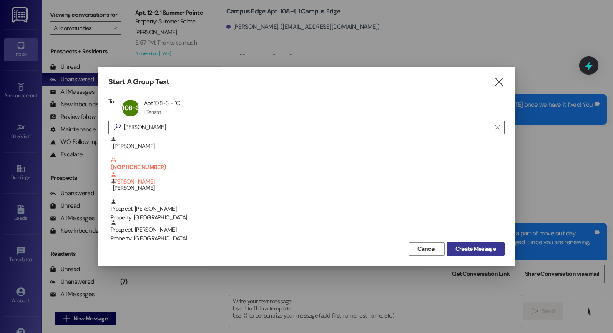
click at [459, 244] on button "Create Message" at bounding box center [476, 248] width 58 height 13
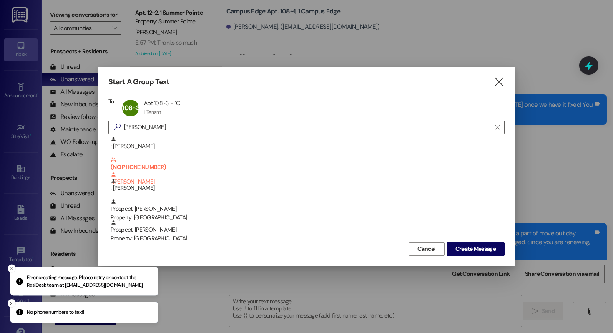
click at [507, 82] on div "Start A Group Text  To: 108~3 Apt 108~3 - 1C Apt 108~3 - 1C 1 Tenant 1 Tenant …" at bounding box center [306, 166] width 417 height 199
click at [504, 82] on icon "" at bounding box center [498, 82] width 11 height 9
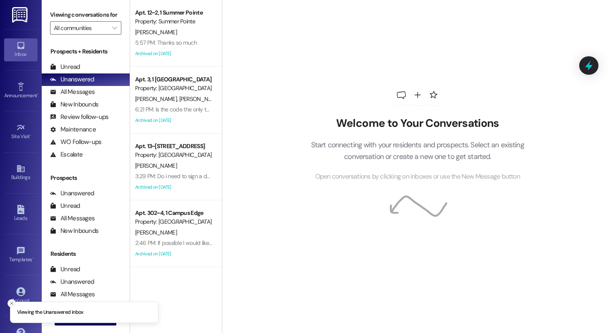
click at [10, 301] on icon "Close toast" at bounding box center [11, 303] width 5 height 5
click at [75, 318] on span "New Message" at bounding box center [90, 318] width 34 height 9
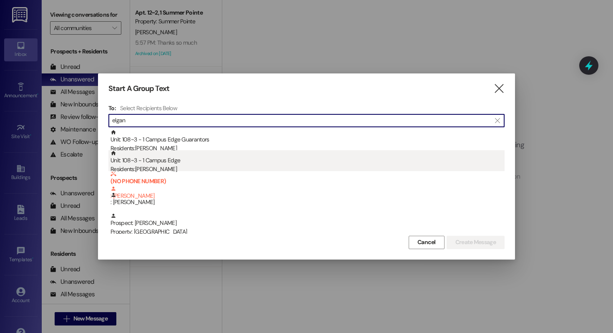
type input "elgan"
click at [208, 163] on div "Unit: 108~3 - 1 Campus Edge Residents: [PERSON_NAME]" at bounding box center [307, 162] width 394 height 24
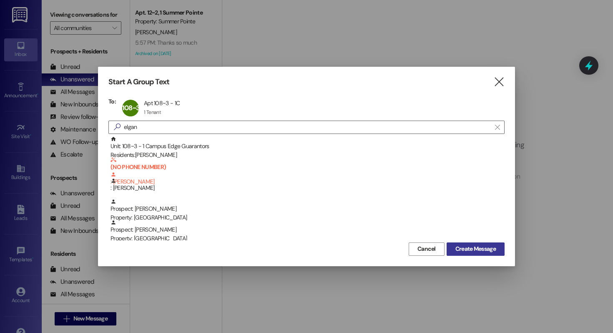
click at [462, 246] on span "Create Message" at bounding box center [475, 248] width 40 height 9
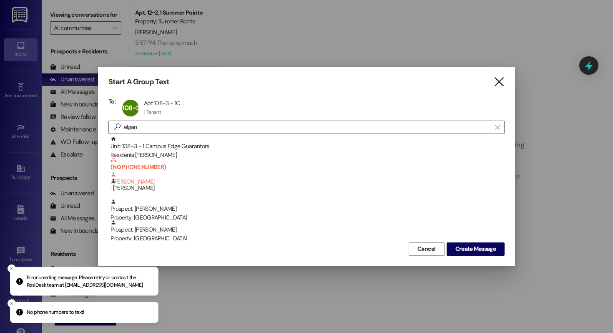
click at [501, 81] on icon "" at bounding box center [498, 82] width 11 height 9
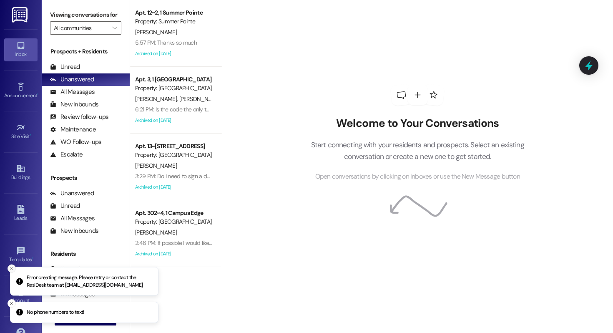
click at [10, 265] on button "Close toast" at bounding box center [12, 268] width 8 height 8
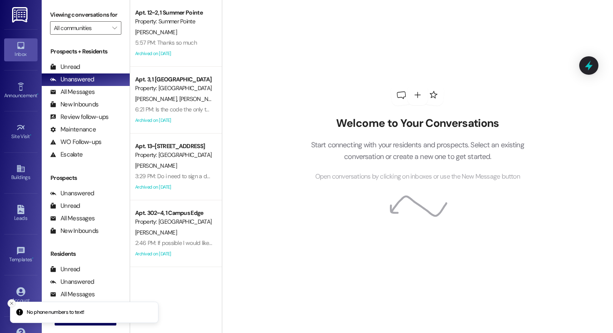
click at [10, 301] on icon "Close toast" at bounding box center [11, 303] width 5 height 5
click at [66, 325] on button " New Message" at bounding box center [86, 318] width 62 height 13
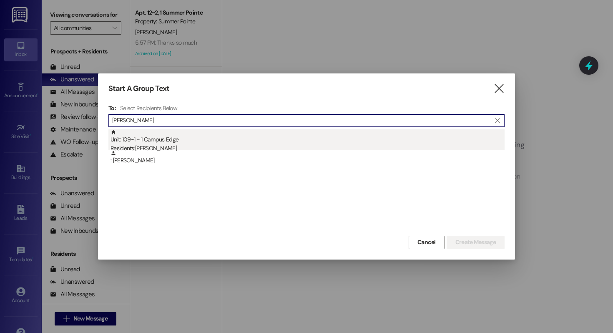
type input "[PERSON_NAME]"
click at [162, 138] on div "Unit: 109~1 - 1 Campus Edge Residents: [PERSON_NAME]" at bounding box center [307, 141] width 394 height 24
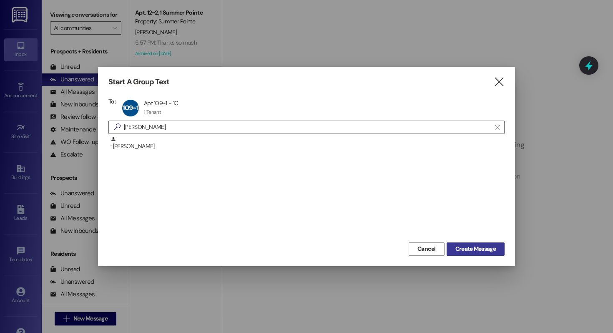
click at [459, 246] on span "Create Message" at bounding box center [475, 248] width 40 height 9
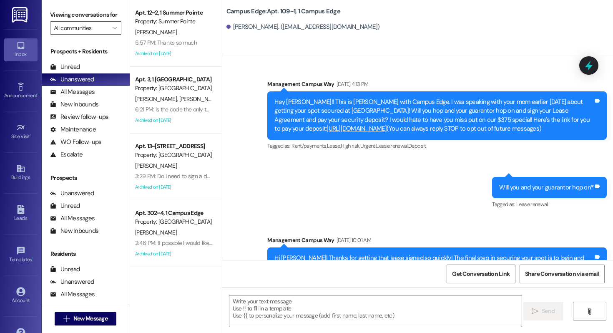
scroll to position [9850, 0]
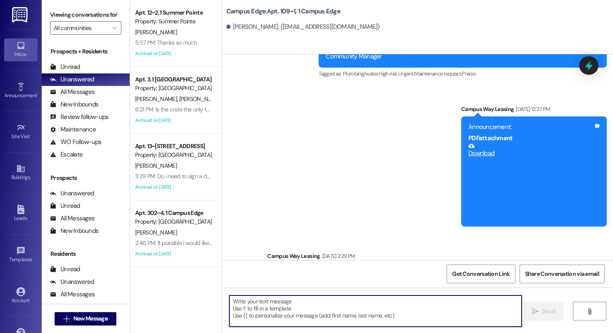
click at [271, 306] on textarea at bounding box center [375, 310] width 292 height 31
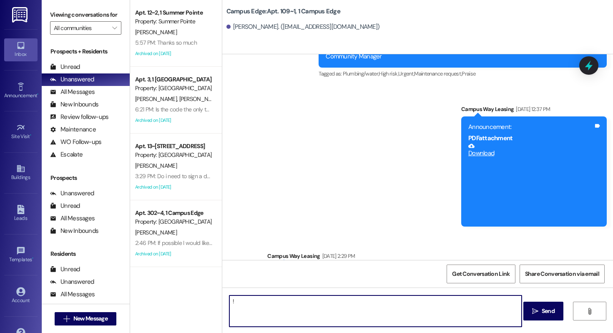
type textarea "!!"
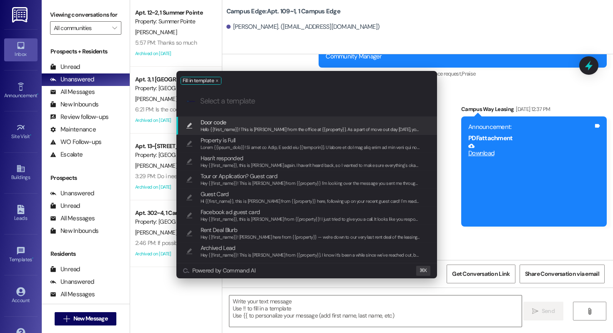
click at [239, 133] on div "Door code Hello {{first_name}}! This is [PERSON_NAME] from the office at {{prop…" at bounding box center [306, 126] width 261 height 18
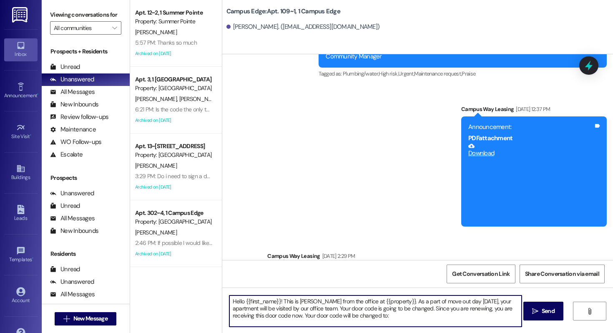
click at [372, 316] on textarea "Hello {{first_name}}! This is [PERSON_NAME] from the office at {{property}}. As…" at bounding box center [375, 310] width 292 height 31
paste textarea "821540"
type textarea "Hello {{first_name}}! This is [PERSON_NAME] from the office at {{property}}. As…"
click at [547, 303] on button " Send" at bounding box center [543, 310] width 40 height 19
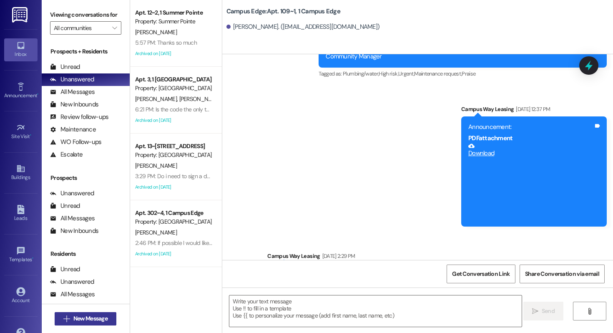
click at [92, 317] on span "New Message" at bounding box center [90, 318] width 34 height 9
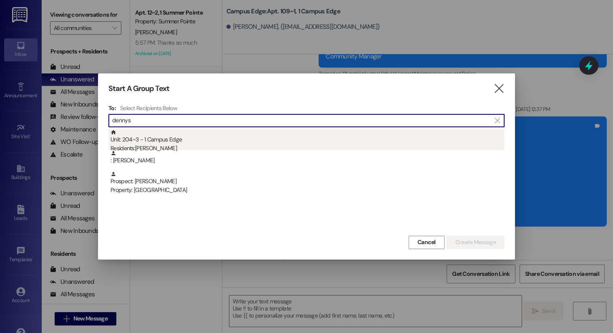
type input "dennys"
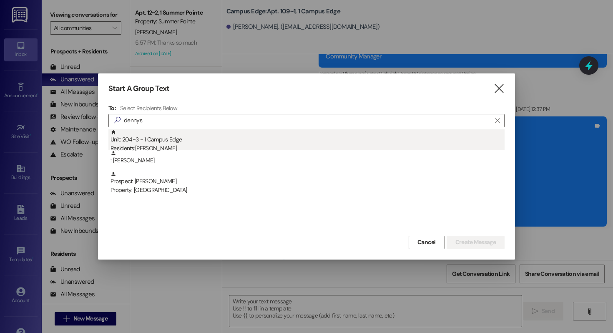
click at [218, 138] on div "Unit: 204~3 - 1 Campus Edge Residents: [PERSON_NAME]" at bounding box center [307, 141] width 394 height 24
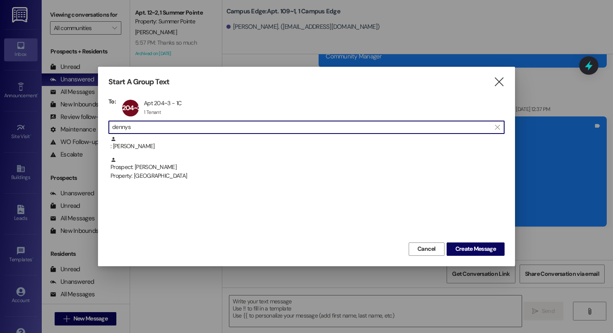
drag, startPoint x: 154, startPoint y: 128, endPoint x: 55, endPoint y: 128, distance: 99.2
click at [55, 128] on div "Start A Group Text  To: 204~3 Apt 204~3 - 1C Apt 204~3 - 1C 1 Tenant 1 Tenant …" at bounding box center [306, 166] width 613 height 333
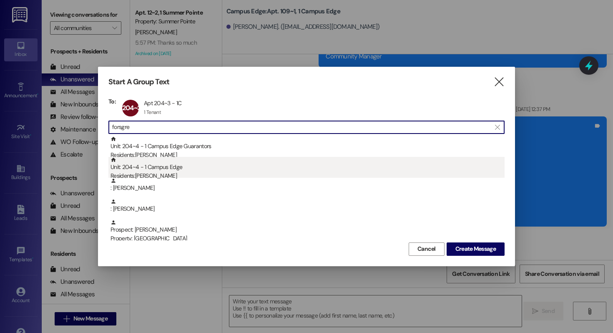
type input "forsgre"
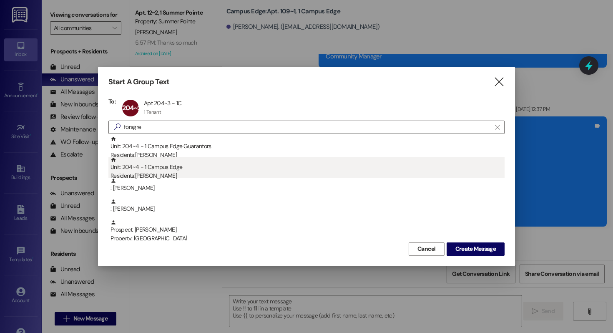
click at [166, 166] on div "Unit: 204~4 - 1 Campus Edge Residents: [PERSON_NAME]" at bounding box center [307, 169] width 394 height 24
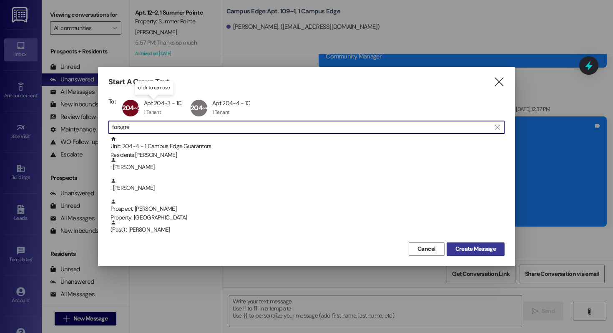
click at [463, 249] on span "Create Message" at bounding box center [475, 248] width 40 height 9
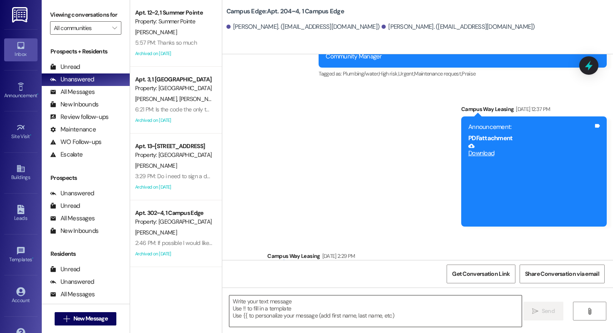
scroll to position [0, 0]
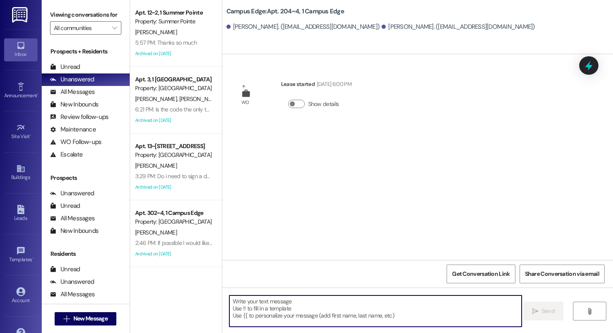
click at [293, 301] on textarea at bounding box center [375, 310] width 292 height 31
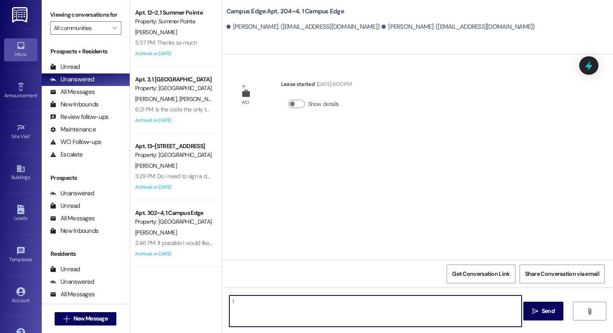
type textarea "!!"
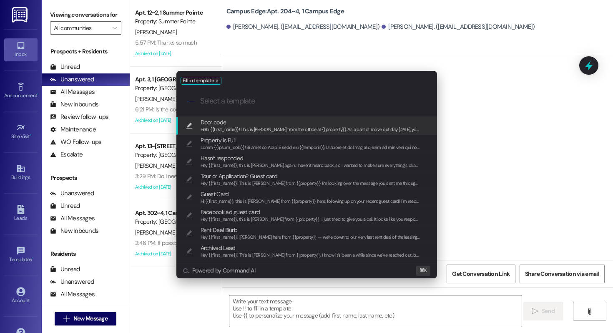
click at [234, 127] on span "Hello {{first_name}}! This is [PERSON_NAME] from the office at {{property}}. As…" at bounding box center [574, 129] width 747 height 6
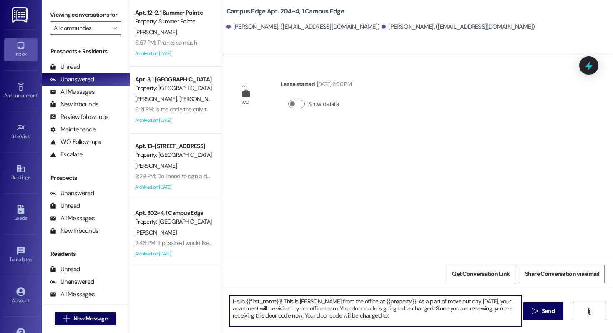
click at [367, 323] on textarea "Hello {{first_name}}! This is [PERSON_NAME] from the office at {{property}}. As…" at bounding box center [375, 310] width 292 height 31
click at [368, 319] on textarea "Hello {{first_name}}! This is [PERSON_NAME] from the office at {{property}}. As…" at bounding box center [375, 310] width 292 height 31
click at [369, 316] on textarea "Hello {{first_name}}! This is [PERSON_NAME] from the office at {{property}}. As…" at bounding box center [375, 310] width 292 height 31
paste textarea "713495"
type textarea "Hello {{first_name}}! This is [PERSON_NAME] from the office at {{property}}. As…"
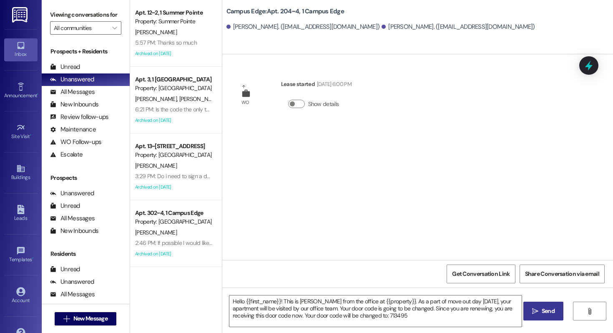
click at [534, 316] on button " Send" at bounding box center [543, 310] width 40 height 19
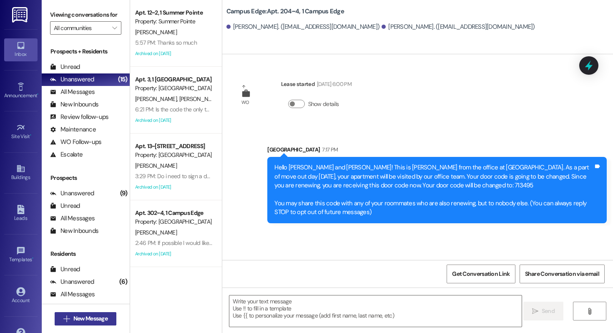
click at [77, 316] on span "New Message" at bounding box center [90, 318] width 34 height 9
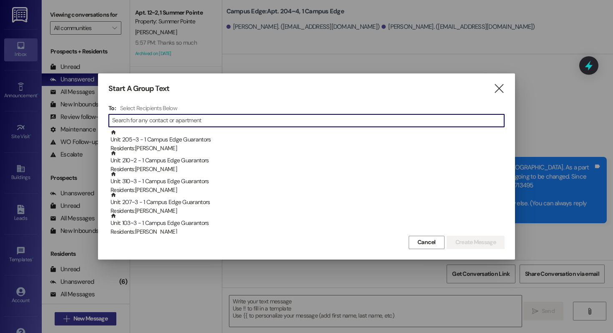
type input "f"
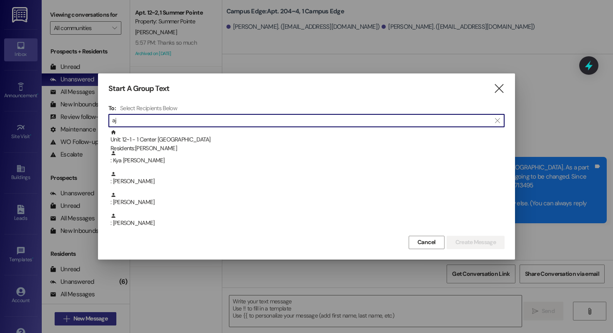
type input "a"
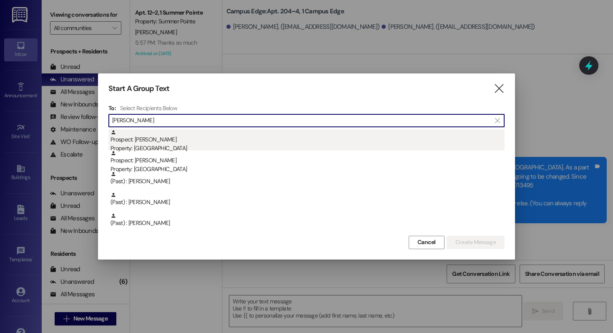
type input "[PERSON_NAME]"
click at [215, 146] on div "Property: [GEOGRAPHIC_DATA]" at bounding box center [307, 148] width 394 height 9
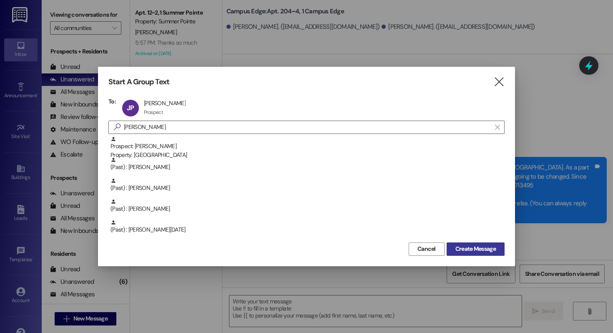
click at [460, 243] on button "Create Message" at bounding box center [476, 248] width 58 height 13
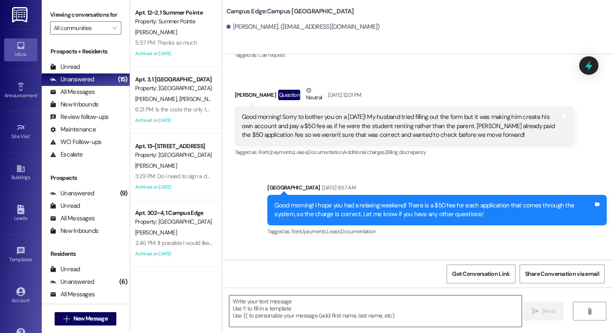
click at [292, 314] on textarea at bounding box center [375, 310] width 292 height 31
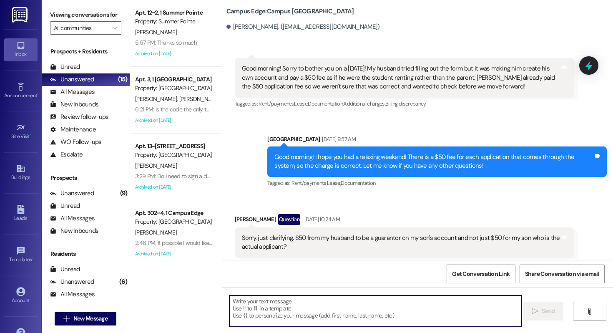
scroll to position [320, 0]
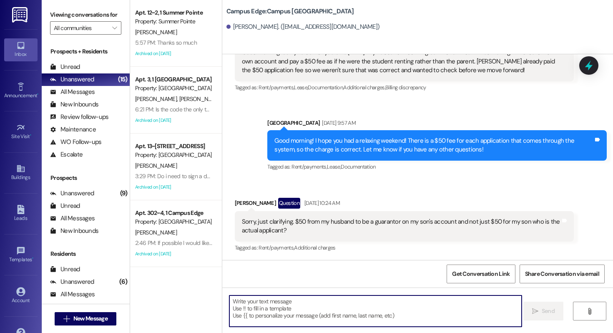
click at [295, 310] on textarea at bounding box center [375, 310] width 292 height 31
paste textarea "801734"
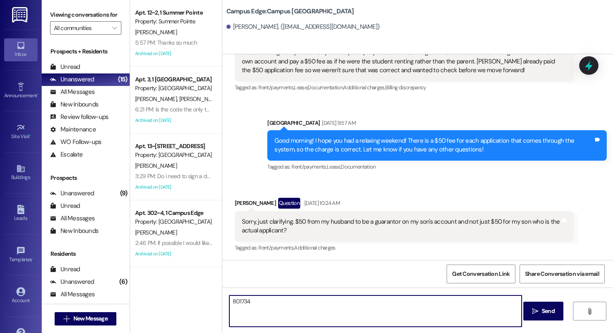
drag, startPoint x: 284, startPoint y: 309, endPoint x: 125, endPoint y: 308, distance: 159.7
click at [125, 308] on div "Viewing conversations for All communities  Prospects + Residents Unread (0) Un…" at bounding box center [327, 166] width 571 height 333
type textarea "8"
type textarea "!!"
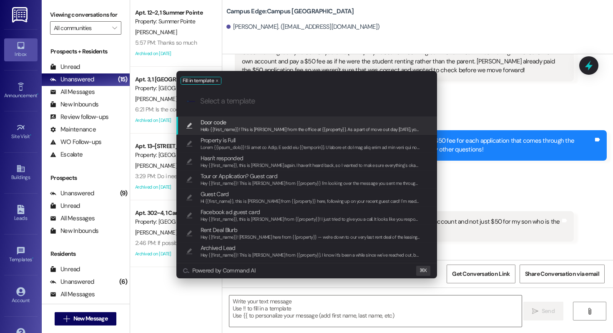
click at [297, 121] on span "Door code" at bounding box center [311, 122] width 220 height 9
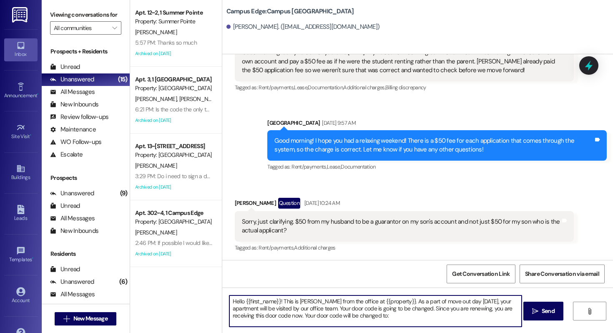
click at [376, 316] on textarea "Hello {{first_name}}! This is [PERSON_NAME] from the office at {{property}}. As…" at bounding box center [375, 310] width 292 height 31
paste textarea "801734"
type textarea "Hello {{first_name}}! This is [PERSON_NAME] from the office at {{property}}. As…"
click at [538, 302] on button " Send" at bounding box center [543, 310] width 40 height 19
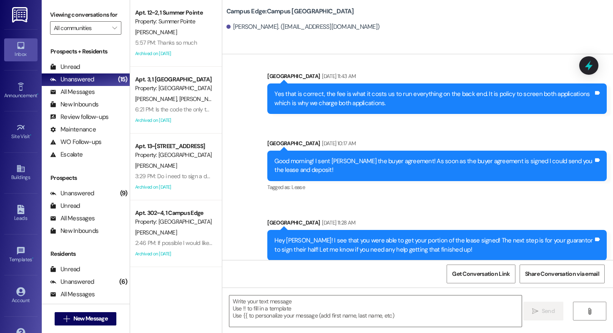
scroll to position [640, 0]
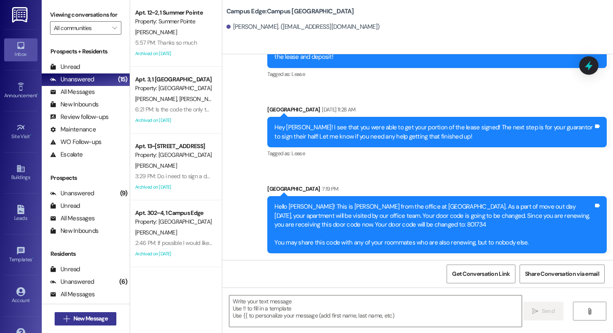
click at [88, 316] on span "New Message" at bounding box center [90, 318] width 34 height 9
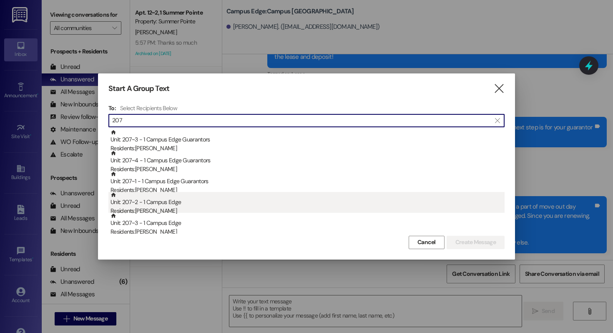
type input "207"
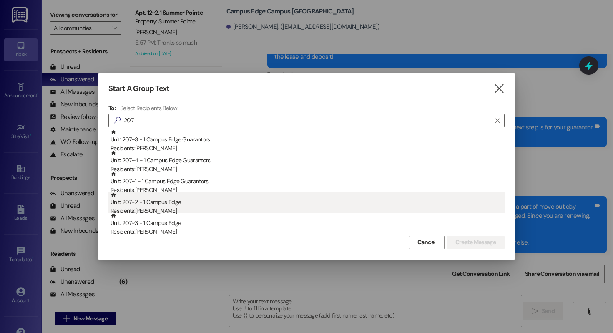
click at [222, 198] on div "Unit: 207~2 - 1 Campus Edge Residents: [PERSON_NAME]" at bounding box center [307, 204] width 394 height 24
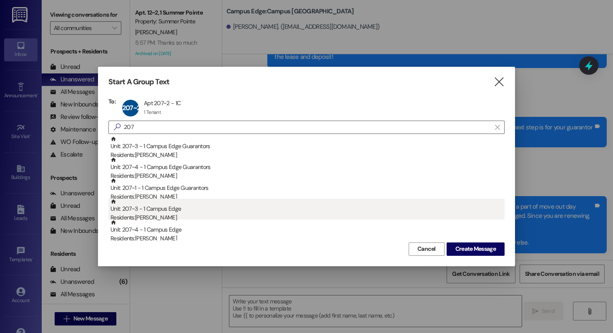
click at [222, 202] on div "Unit: 207~3 - 1 Campus Edge Residents: [GEOGRAPHIC_DATA][PERSON_NAME]" at bounding box center [307, 210] width 394 height 24
click at [222, 202] on div "Unit: 207~4 - 1 Campus Edge Residents: [PERSON_NAME]" at bounding box center [307, 210] width 394 height 24
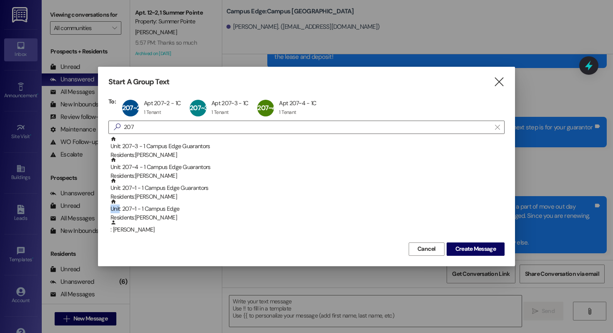
click at [222, 202] on div "Unit: 207~1 - 1 Campus Edge Residents: [PERSON_NAME]" at bounding box center [307, 210] width 394 height 24
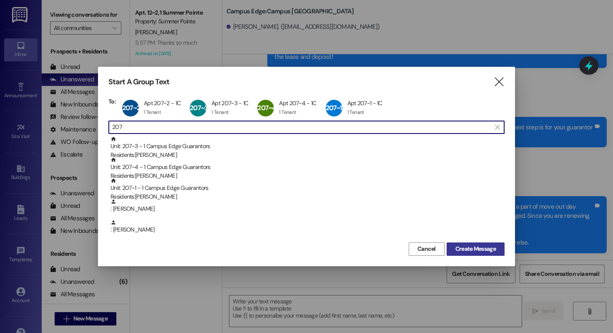
click at [469, 248] on span "Create Message" at bounding box center [475, 248] width 40 height 9
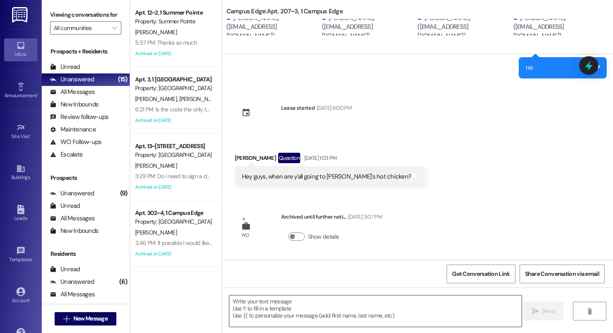
scroll to position [203, 0]
click at [305, 304] on textarea at bounding box center [375, 310] width 292 height 31
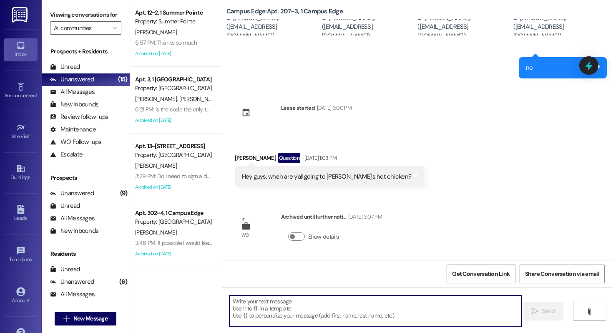
click at [316, 307] on textarea at bounding box center [375, 310] width 292 height 31
click at [271, 320] on textarea at bounding box center [375, 310] width 292 height 31
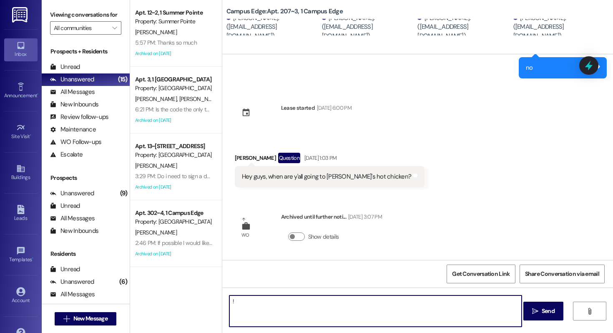
type textarea "!!"
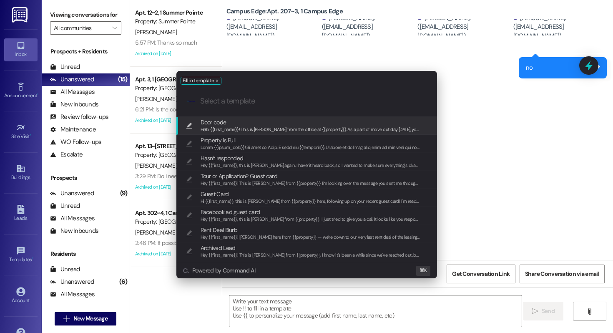
click at [235, 123] on span "Door code" at bounding box center [311, 122] width 220 height 9
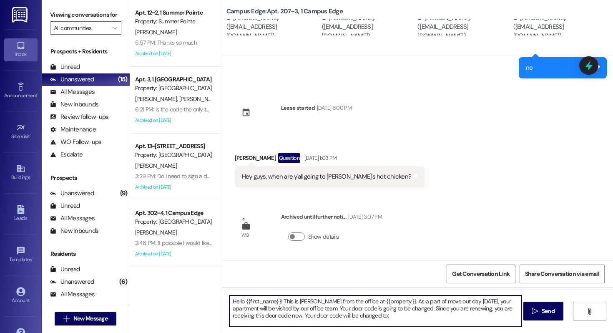
click at [366, 319] on textarea "Hello {{first_name}}! This is [PERSON_NAME] from the office at {{property}}. As…" at bounding box center [375, 310] width 292 height 31
paste textarea "648219"
type textarea "Hello {{first_name}}! This is [PERSON_NAME] from the office at {{property}}. As…"
click at [523, 311] on button " Send" at bounding box center [543, 310] width 40 height 19
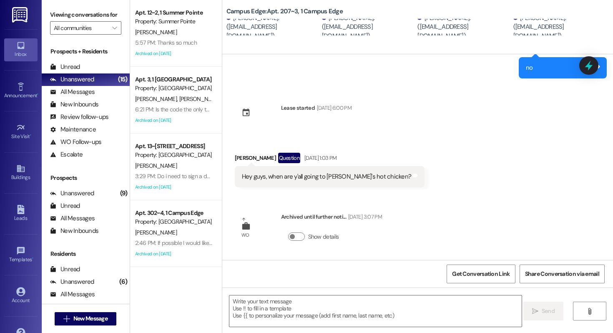
scroll to position [297, 0]
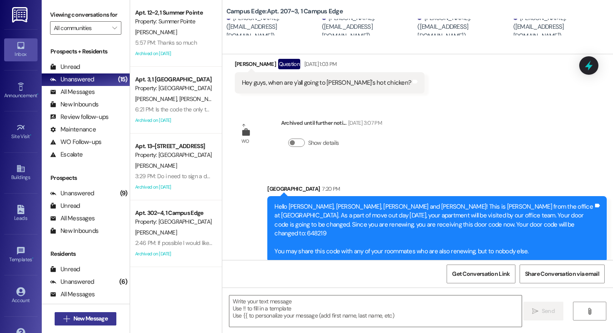
click at [91, 317] on span "New Message" at bounding box center [90, 318] width 34 height 9
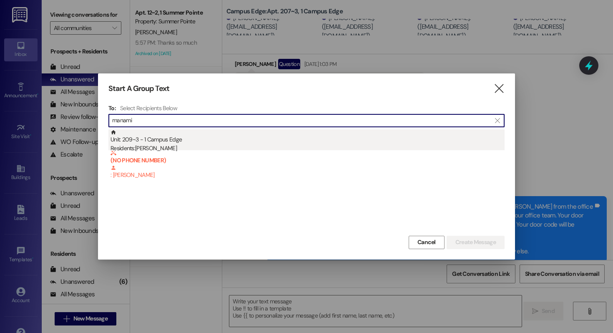
type input "manami"
click at [203, 140] on div "Unit: 209~3 - 1 Campus Edge Residents: [GEOGRAPHIC_DATA][PERSON_NAME]" at bounding box center [307, 141] width 394 height 24
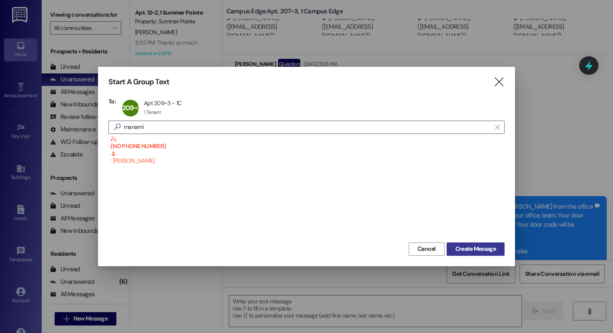
click at [484, 247] on span "Create Message" at bounding box center [475, 248] width 40 height 9
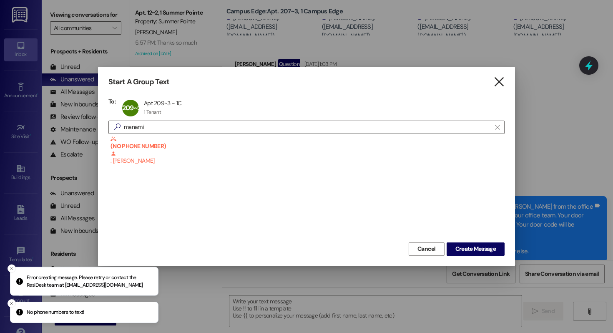
click at [499, 78] on icon "" at bounding box center [498, 82] width 11 height 9
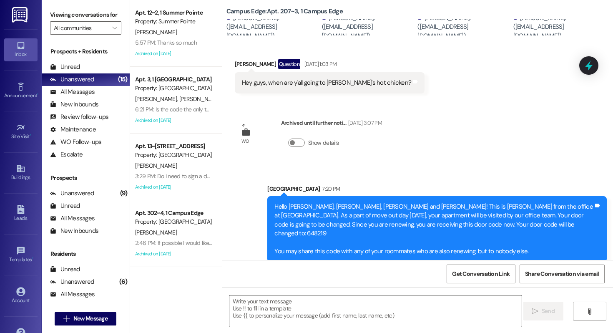
click at [257, 301] on textarea at bounding box center [375, 310] width 292 height 31
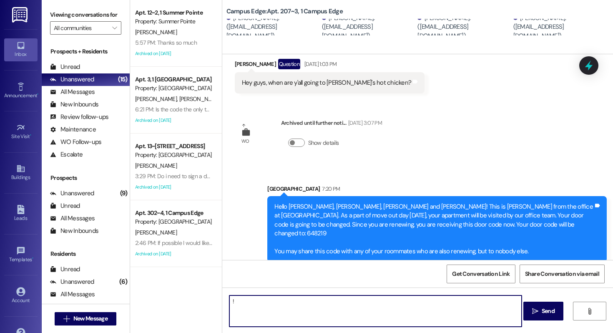
type textarea "!!"
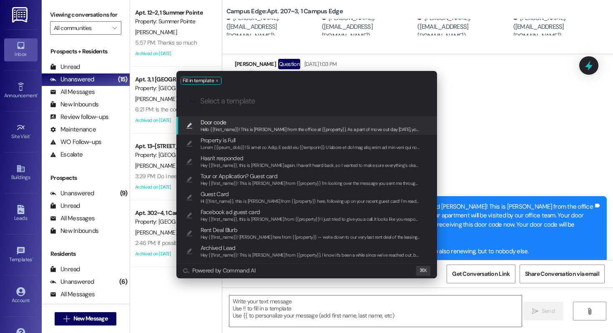
click at [242, 125] on span "Door code" at bounding box center [311, 122] width 220 height 9
type textarea "Hello {{first_name}}! This is [PERSON_NAME] from the office at {{property}}. As…"
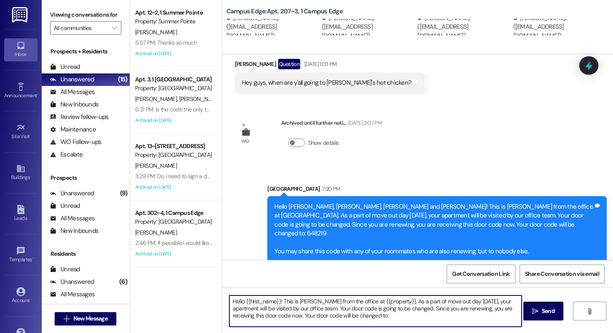
drag, startPoint x: 359, startPoint y: 319, endPoint x: 280, endPoint y: 300, distance: 81.0
click at [280, 300] on textarea "Hello {{first_name}}! This is [PERSON_NAME] from the office at {{property}}. As…" at bounding box center [375, 310] width 292 height 31
click at [73, 314] on span "New Message" at bounding box center [90, 318] width 34 height 9
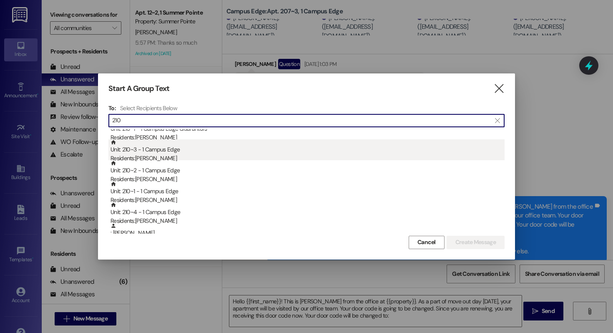
scroll to position [53, 0]
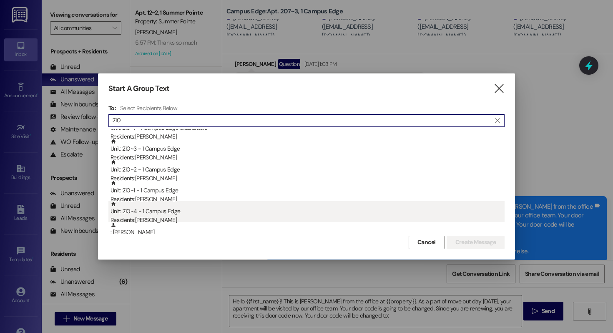
type input "210"
click at [216, 211] on div "Unit: 210~4 - 1 Campus Edge Residents: [PERSON_NAME]" at bounding box center [307, 213] width 394 height 24
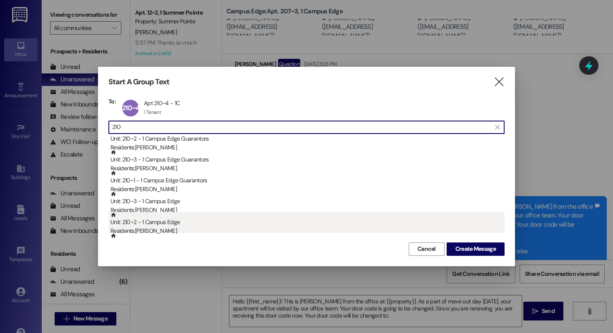
scroll to position [0, 0]
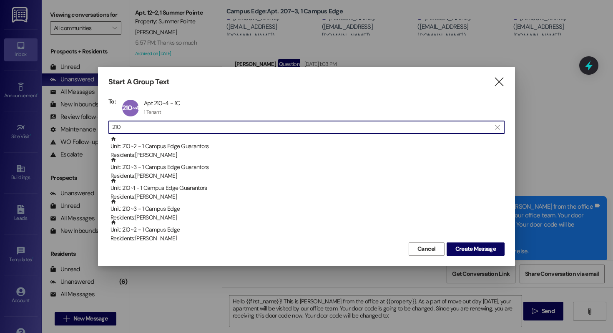
drag, startPoint x: 159, startPoint y: 125, endPoint x: 86, endPoint y: 125, distance: 72.5
click at [86, 125] on div "Start A Group Text  To: 210~4 Apt 210~4 - 1C Apt 210~4 - 1C 1 Tenant 1 Tenant …" at bounding box center [306, 166] width 613 height 333
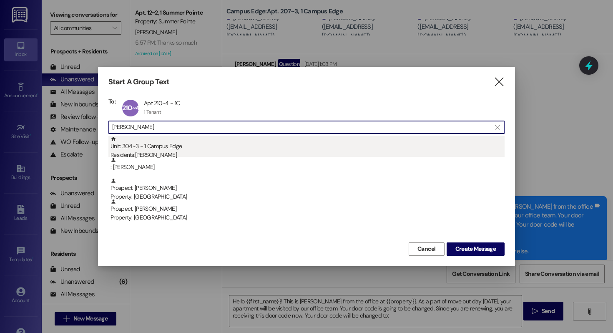
type input "[PERSON_NAME]"
click at [180, 153] on div "Residents: [PERSON_NAME]" at bounding box center [307, 155] width 394 height 9
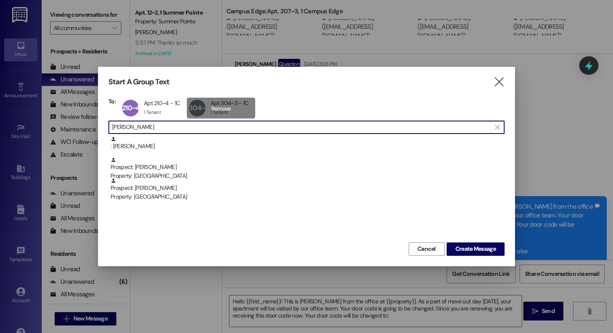
click at [229, 108] on div "304~3 Apt 304~3 - 1C Apt 304~3 - 1C 1 Tenant 1 Tenant click to remove" at bounding box center [221, 108] width 68 height 21
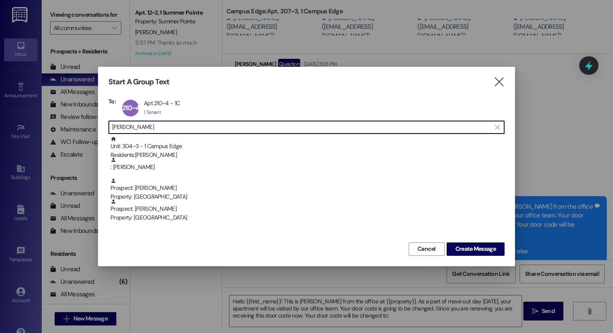
click at [141, 130] on input "[PERSON_NAME]" at bounding box center [301, 127] width 379 height 12
drag, startPoint x: 141, startPoint y: 130, endPoint x: 0, endPoint y: 67, distance: 153.8
click at [0, 67] on div "Start A Group Text  To: 210~4 Apt 210~4 - 1C Apt 210~4 - 1C 1 Tenant 1 Tenant …" at bounding box center [306, 166] width 613 height 333
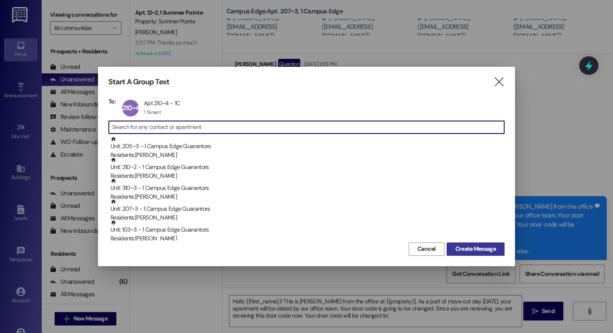
click at [455, 252] on span "Create Message" at bounding box center [475, 248] width 40 height 9
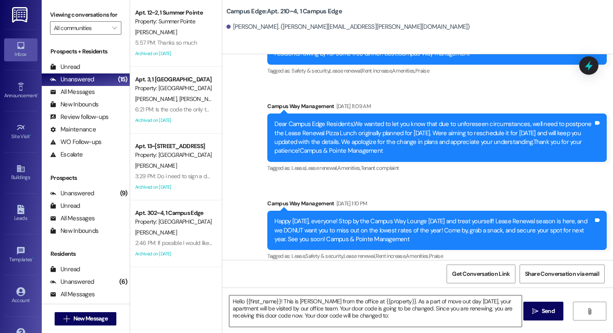
scroll to position [1448, 0]
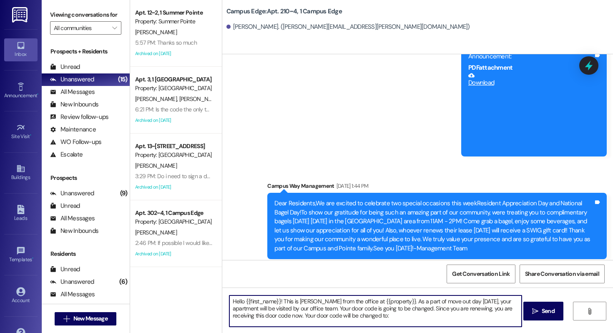
click at [362, 319] on textarea "Hello {{first_name}}! This is [PERSON_NAME] from the office at {{property}}. As…" at bounding box center [375, 310] width 292 height 31
click at [361, 316] on textarea "Hello {{first_name}}! This is [PERSON_NAME] from the office at {{property}}. As…" at bounding box center [375, 310] width 292 height 31
paste textarea
click at [364, 319] on textarea "Hello {{first_name}}! This is [PERSON_NAME] from the office at {{property}}. As…" at bounding box center [375, 310] width 292 height 31
paste textarea "679504"
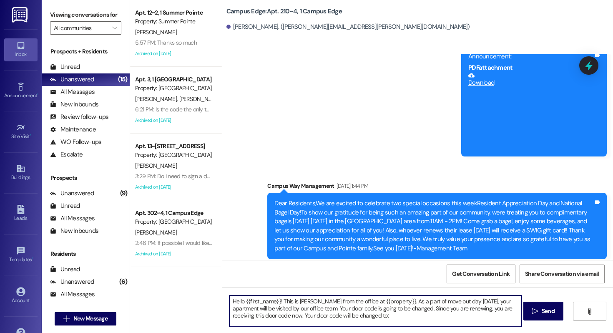
type textarea "Hello {{first_name}}! This is [PERSON_NAME] from the office at {{property}}. As…"
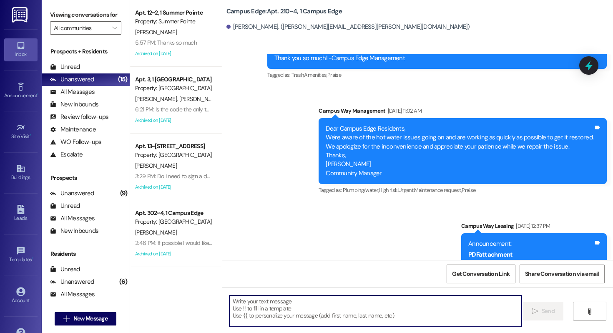
scroll to position [4547, 0]
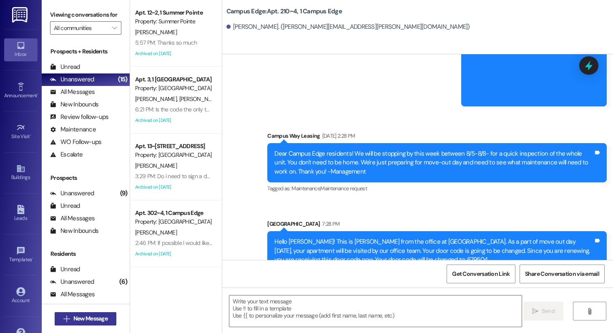
click at [95, 323] on button " New Message" at bounding box center [86, 318] width 62 height 13
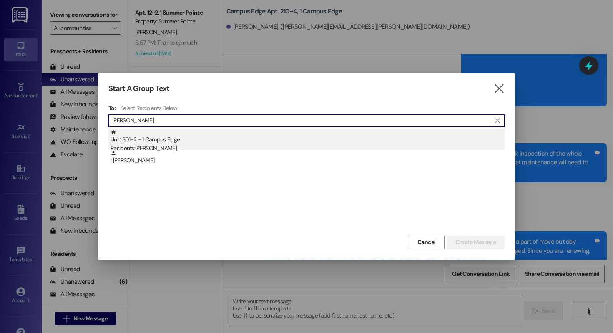
type input "[PERSON_NAME]"
click at [215, 133] on div "Unit: 301~2 - 1 Campus Edge Residents: [PERSON_NAME]" at bounding box center [307, 141] width 394 height 24
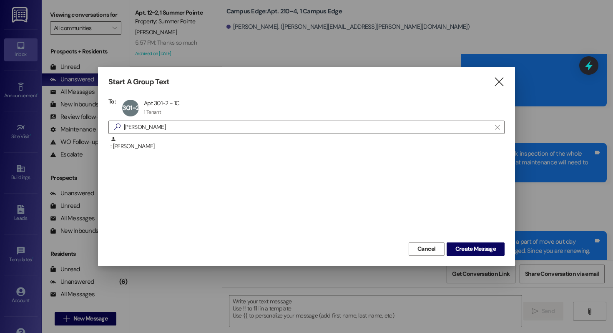
click at [472, 241] on div "Cancel Create Message" at bounding box center [306, 247] width 396 height 15
click at [467, 244] on span "Create Message" at bounding box center [475, 248] width 40 height 9
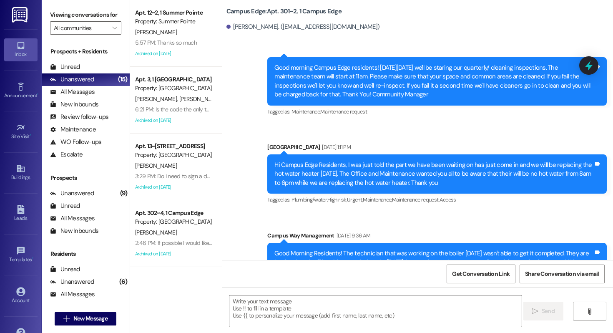
scroll to position [11167, 0]
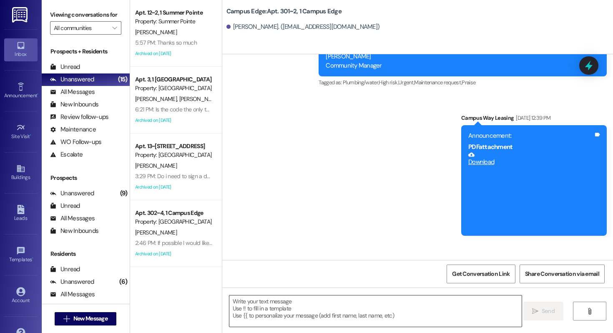
click at [288, 309] on textarea at bounding box center [375, 310] width 292 height 31
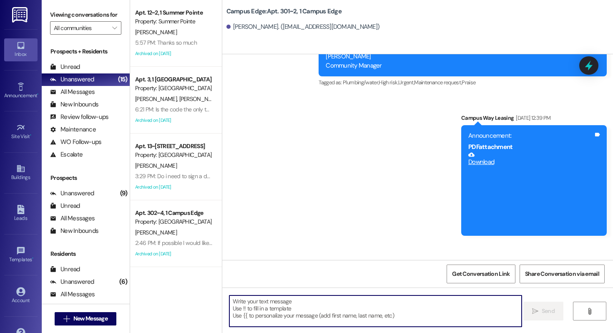
paste textarea "842915"
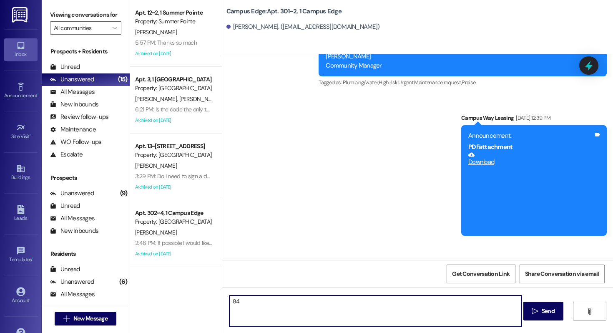
type textarea "8"
type textarea "!!"
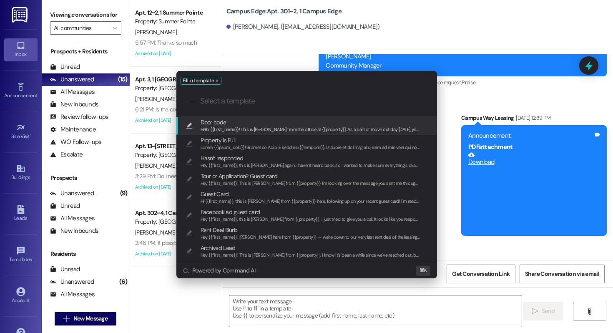
click at [259, 123] on span "Door code" at bounding box center [311, 122] width 220 height 9
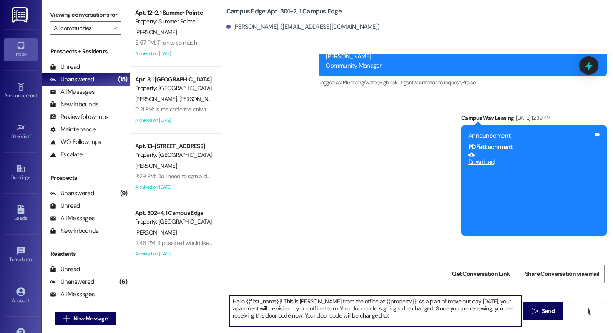
click at [371, 321] on textarea "Hello {{first_name}}! This is [PERSON_NAME] from the office at {{property}}. As…" at bounding box center [375, 310] width 292 height 31
click at [373, 316] on textarea "Hello {{first_name}}! This is [PERSON_NAME] from the office at {{property}}. As…" at bounding box center [375, 310] width 292 height 31
paste textarea "842915"
type textarea "Hello {{first_name}}! This is [PERSON_NAME] from the office at {{property}}. As…"
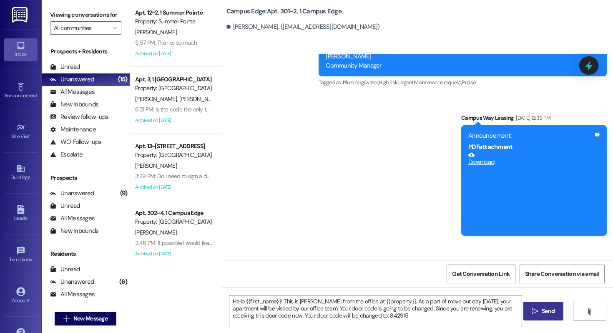
click at [543, 305] on button " Send" at bounding box center [543, 310] width 40 height 19
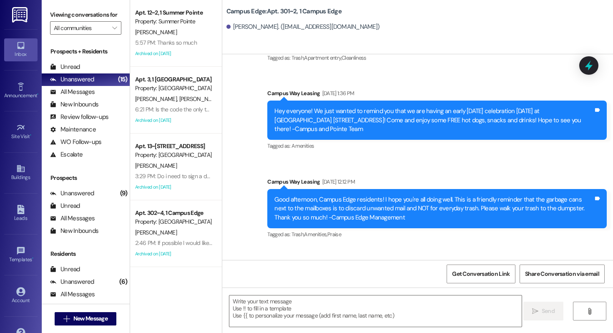
scroll to position [11260, 0]
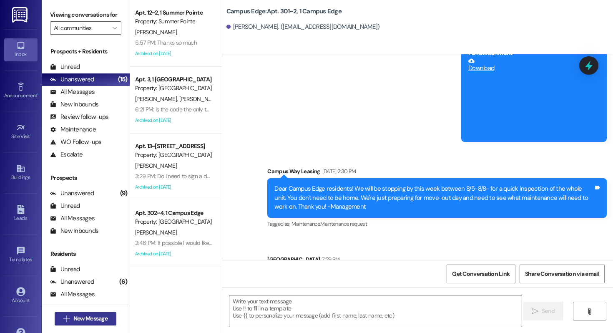
click at [88, 319] on span "New Message" at bounding box center [90, 318] width 34 height 9
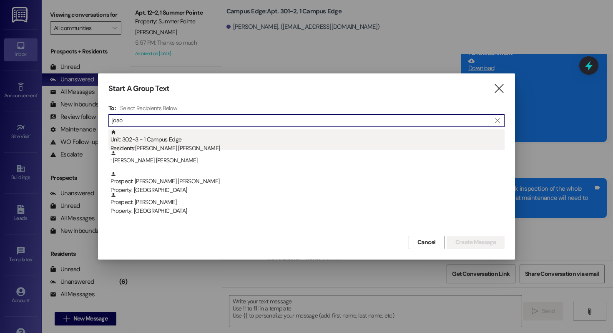
type input "joao"
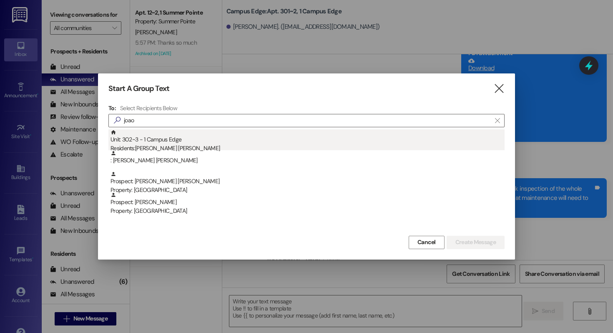
click at [168, 143] on div "Unit: 302~3 - 1 Campus Edge Residents: [PERSON_NAME] [PERSON_NAME]" at bounding box center [307, 141] width 394 height 24
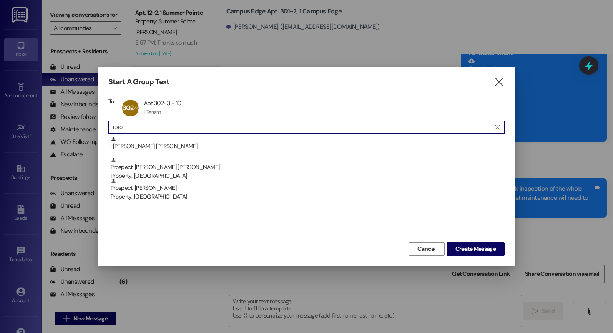
drag, startPoint x: 143, startPoint y: 128, endPoint x: 91, endPoint y: 128, distance: 52.1
click at [91, 128] on div "Start A Group Text  To: 302~3 Apt 302~3 - 1C Apt 302~3 - 1C 1 Tenant 1 Tenant …" at bounding box center [306, 166] width 613 height 333
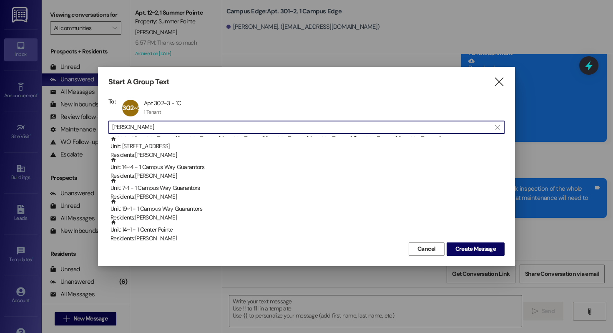
scroll to position [0, 0]
type input "[PERSON_NAME]"
drag, startPoint x: 168, startPoint y: 130, endPoint x: 62, endPoint y: 129, distance: 105.9
click at [62, 129] on div "Start A Group Text  To: 302~3 Apt 302~3 - 1C Apt 302~3 - 1C 1 Tenant 1 Tenant …" at bounding box center [306, 166] width 613 height 333
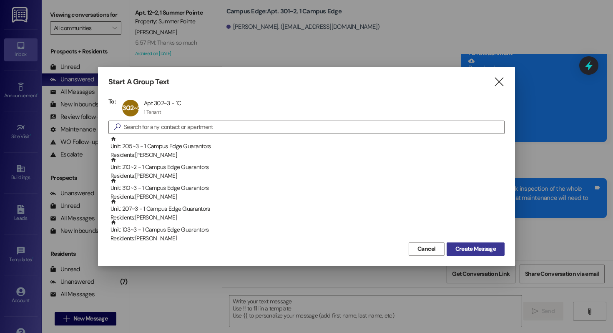
click at [493, 250] on span "Create Message" at bounding box center [475, 248] width 40 height 9
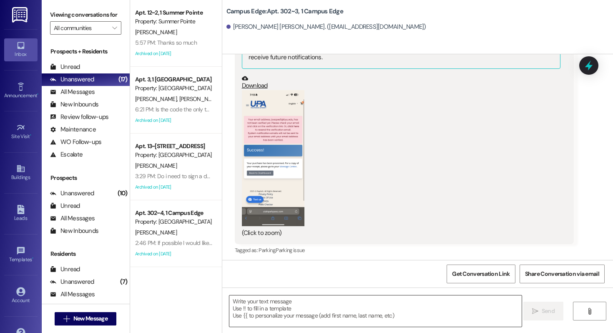
scroll to position [14707, 0]
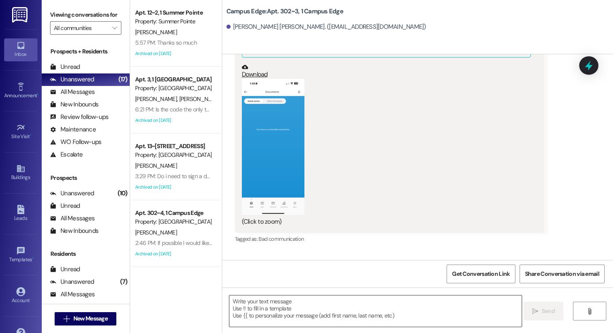
click at [301, 307] on textarea at bounding box center [375, 310] width 292 height 31
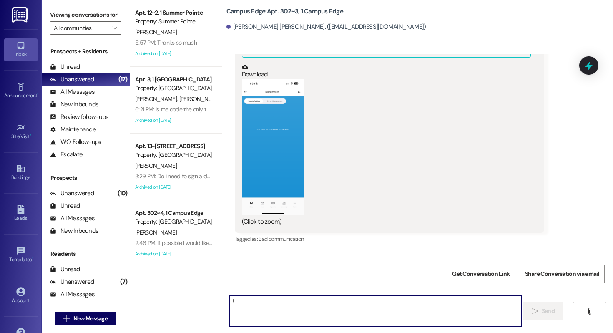
type textarea "!!"
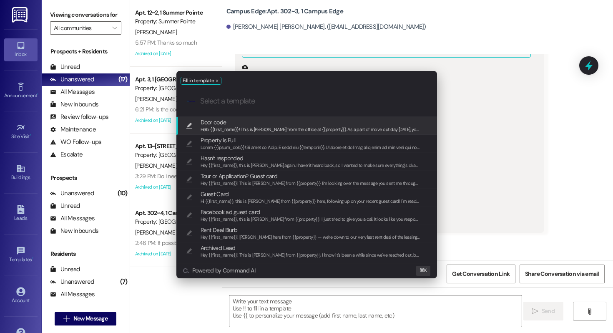
click at [233, 124] on span "Door code" at bounding box center [311, 122] width 220 height 9
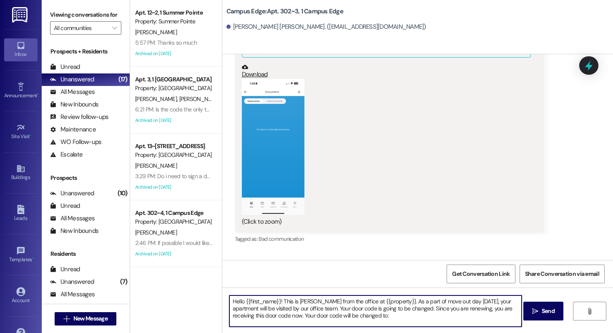
click at [365, 319] on textarea "Hello {{first_name}}! This is [PERSON_NAME] from the office at {{property}}. As…" at bounding box center [375, 310] width 292 height 31
paste textarea "610935"
type textarea "Hello {{first_name}}! This is [PERSON_NAME] from the office at {{property}}. As…"
click at [562, 307] on button " Send" at bounding box center [543, 310] width 40 height 19
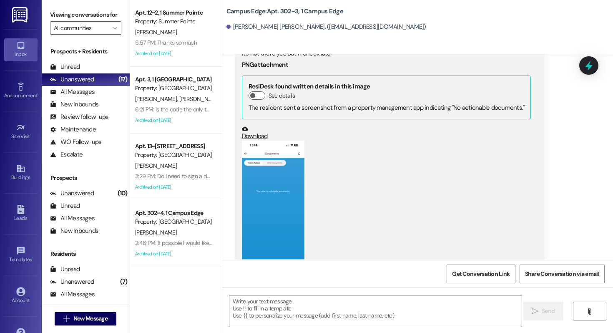
scroll to position [14801, 0]
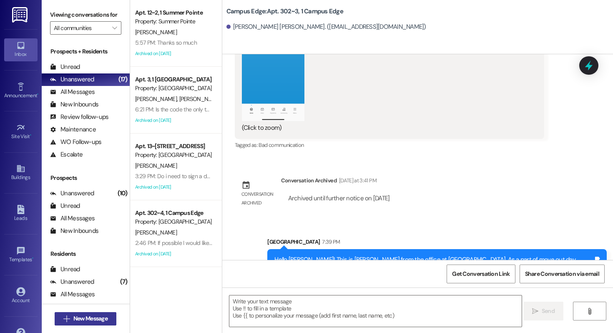
click at [92, 316] on span "New Message" at bounding box center [90, 318] width 34 height 9
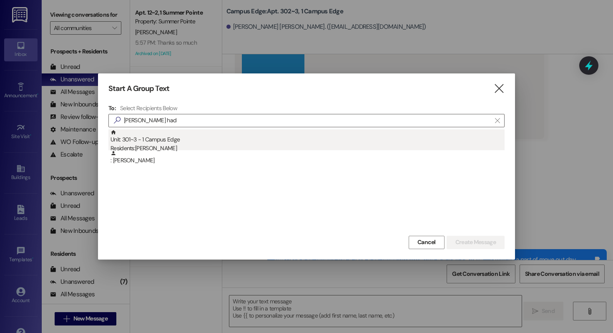
click at [188, 137] on div "Unit: 301~3 - 1 Campus Edge Residents: [PERSON_NAME]" at bounding box center [307, 141] width 394 height 24
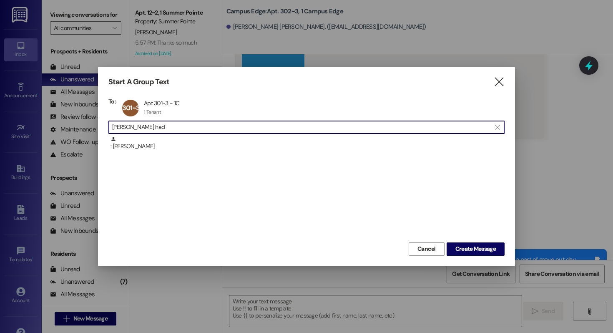
drag, startPoint x: 168, startPoint y: 132, endPoint x: 83, endPoint y: 132, distance: 85.5
click at [83, 132] on div "Start A Group Text  To: 301~3 Apt 301~3 - 1C Apt 301~3 - 1C 1 Tenant 1 Tenant …" at bounding box center [306, 166] width 613 height 333
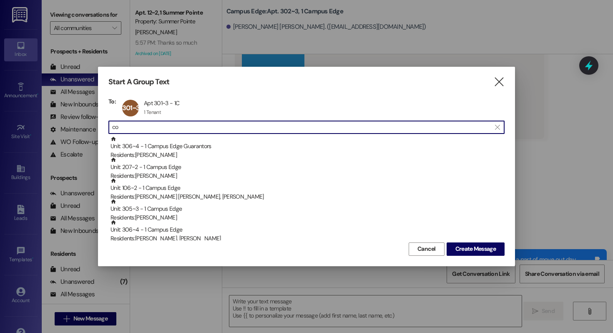
type input "c"
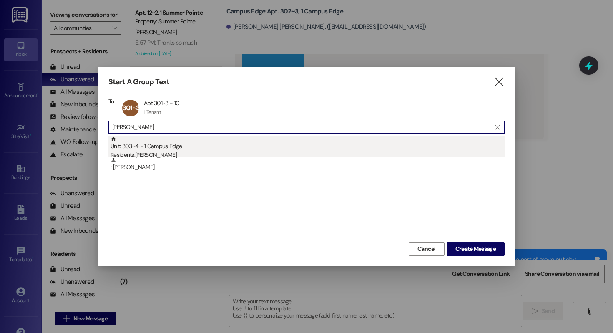
type input "[PERSON_NAME]"
click at [186, 146] on div "Unit: 303~4 - 1 Campus Edge Residents: [PERSON_NAME]" at bounding box center [307, 148] width 394 height 24
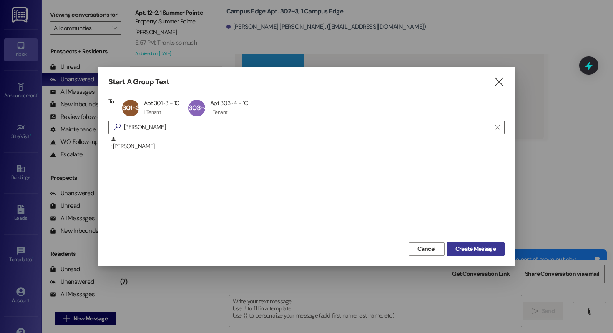
click at [467, 248] on span "Create Message" at bounding box center [475, 248] width 40 height 9
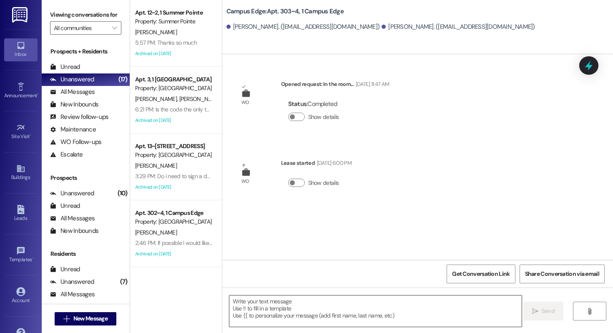
scroll to position [0, 0]
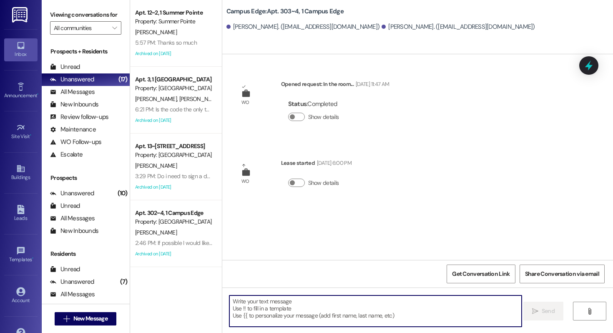
click at [288, 304] on textarea at bounding box center [375, 310] width 292 height 31
type textarea "!!"
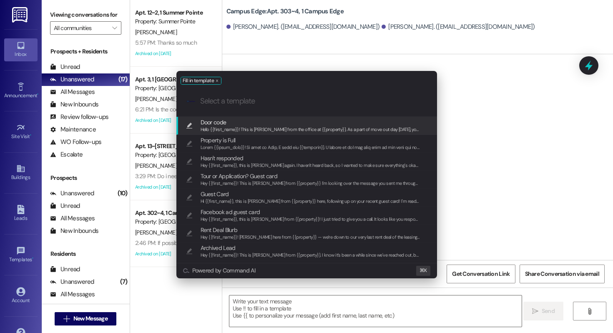
click at [265, 130] on span "Hello {{first_name}}! This is [PERSON_NAME] from the office at {{property}}. As…" at bounding box center [574, 129] width 747 height 6
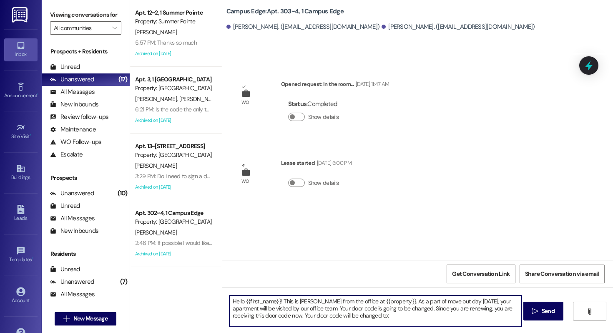
click at [367, 313] on textarea "Hello {{first_name}}! This is [PERSON_NAME] from the office at {{property}}. As…" at bounding box center [375, 310] width 292 height 31
paste textarea "403721"
type textarea "Hello {{first_name}}! This is [PERSON_NAME] from the office at {{property}}. As…"
click at [545, 309] on span "Send" at bounding box center [548, 310] width 13 height 9
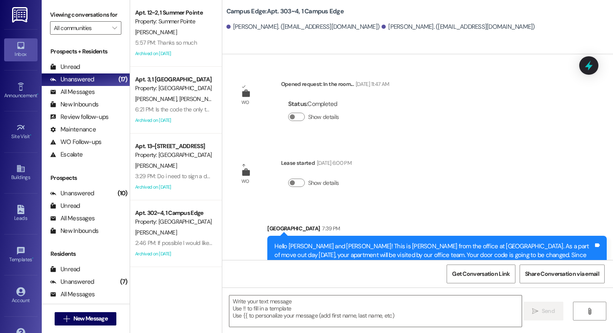
scroll to position [48, 0]
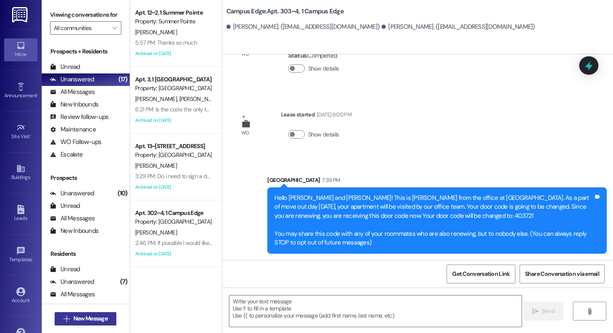
click at [85, 324] on button " New Message" at bounding box center [86, 318] width 62 height 13
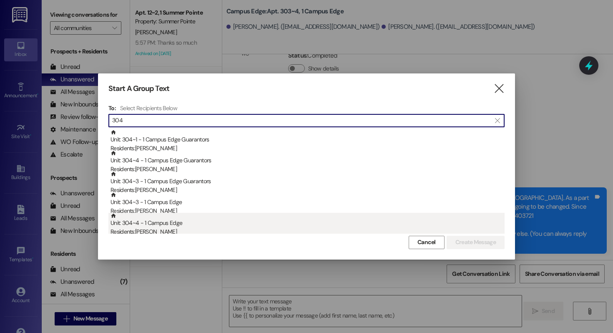
scroll to position [5, 0]
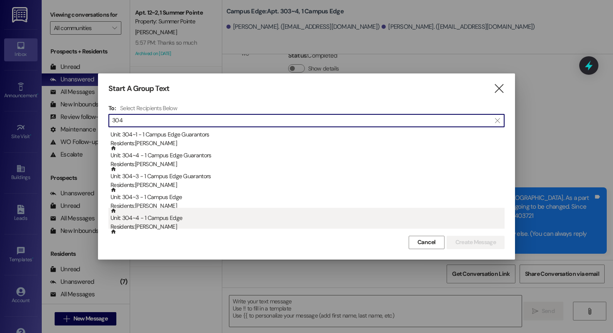
type input "304"
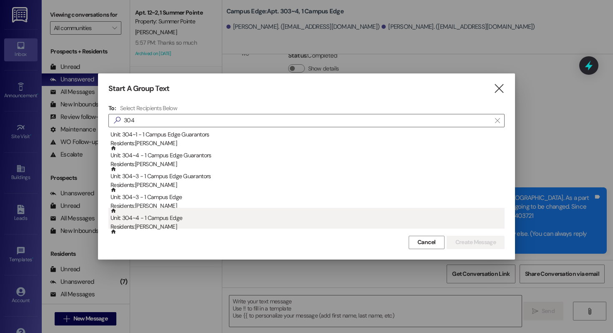
click at [198, 216] on div "Unit: 304~4 - 1 Campus Edge Residents: [PERSON_NAME]" at bounding box center [307, 220] width 394 height 24
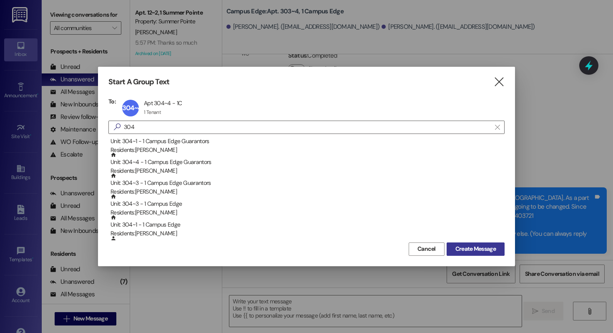
click at [462, 242] on button "Create Message" at bounding box center [476, 248] width 58 height 13
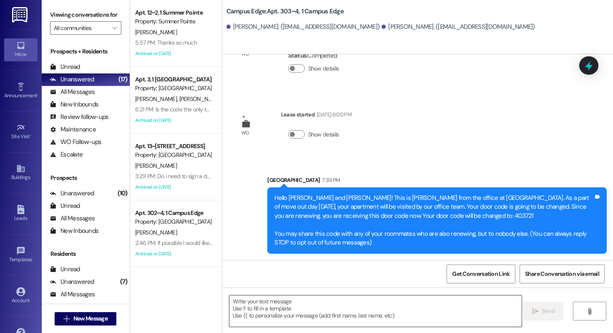
scroll to position [9763, 0]
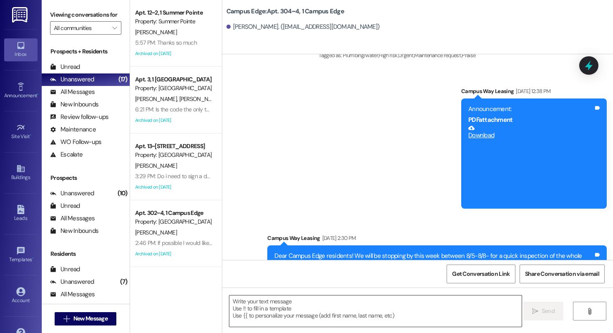
click at [309, 315] on textarea at bounding box center [375, 310] width 292 height 31
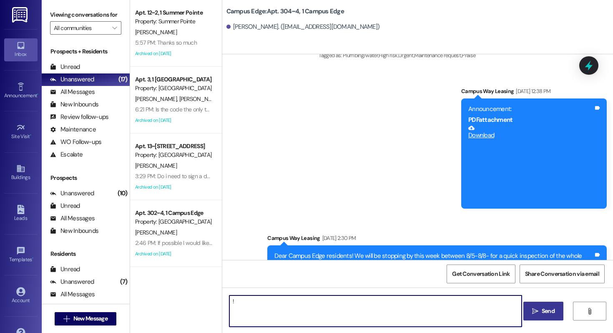
type textarea "!!"
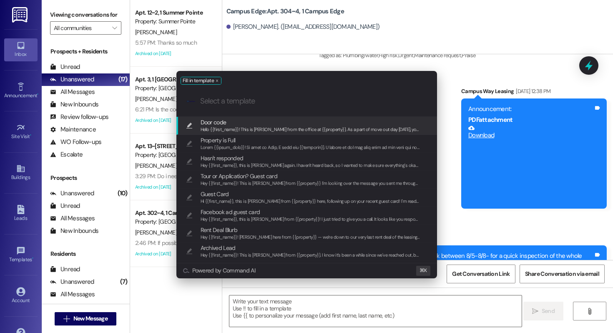
click at [239, 118] on span "Door code" at bounding box center [311, 122] width 220 height 9
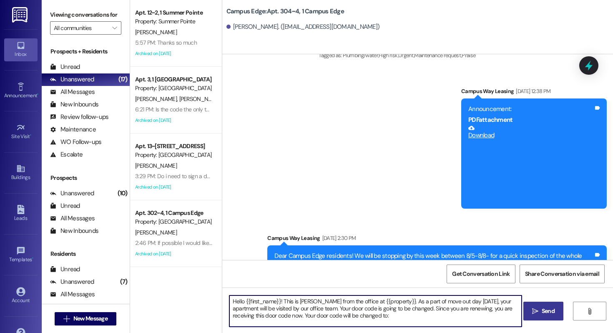
click at [379, 319] on textarea "Hello {{first_name}}! This is [PERSON_NAME] from the office at {{property}}. As…" at bounding box center [375, 310] width 292 height 31
click at [379, 318] on textarea "Hello {{first_name}}! This is [PERSON_NAME] from the office at {{property}}. As…" at bounding box center [375, 310] width 292 height 31
paste textarea "639508"
type textarea "Hello {{first_name}}! This is [PERSON_NAME] from the office at {{property}}. As…"
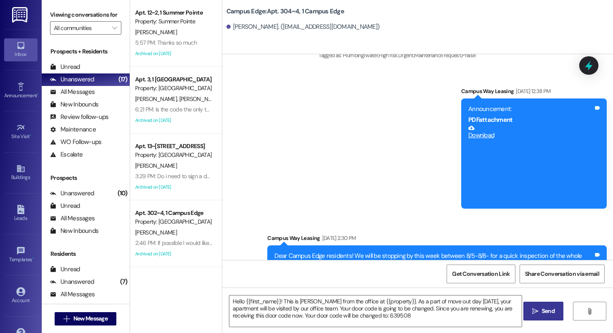
click at [537, 309] on icon "" at bounding box center [535, 311] width 6 height 7
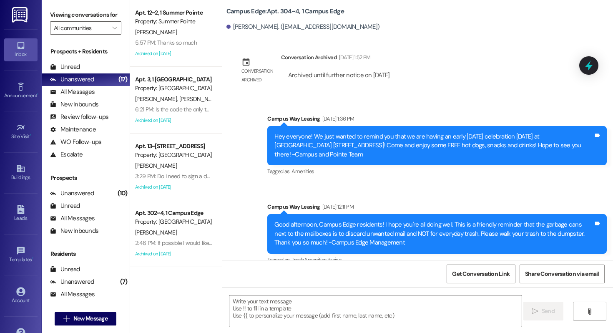
scroll to position [9857, 0]
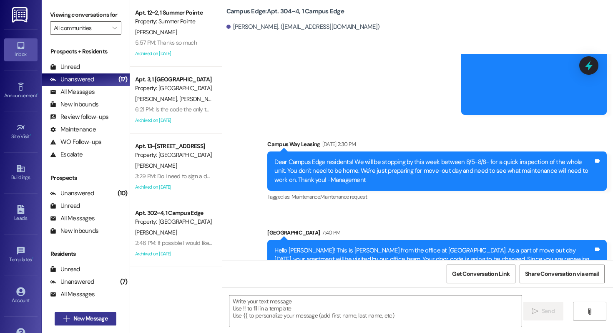
click at [72, 324] on button " New Message" at bounding box center [86, 318] width 62 height 13
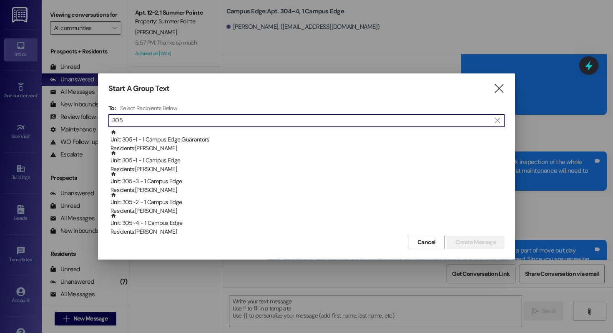
type input "305"
drag, startPoint x: 138, startPoint y: 123, endPoint x: 55, endPoint y: 123, distance: 83.0
click at [55, 123] on div "Start A Group Text  To: Select Recipients Below  305  Unit: 305~1 - 1 Campus…" at bounding box center [306, 166] width 613 height 333
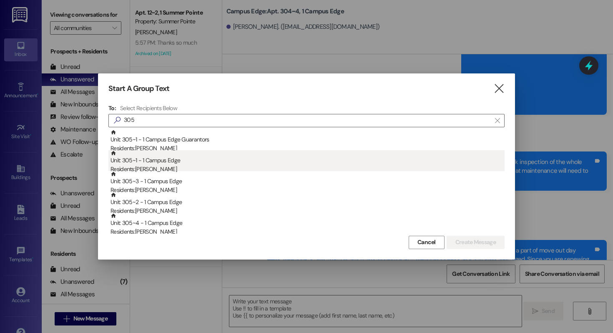
click at [227, 165] on div "Residents: [PERSON_NAME]" at bounding box center [307, 169] width 394 height 9
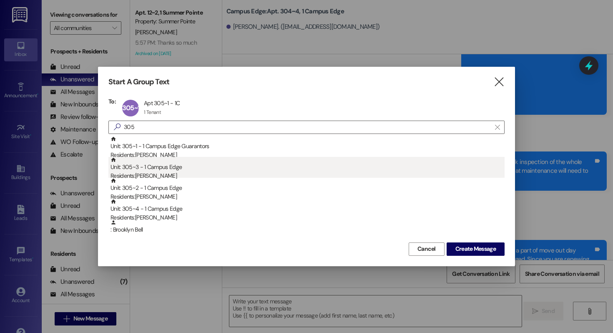
click at [186, 171] on div "Residents: [PERSON_NAME]" at bounding box center [307, 175] width 394 height 9
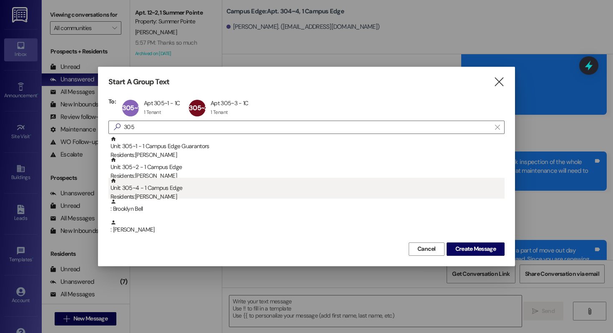
click at [183, 196] on div "Residents: [PERSON_NAME]" at bounding box center [307, 196] width 394 height 9
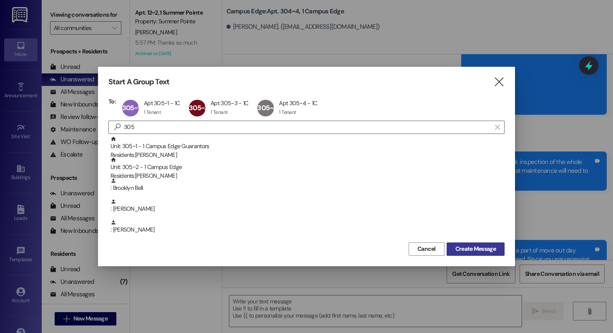
click at [454, 248] on span "Create Message" at bounding box center [476, 248] width 44 height 9
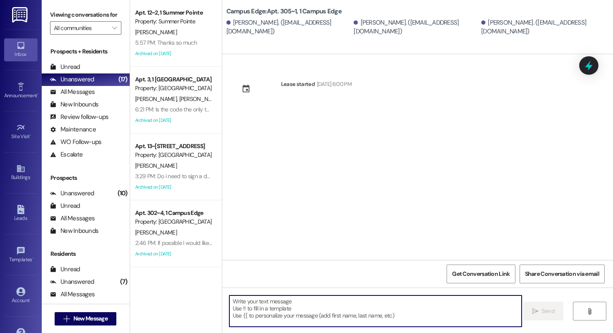
click at [283, 314] on textarea at bounding box center [375, 310] width 292 height 31
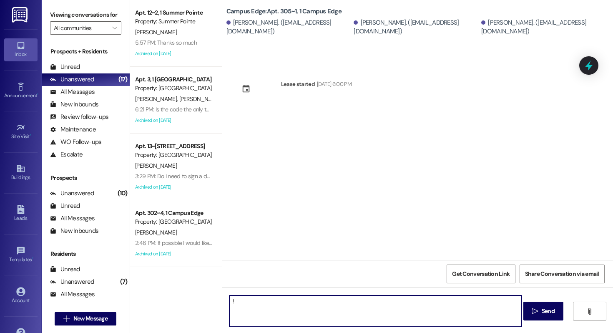
type textarea "!!"
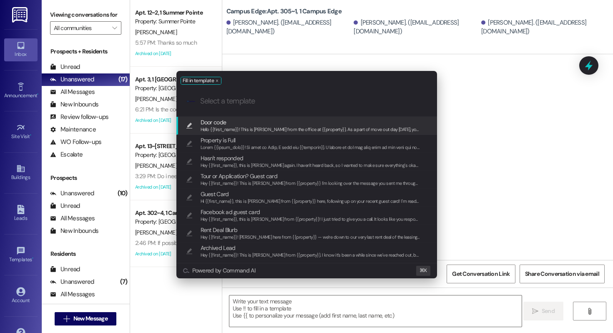
click at [279, 123] on span "Door code" at bounding box center [311, 122] width 220 height 9
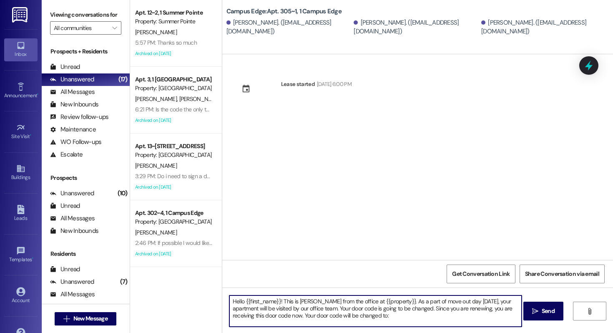
click at [377, 321] on textarea "Hello {{first_name}}! This is [PERSON_NAME] from the office at {{property}}. As…" at bounding box center [375, 310] width 292 height 31
click at [377, 316] on textarea "Hello {{first_name}}! This is [PERSON_NAME] from the office at {{property}}. As…" at bounding box center [375, 310] width 292 height 31
paste textarea "813597"
type textarea "Hello {{first_name}}! This is [PERSON_NAME] from the office at {{property}}. As…"
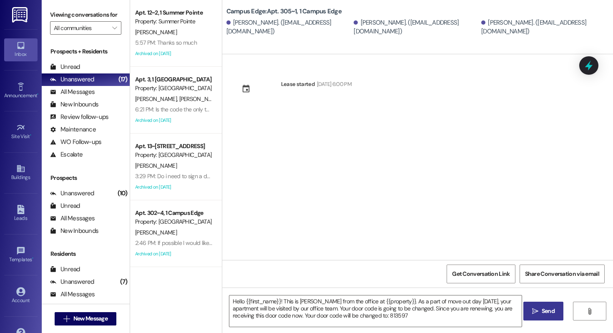
click at [534, 317] on button " Send" at bounding box center [543, 310] width 40 height 19
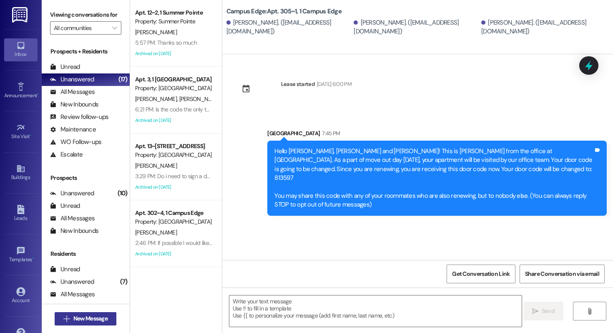
click at [76, 318] on span "New Message" at bounding box center [90, 318] width 34 height 9
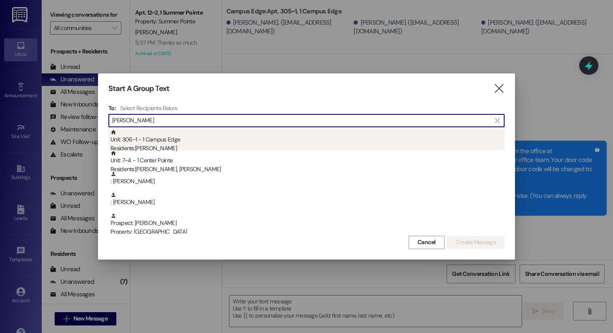
type input "[PERSON_NAME]"
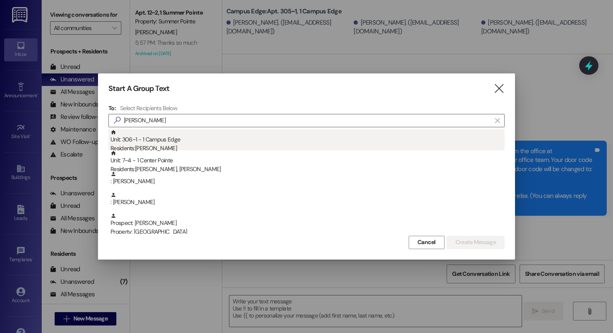
click at [178, 143] on div "Unit: 306~1 - 1 Campus Edge Residents: [PERSON_NAME]" at bounding box center [307, 141] width 394 height 24
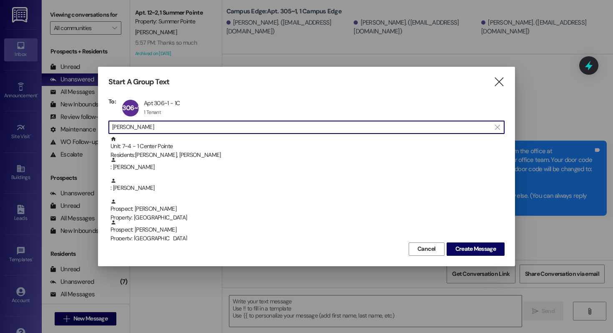
drag, startPoint x: 151, startPoint y: 124, endPoint x: 72, endPoint y: 124, distance: 78.4
click at [72, 124] on div "Start A Group Text  To: 306~1 Apt 306~1 - 1C Apt 306~1 - 1C 1 Tenant 1 Tenant …" at bounding box center [306, 166] width 613 height 333
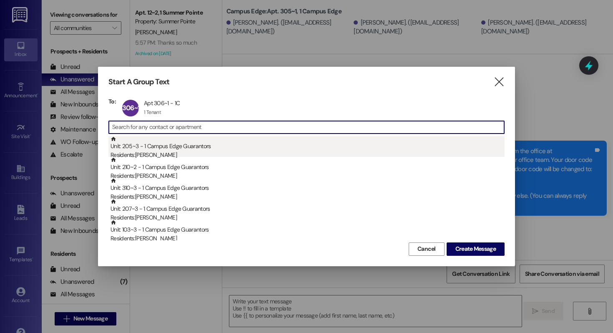
type input "b"
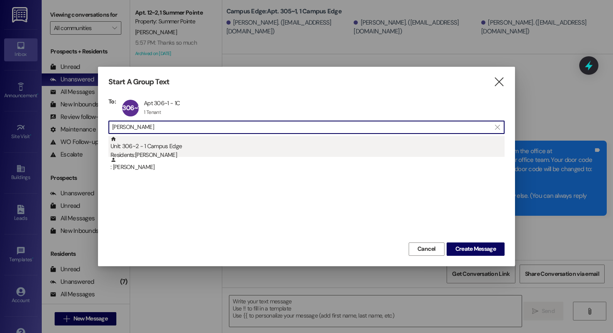
type input "[PERSON_NAME]"
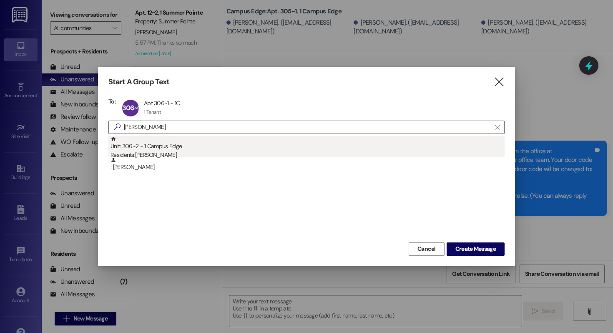
click at [180, 147] on div "Unit: 306~2 - 1 Campus Edge Residents: [PERSON_NAME]" at bounding box center [307, 148] width 394 height 24
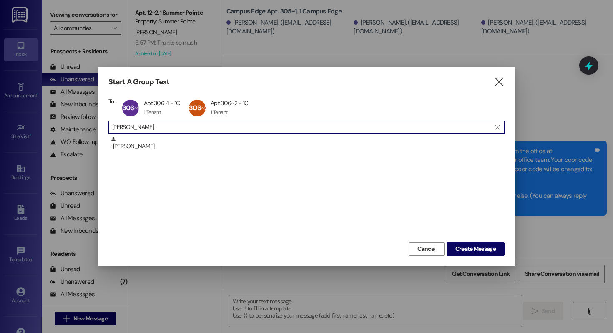
drag, startPoint x: 171, startPoint y: 129, endPoint x: 43, endPoint y: 121, distance: 128.3
click at [43, 121] on div "Start A Group Text  To: 306~1 Apt 306~1 - 1C Apt 306~1 - 1C 1 Tenant 1 Tenant …" at bounding box center [306, 166] width 613 height 333
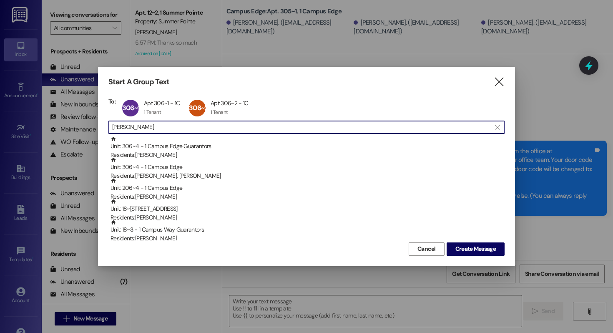
type input "[PERSON_NAME]"
drag, startPoint x: 145, startPoint y: 124, endPoint x: 65, endPoint y: 124, distance: 79.6
click at [65, 124] on div "Start A Group Text  To: 306~1 Apt 306~1 - 1C Apt 306~1 - 1C 1 Tenant 1 Tenant …" at bounding box center [306, 166] width 613 height 333
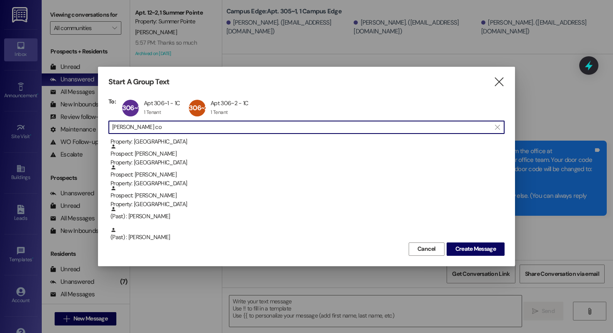
scroll to position [100, 0]
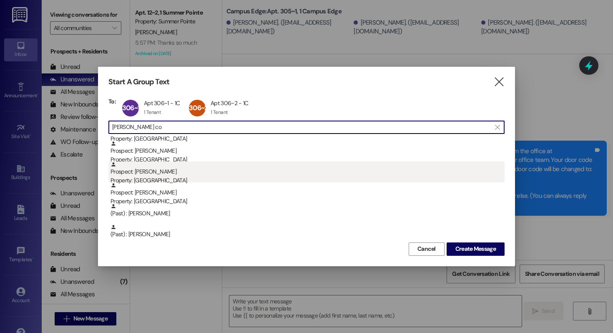
type input "[PERSON_NAME] co"
click at [191, 173] on div "Prospect: [PERSON_NAME] Property: Campus Edge" at bounding box center [307, 173] width 394 height 24
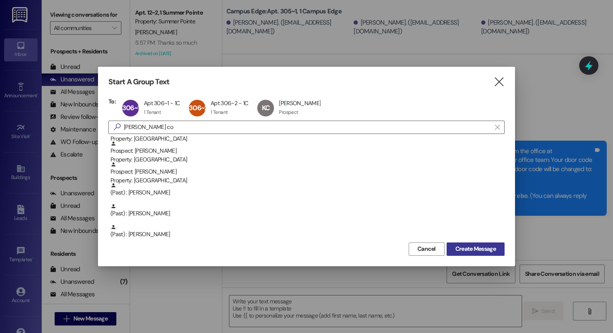
click at [482, 250] on span "Create Message" at bounding box center [475, 248] width 40 height 9
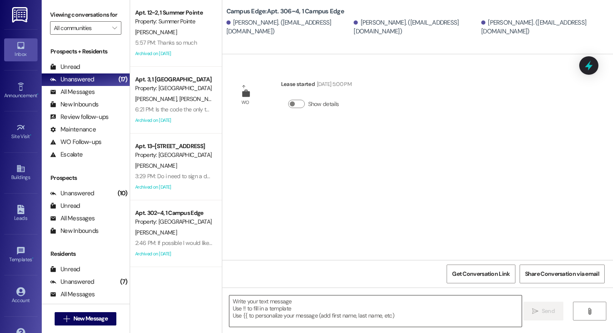
click at [329, 306] on textarea at bounding box center [375, 310] width 292 height 31
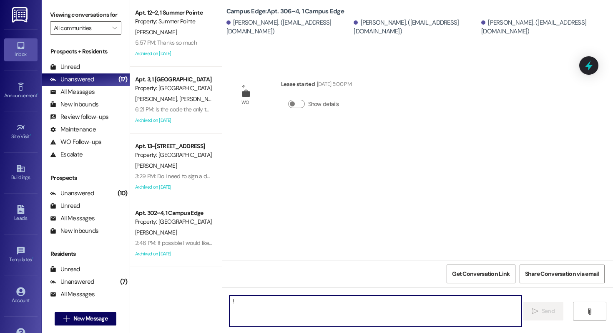
type textarea "!!"
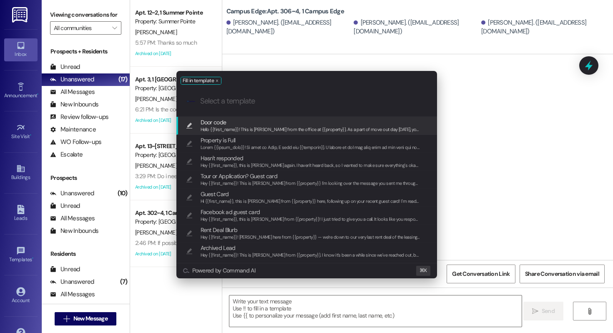
click at [282, 133] on div "Hello {{first_name}}! This is [PERSON_NAME] from the office at {{property}}. As…" at bounding box center [311, 130] width 220 height 8
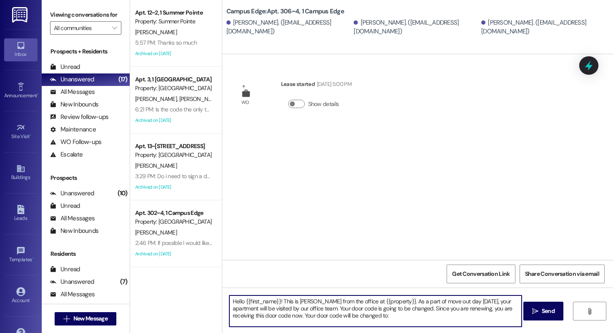
click at [375, 321] on textarea "Hello {{first_name}}! This is [PERSON_NAME] from the office at {{property}}. As…" at bounding box center [375, 310] width 292 height 31
click at [374, 317] on textarea "Hello {{first_name}}! This is [PERSON_NAME] from the office at {{property}}. As…" at bounding box center [375, 310] width 292 height 31
paste textarea "536904"
type textarea "Hello {{first_name}}! This is [PERSON_NAME] from the office at {{property}}. As…"
click at [537, 316] on button " Send" at bounding box center [543, 310] width 40 height 19
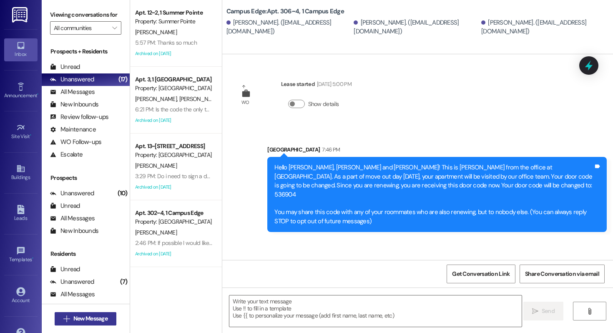
click at [93, 319] on span "New Message" at bounding box center [90, 318] width 34 height 9
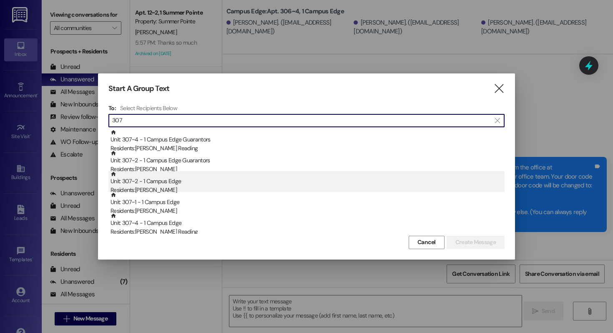
type input "307"
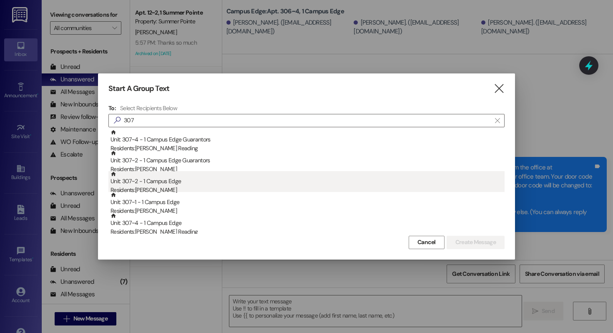
click at [218, 186] on div "Residents: [PERSON_NAME]" at bounding box center [307, 190] width 394 height 9
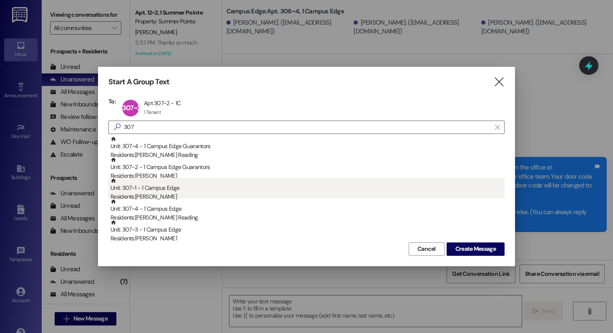
click at [217, 191] on div "Unit: 307~1 - 1 Campus Edge Residents: [PERSON_NAME]" at bounding box center [307, 190] width 394 height 24
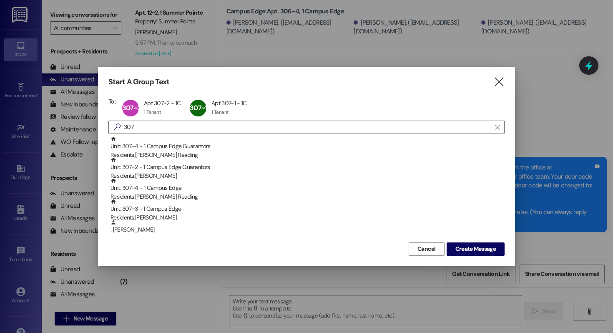
click at [217, 191] on div "Unit: 307~4 - 1 Campus Edge Residents: [PERSON_NAME][GEOGRAPHIC_DATA]" at bounding box center [307, 190] width 394 height 24
click at [217, 191] on div "Unit: 307~3 - 1 Campus Edge Residents: [PERSON_NAME]" at bounding box center [307, 190] width 394 height 24
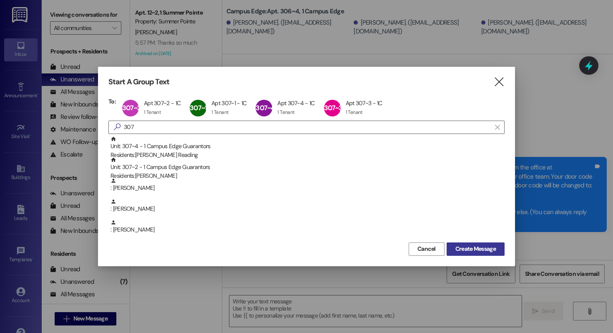
click at [479, 248] on span "Create Message" at bounding box center [475, 248] width 40 height 9
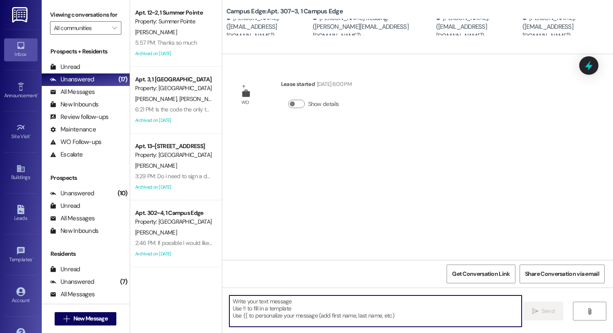
click at [315, 313] on textarea at bounding box center [375, 310] width 292 height 31
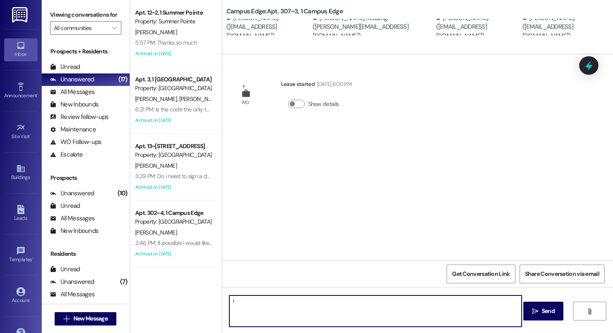
type textarea "!!"
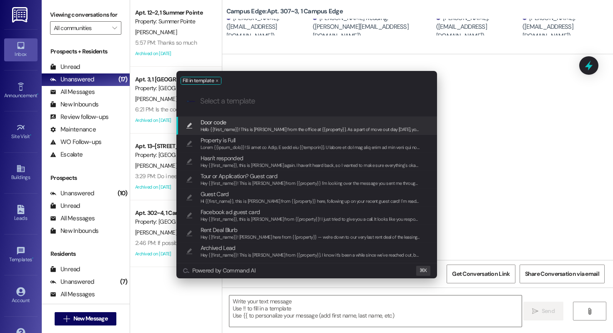
click at [277, 122] on span "Door code" at bounding box center [311, 122] width 220 height 9
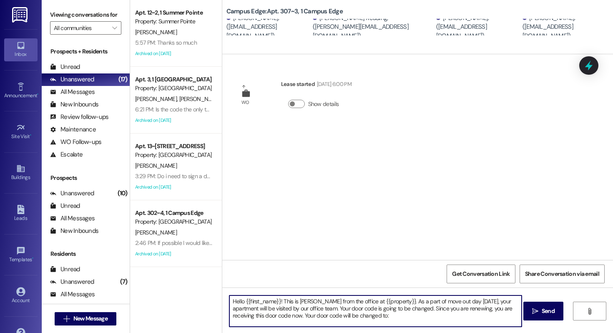
click at [368, 321] on textarea "Hello {{first_name}}! This is [PERSON_NAME] from the office at {{property}}. As…" at bounding box center [375, 310] width 292 height 31
click at [371, 315] on textarea "Hello {{first_name}}! This is [PERSON_NAME] from the office at {{property}}. As…" at bounding box center [375, 310] width 292 height 31
paste textarea "384769"
type textarea "Hello {{first_name}}! This is [PERSON_NAME] from the office at {{property}}. As…"
click at [554, 313] on span "Send" at bounding box center [548, 310] width 13 height 9
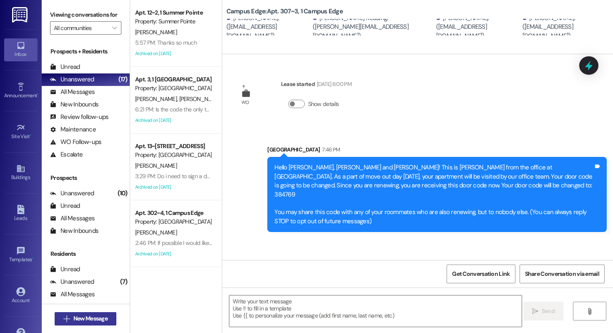
click at [72, 312] on button " New Message" at bounding box center [86, 318] width 62 height 13
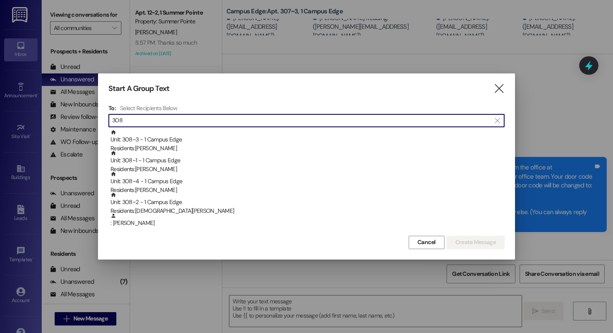
type input "308"
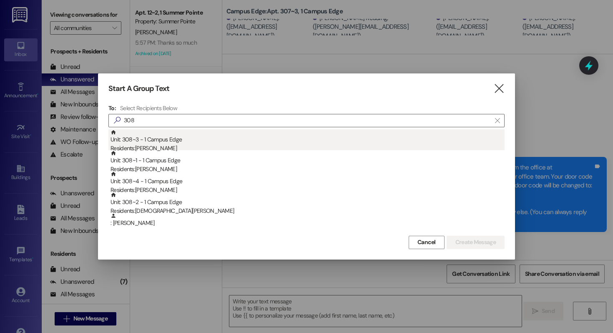
click at [213, 143] on div "Unit: 308~3 - 1 Campus Edge Residents: [PERSON_NAME]" at bounding box center [307, 141] width 394 height 24
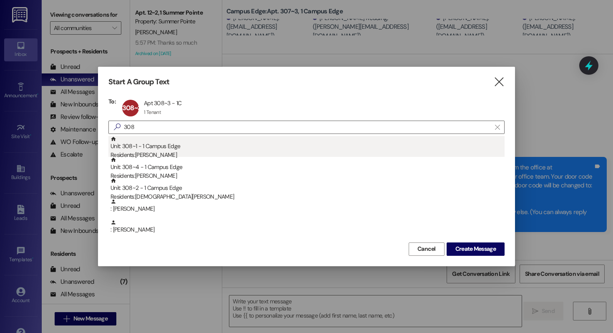
click at [211, 147] on div "Unit: 308~1 - 1 Campus Edge Residents: [PERSON_NAME]" at bounding box center [307, 148] width 394 height 24
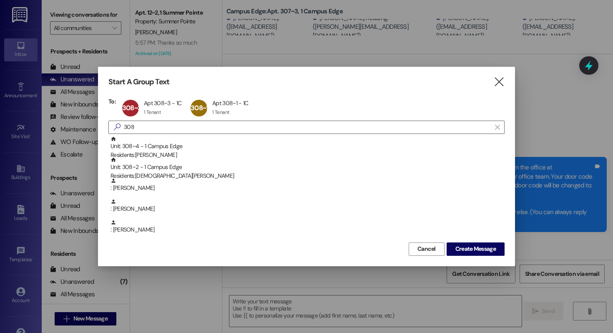
click at [211, 147] on div "Unit: 308~4 - 1 Campus Edge Residents: [PERSON_NAME]" at bounding box center [307, 148] width 394 height 24
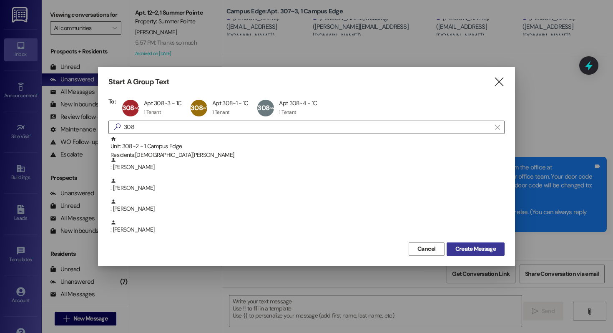
click at [457, 247] on span "Create Message" at bounding box center [475, 248] width 40 height 9
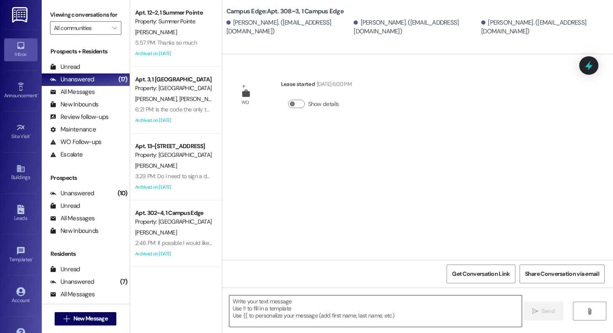
click at [328, 315] on textarea at bounding box center [375, 310] width 292 height 31
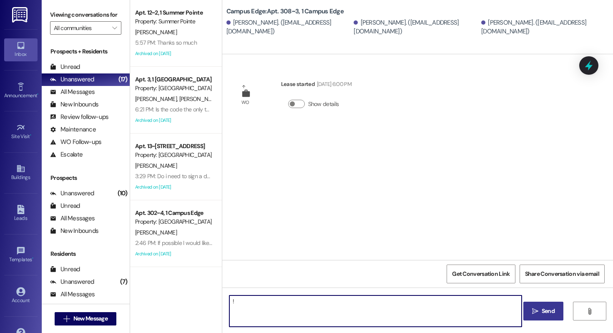
type textarea "!!"
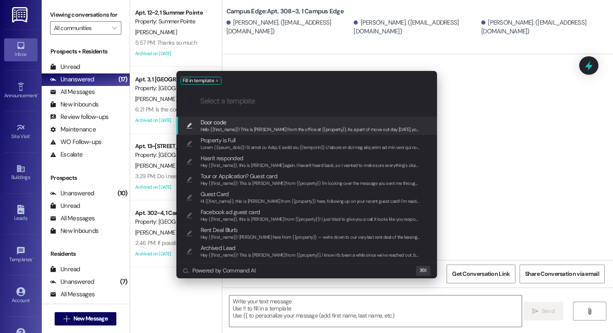
click at [308, 123] on span "Door code" at bounding box center [311, 122] width 220 height 9
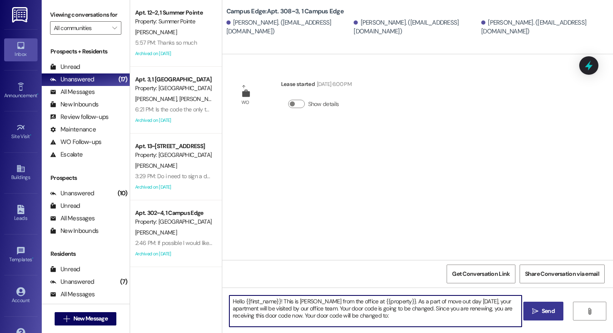
click at [363, 318] on textarea "Hello {{first_name}}! This is [PERSON_NAME] from the office at {{property}}. As…" at bounding box center [375, 310] width 292 height 31
paste textarea "519643"
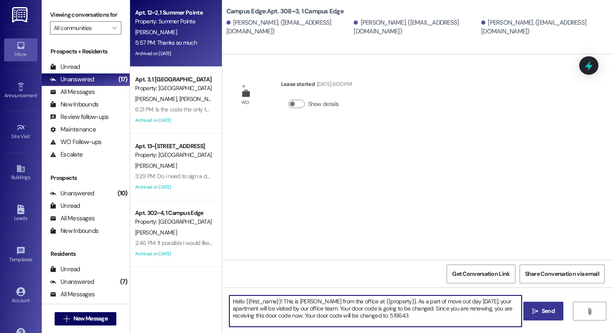
type textarea "Hello {{first_name}}! This is [PERSON_NAME] from the office at {{property}}. As…"
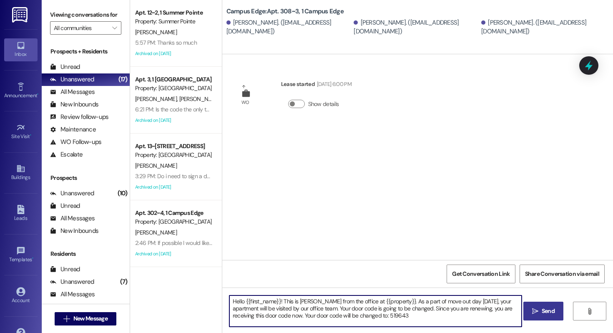
click at [530, 306] on span " Send" at bounding box center [543, 310] width 26 height 9
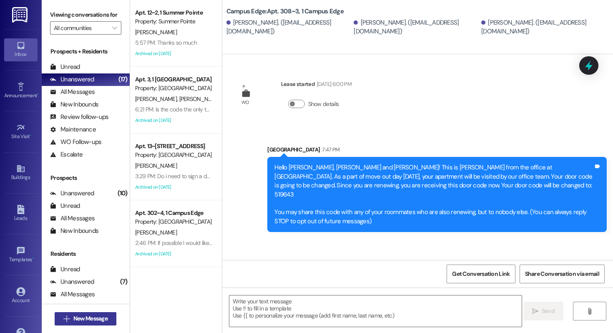
click at [103, 315] on span "New Message" at bounding box center [90, 318] width 34 height 9
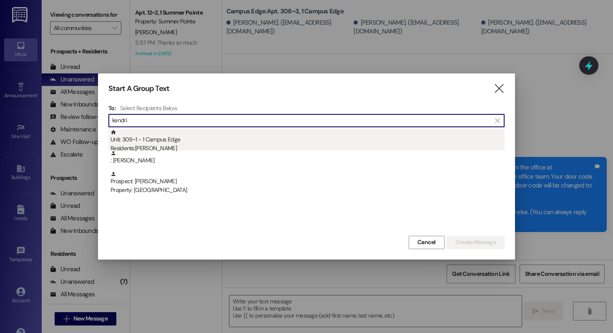
type input "kendri"
click at [183, 140] on div "Unit: 309~1 - 1 Campus Edge Residents: [PERSON_NAME]" at bounding box center [307, 141] width 394 height 24
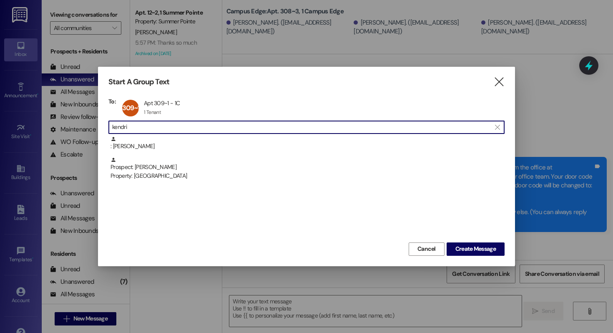
drag, startPoint x: 164, startPoint y: 128, endPoint x: 18, endPoint y: 128, distance: 146.3
click at [18, 128] on div "Start A Group Text  To: 309~1 Apt 309~1 - 1C Apt 309~1 - 1C 1 Tenant 1 Tenant …" at bounding box center [306, 166] width 613 height 333
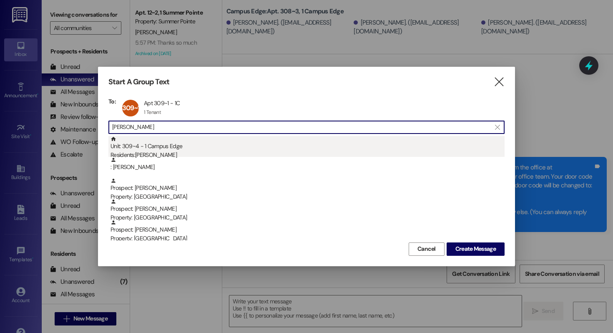
type input "[PERSON_NAME]"
click at [172, 143] on div "Unit: 309~4 - 1 Campus Edge Residents: [PERSON_NAME]" at bounding box center [307, 148] width 394 height 24
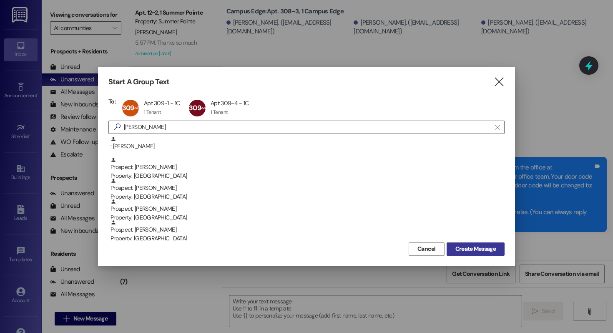
click at [463, 246] on span "Create Message" at bounding box center [475, 248] width 40 height 9
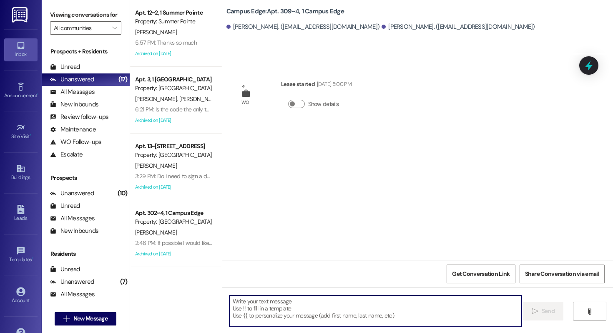
click at [309, 309] on textarea at bounding box center [375, 310] width 292 height 31
type textarea "!!"
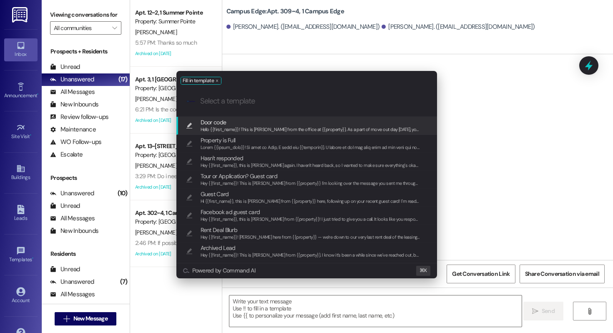
click at [274, 126] on span "Hello {{first_name}}! This is [PERSON_NAME] from the office at {{property}}. As…" at bounding box center [574, 129] width 747 height 6
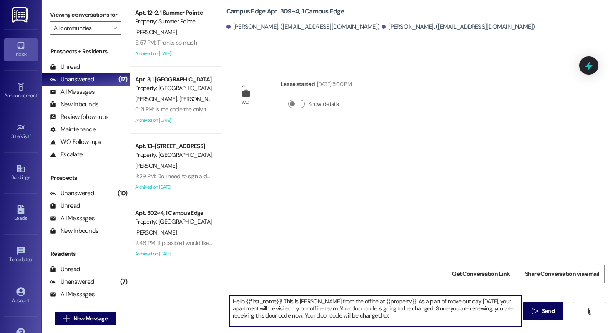
click at [361, 316] on textarea "Hello {{first_name}}! This is [PERSON_NAME] from the office at {{property}}. As…" at bounding box center [375, 310] width 292 height 31
paste textarea "915736"
type textarea "Hello {{first_name}}! This is [PERSON_NAME] from the office at {{property}}. As…"
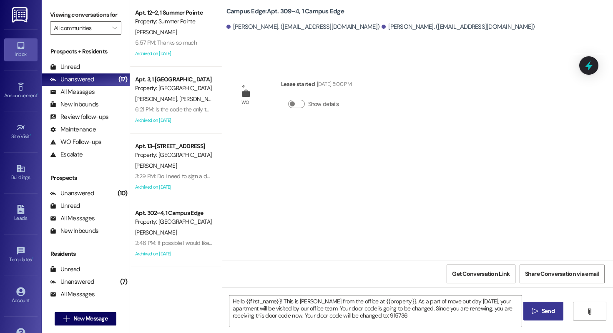
click at [548, 308] on span "Send" at bounding box center [548, 310] width 13 height 9
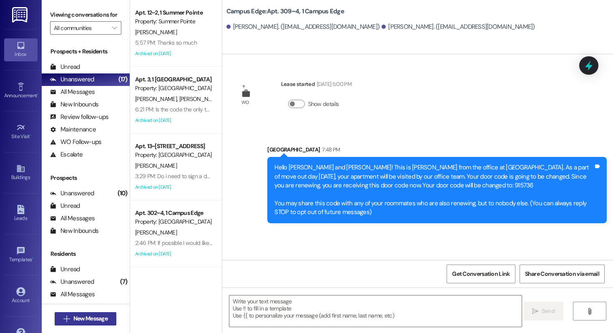
click at [105, 316] on span "New Message" at bounding box center [90, 318] width 34 height 9
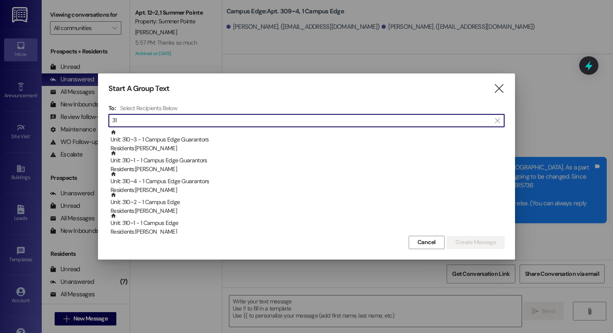
type input "3"
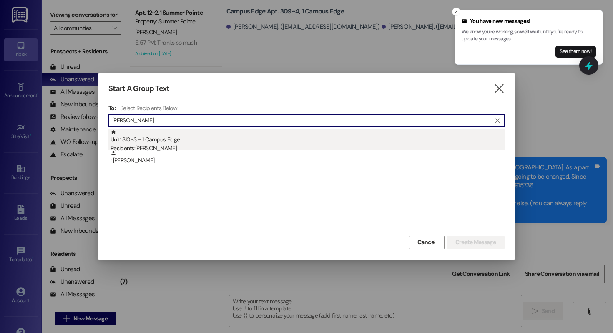
type input "[PERSON_NAME]"
click at [191, 140] on div "Unit: 310~3 - 1 Campus Edge Residents: [PERSON_NAME]" at bounding box center [307, 141] width 394 height 24
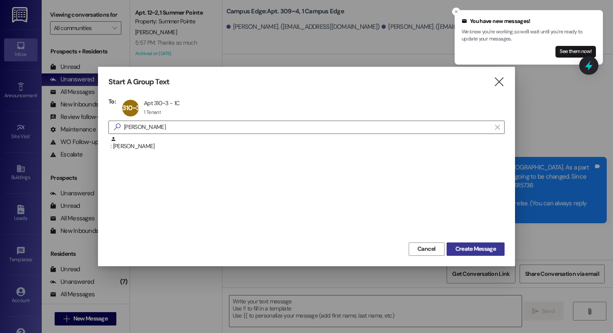
click at [475, 249] on span "Create Message" at bounding box center [475, 248] width 40 height 9
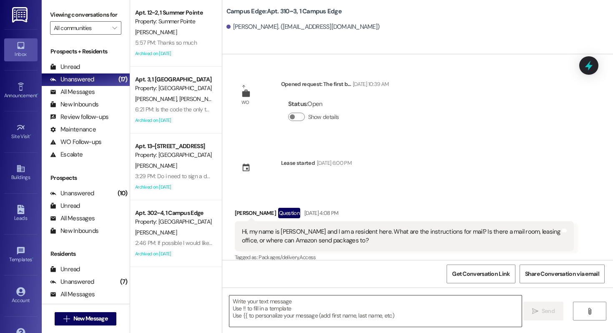
scroll to position [5023, 0]
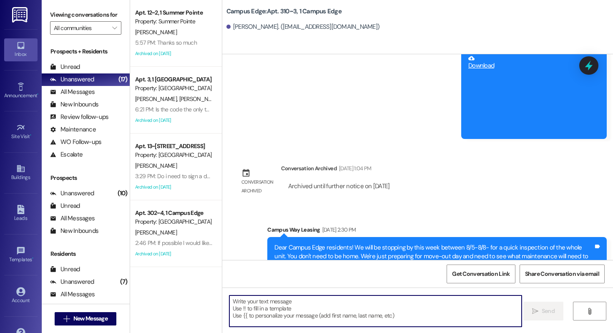
click at [321, 315] on textarea at bounding box center [375, 310] width 292 height 31
type textarea "!!"
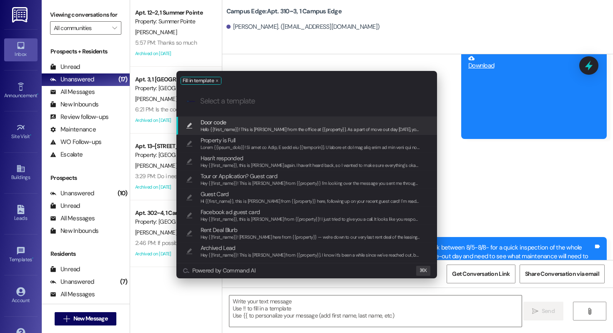
click at [284, 123] on span "Door code" at bounding box center [311, 122] width 220 height 9
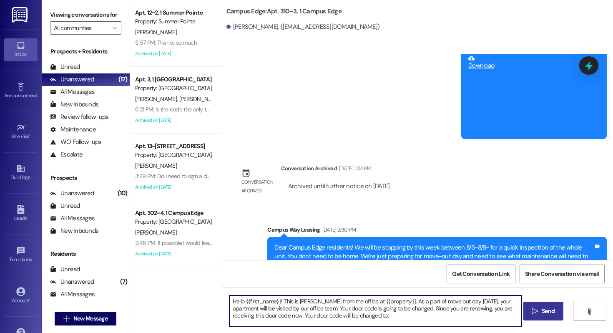
click at [367, 317] on textarea "Hello {{first_name}}! This is [PERSON_NAME] from the office at {{property}}. As…" at bounding box center [375, 310] width 292 height 31
paste textarea "734892"
type textarea "Hello {{first_name}}! This is [PERSON_NAME] from the office at {{property}}. As…"
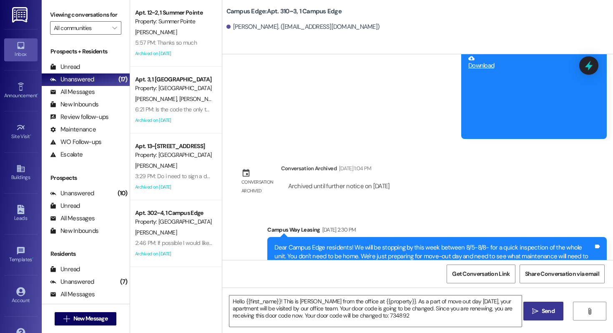
click at [528, 311] on button " Send" at bounding box center [543, 310] width 40 height 19
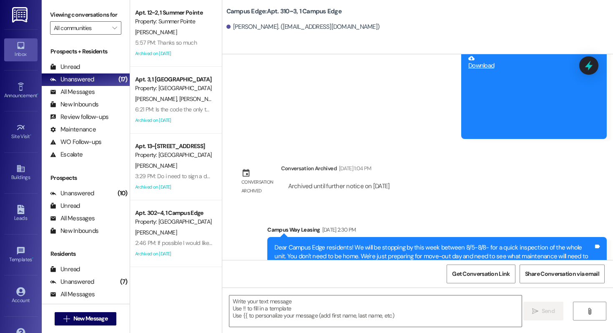
scroll to position [4889, 0]
